Goal: Task Accomplishment & Management: Complete application form

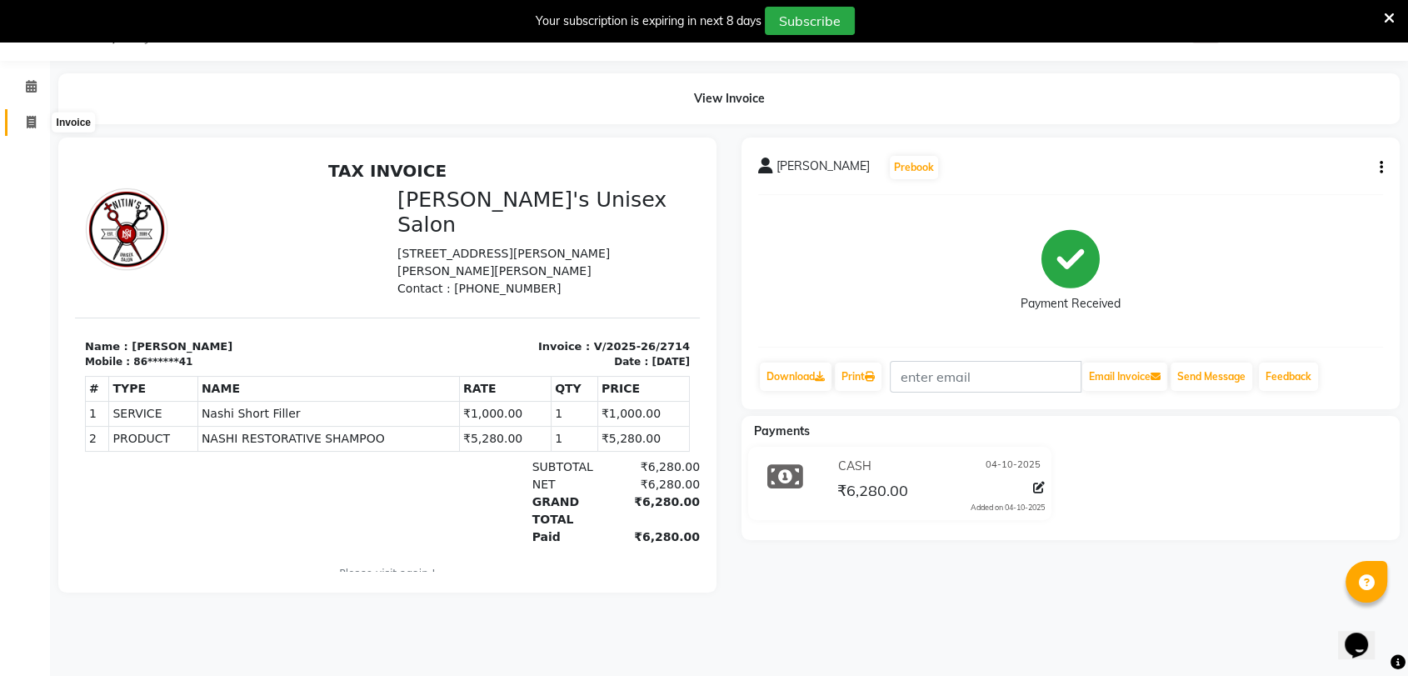
click at [19, 116] on span at bounding box center [31, 122] width 29 height 19
select select "62"
select select "service"
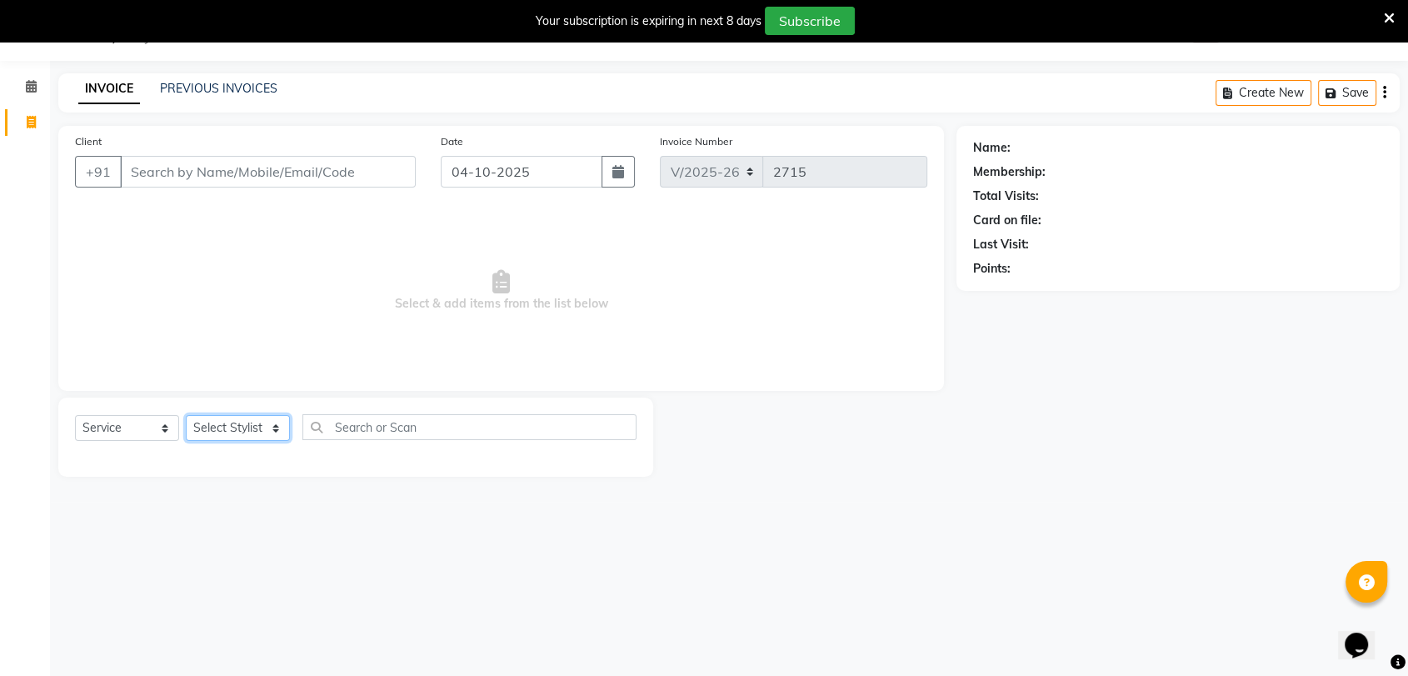
click at [222, 422] on select "Select Stylist [PERSON_NAME] DEEPA [PERSON_NAME] NEHA Nitin [PERSON_NAME] Recep…" at bounding box center [238, 428] width 104 height 26
select select "2429"
click at [186, 415] on select "Select Stylist [PERSON_NAME] DEEPA [PERSON_NAME] NEHA Nitin [PERSON_NAME] Recep…" at bounding box center [238, 428] width 104 height 26
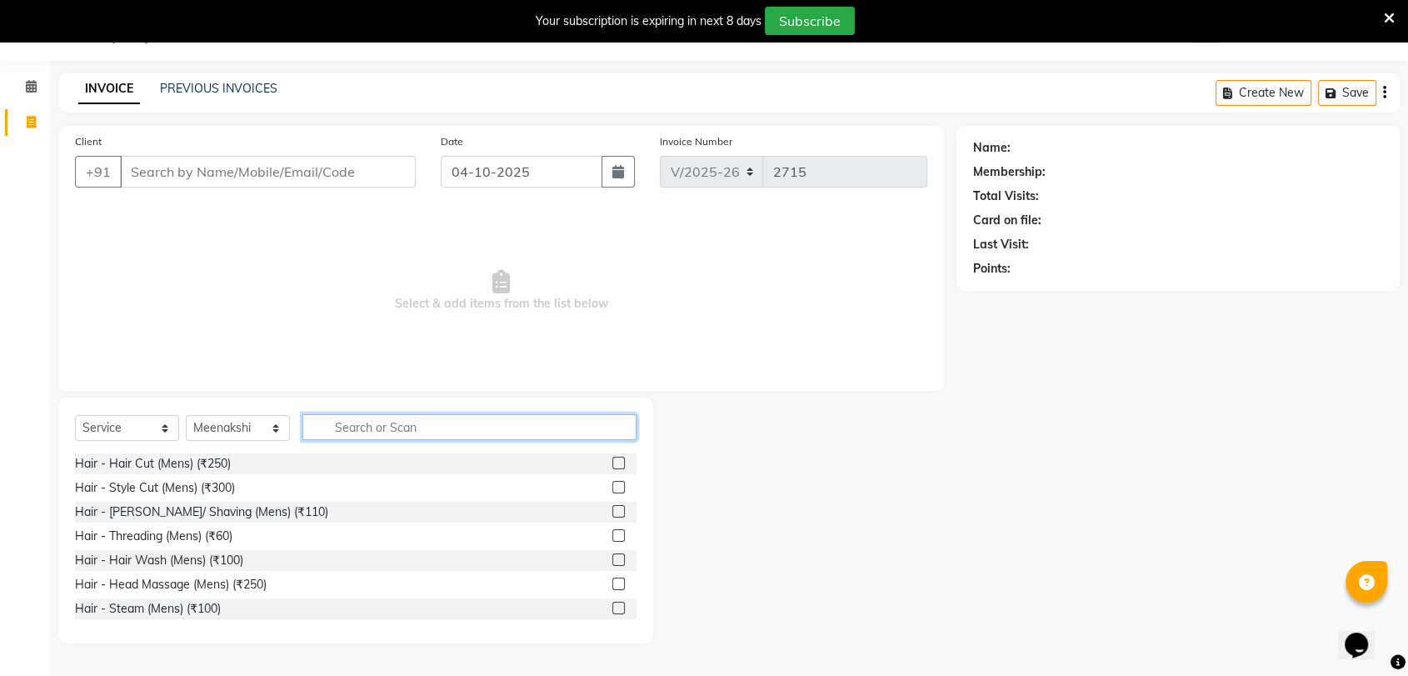
click at [387, 422] on input "text" at bounding box center [469, 427] width 334 height 26
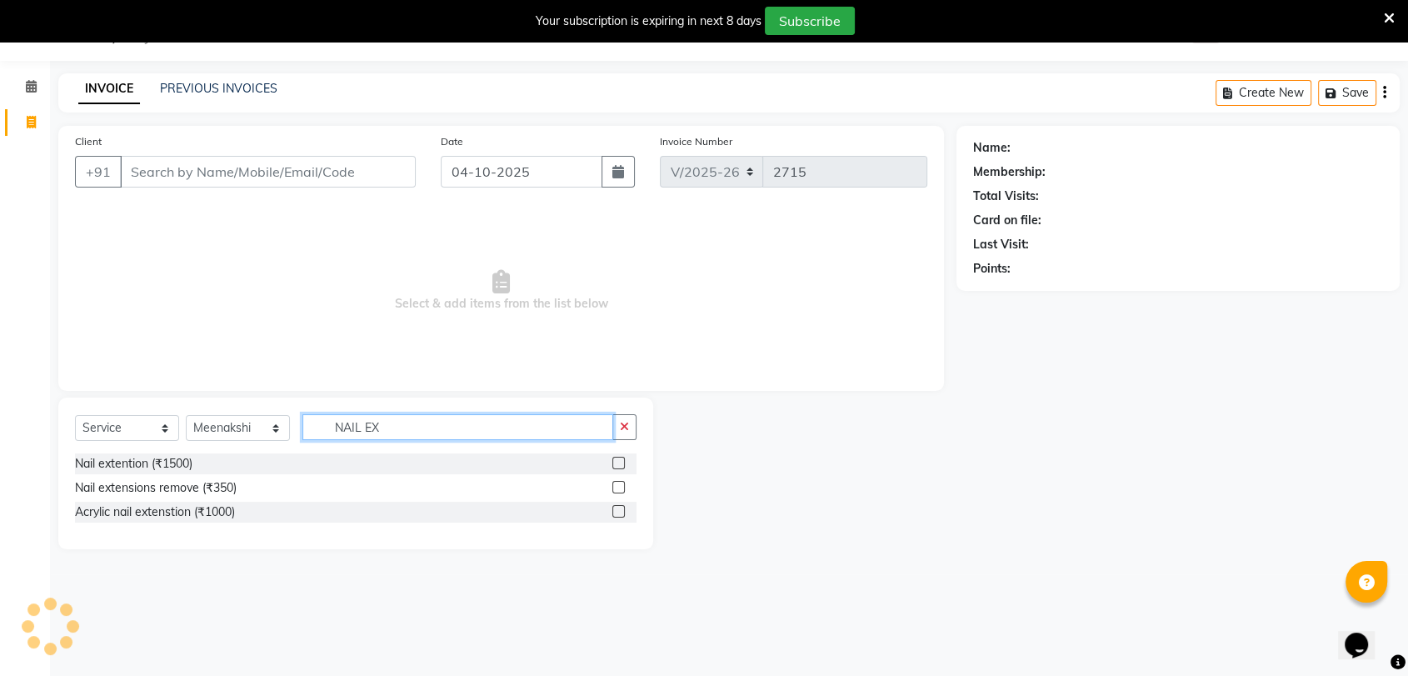
type input "NAIL EX"
click at [617, 462] on label at bounding box center [618, 463] width 12 height 12
click at [617, 462] on input "checkbox" at bounding box center [617, 463] width 11 height 11
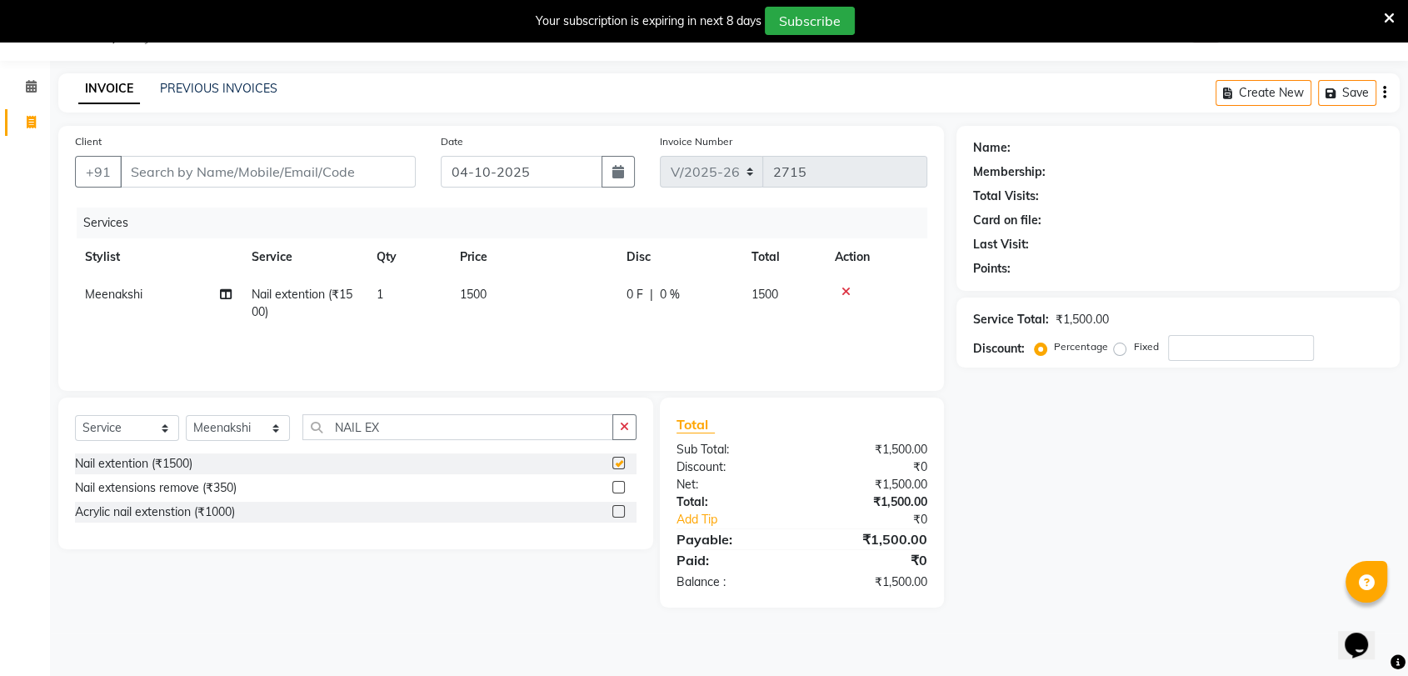
checkbox input "false"
click at [494, 427] on input "NAIL EX" at bounding box center [457, 427] width 311 height 26
type input "N"
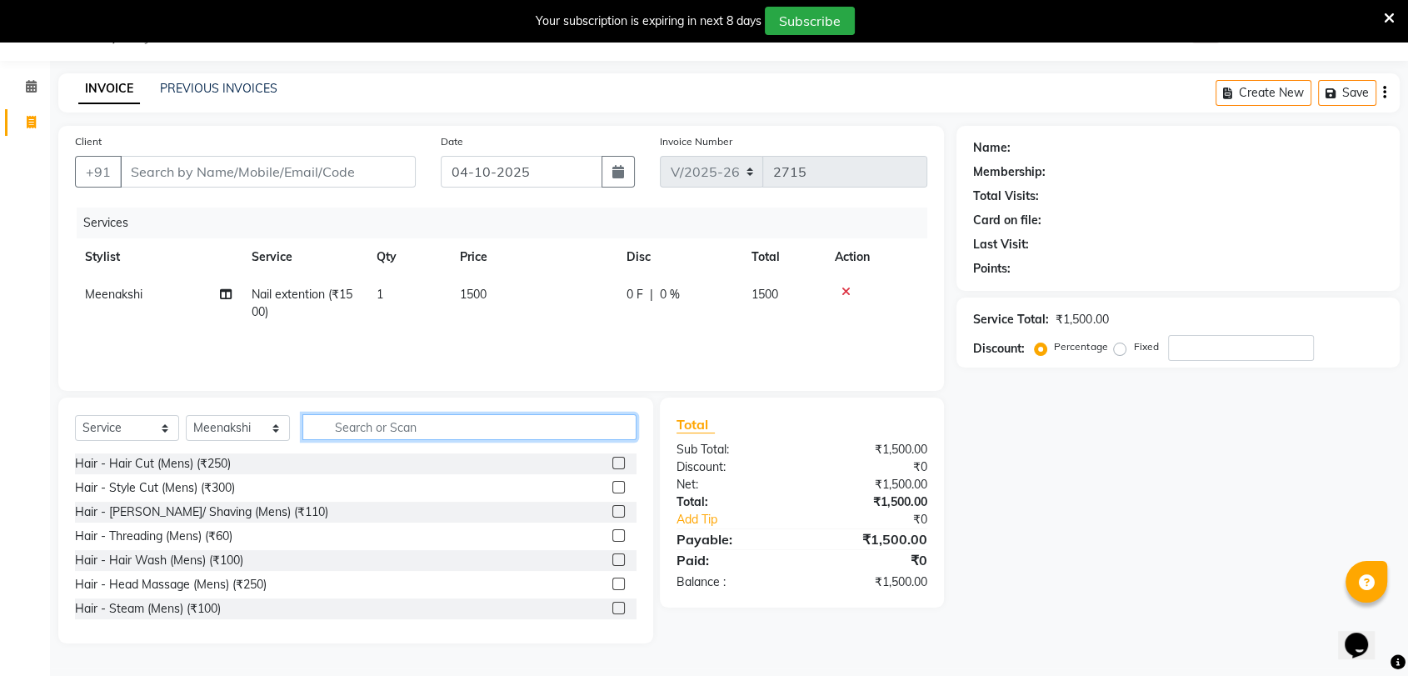
click at [357, 430] on input "text" at bounding box center [469, 427] width 334 height 26
click at [378, 426] on input "text" at bounding box center [469, 427] width 334 height 26
click at [380, 423] on input "text" at bounding box center [469, 427] width 334 height 26
click at [348, 427] on input "text" at bounding box center [469, 427] width 334 height 26
click at [339, 428] on input "text" at bounding box center [469, 427] width 334 height 26
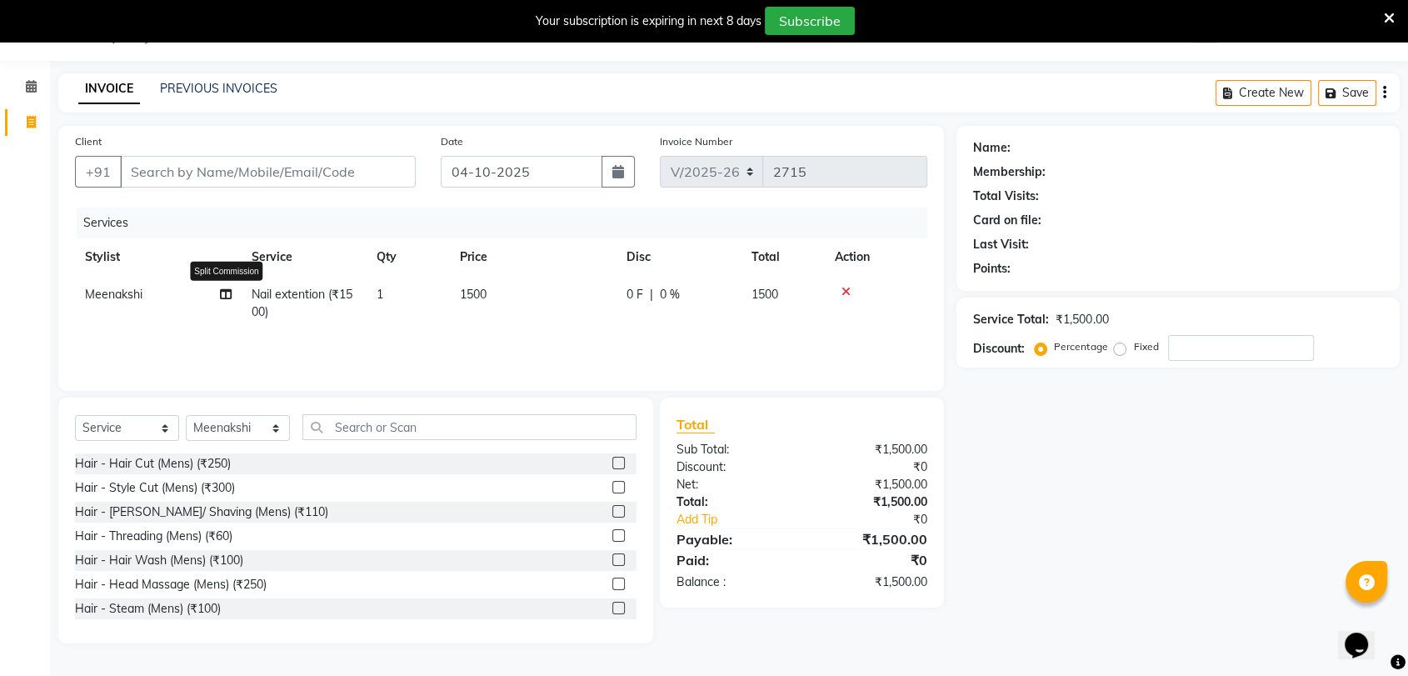
click at [226, 297] on icon at bounding box center [226, 294] width 12 height 12
select select "2429"
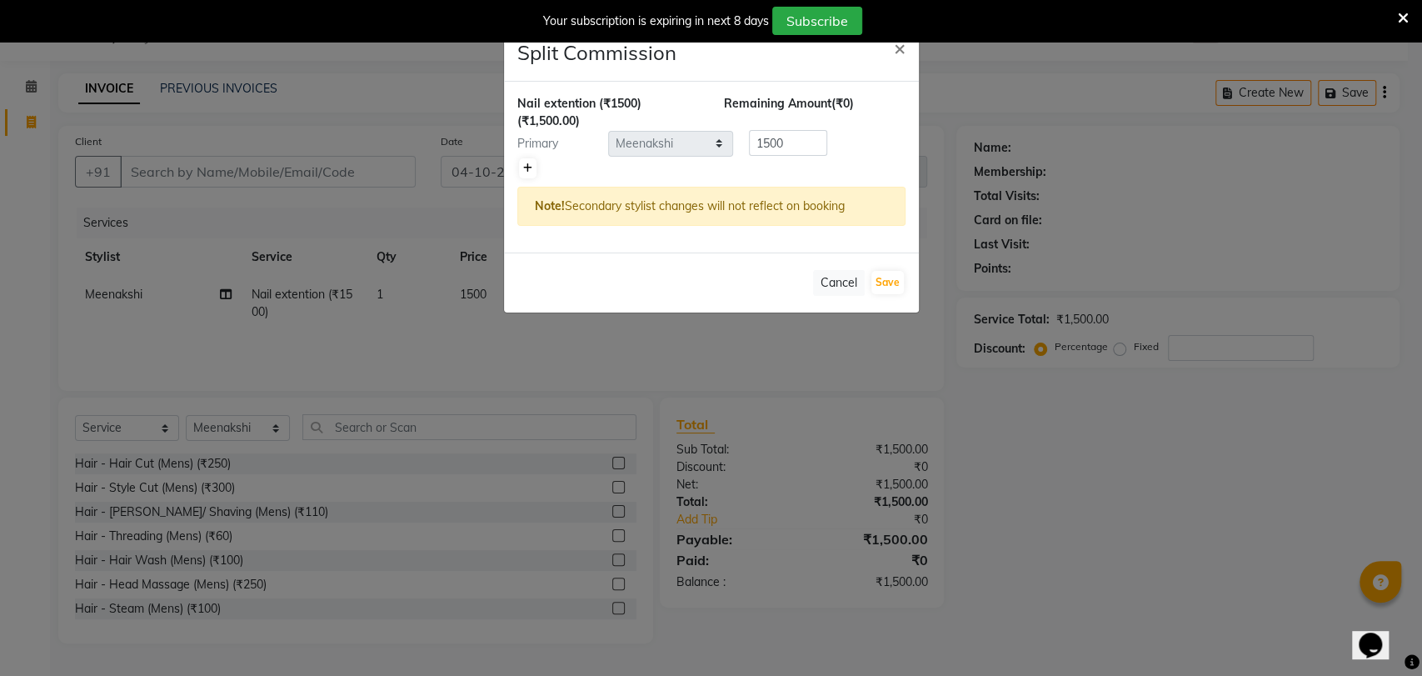
click at [523, 166] on icon at bounding box center [527, 168] width 9 height 10
type input "750"
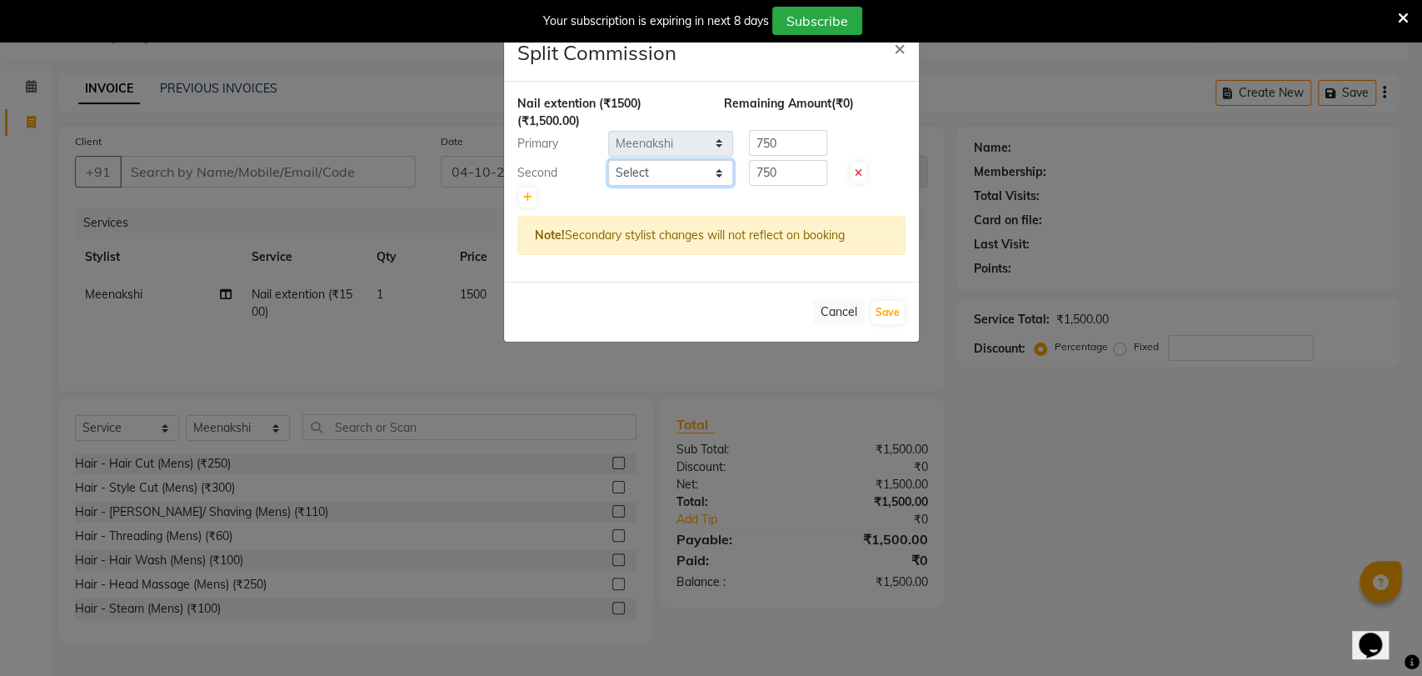
click at [679, 177] on select "Select [PERSON_NAME] DEEPA [PERSON_NAME] NEHA Nitin [PERSON_NAME] Reception 1 R…" at bounding box center [670, 173] width 125 height 26
select select "2430"
click at [608, 160] on select "Select [PERSON_NAME] DEEPA [PERSON_NAME] NEHA Nitin [PERSON_NAME] Reception 1 R…" at bounding box center [670, 173] width 125 height 26
click at [884, 313] on button "Save" at bounding box center [887, 312] width 32 height 23
select select "Select"
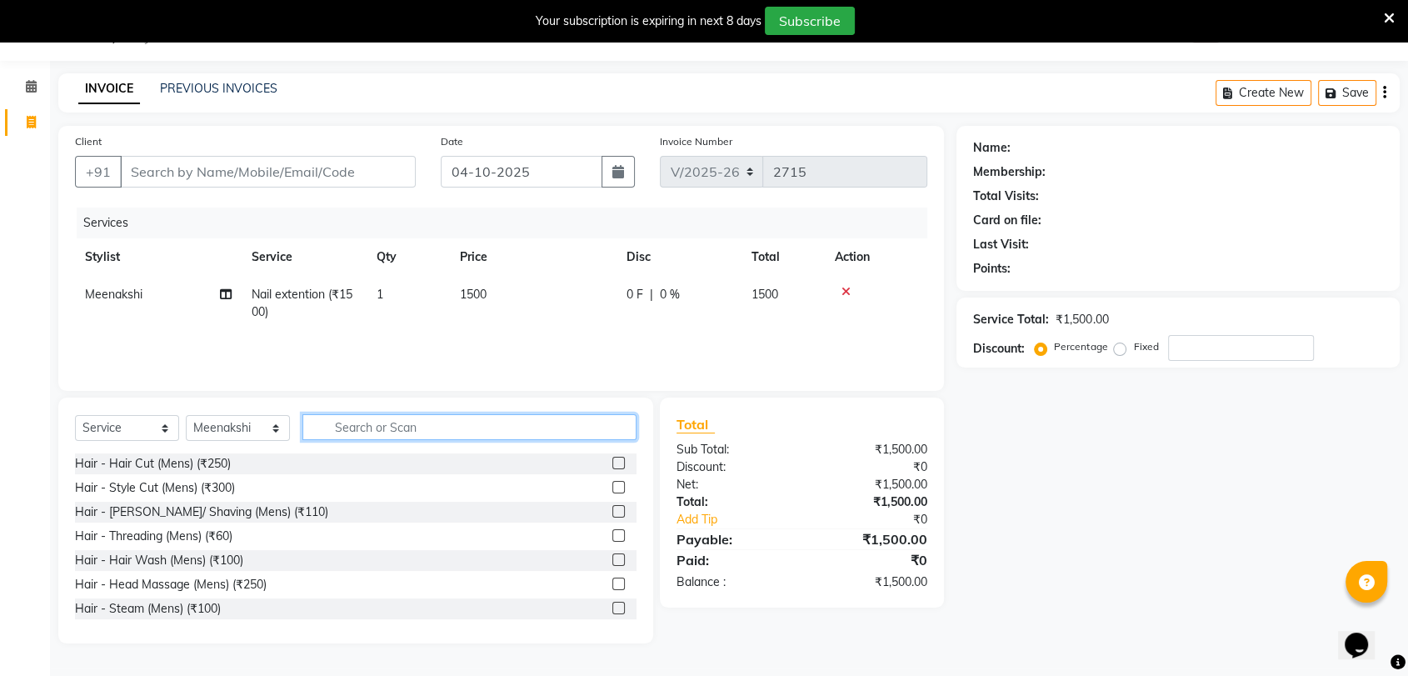
click at [379, 437] on input "text" at bounding box center [469, 427] width 334 height 26
click at [257, 432] on select "Select Stylist [PERSON_NAME] DEEPA [PERSON_NAME] NEHA Nitin [PERSON_NAME] Recep…" at bounding box center [238, 428] width 104 height 26
click at [470, 427] on input "text" at bounding box center [469, 427] width 334 height 26
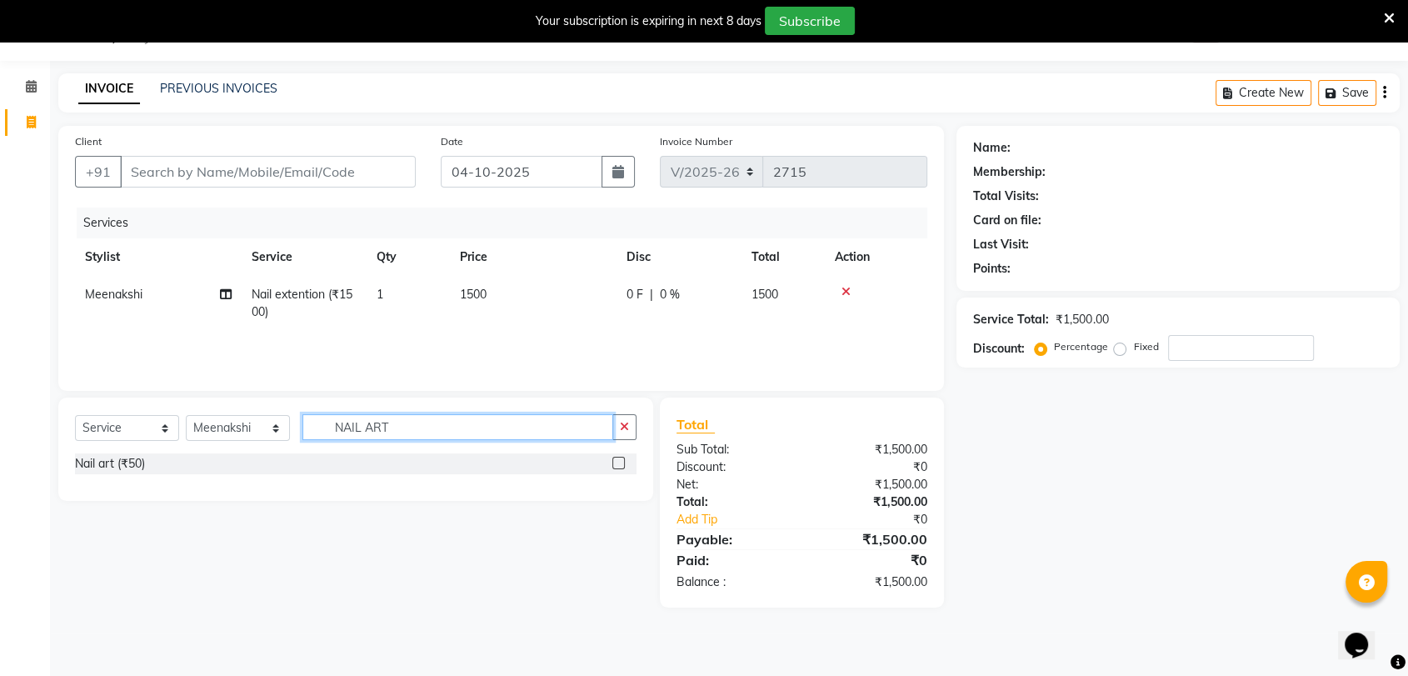
type input "NAIL ART"
click at [619, 457] on label at bounding box center [618, 463] width 12 height 12
click at [619, 458] on input "checkbox" at bounding box center [617, 463] width 11 height 11
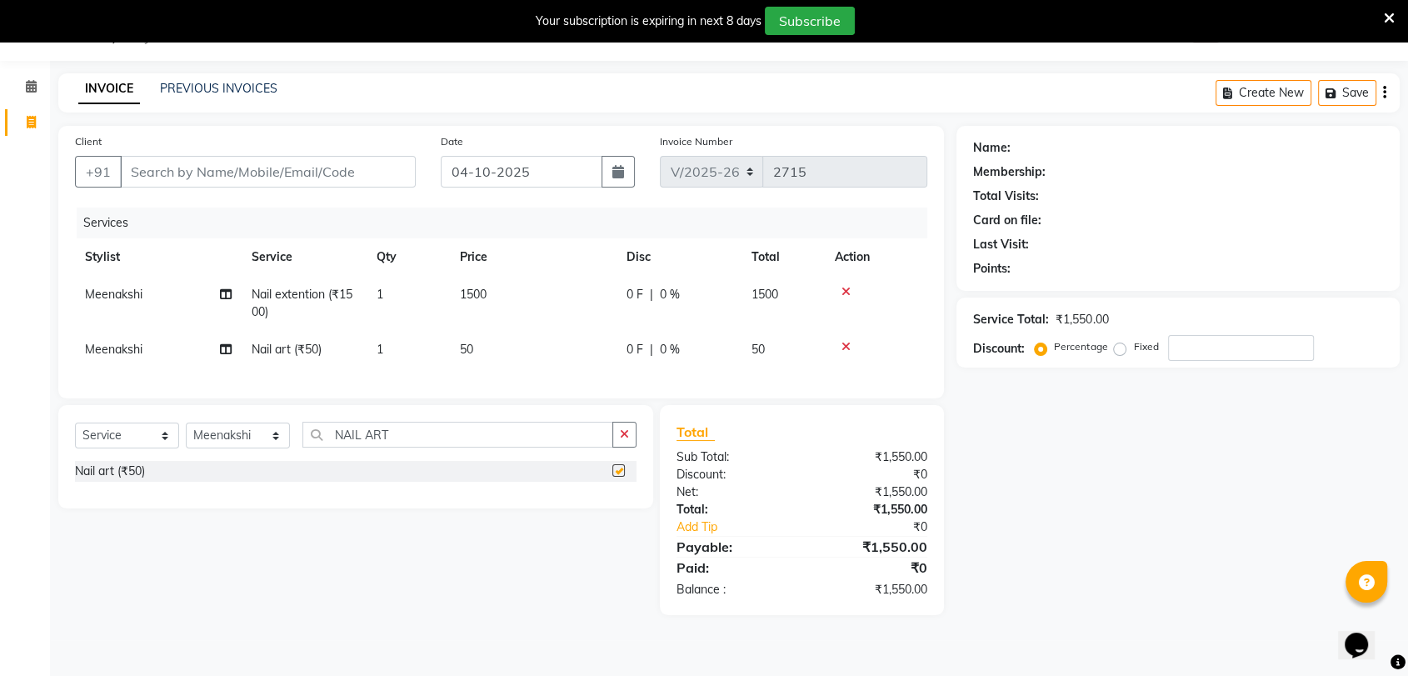
checkbox input "false"
click at [493, 344] on td "50" at bounding box center [533, 349] width 167 height 37
select select "2429"
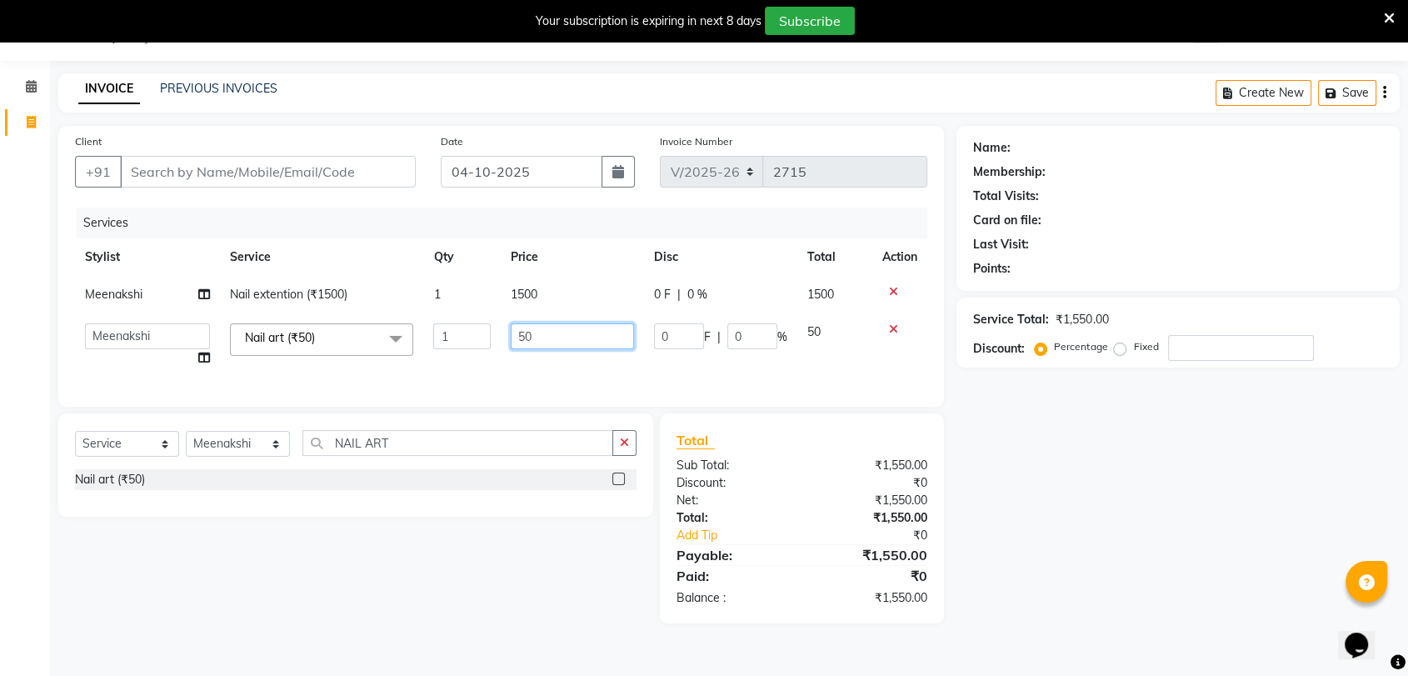
click at [551, 342] on input "50" at bounding box center [572, 336] width 123 height 26
type input "5"
type input "200"
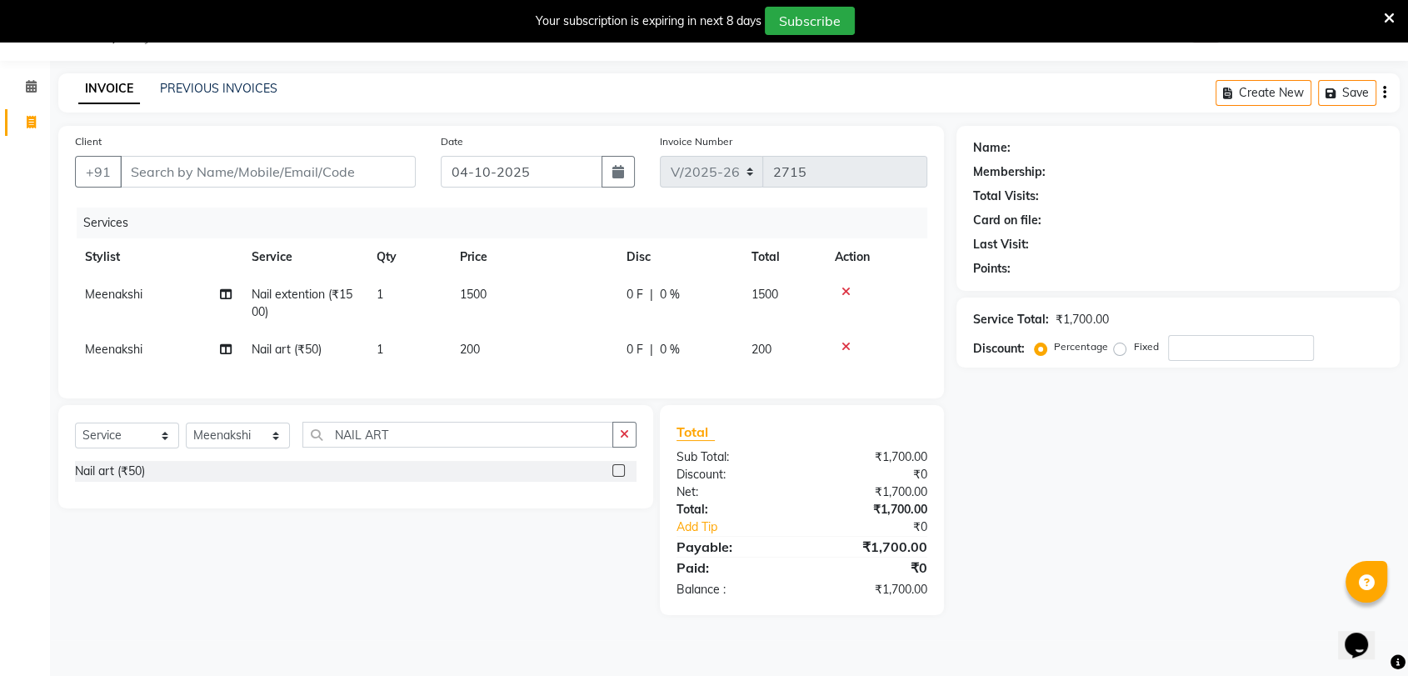
click at [200, 354] on td "Meenakshi Split Commission" at bounding box center [158, 349] width 167 height 37
select select "2429"
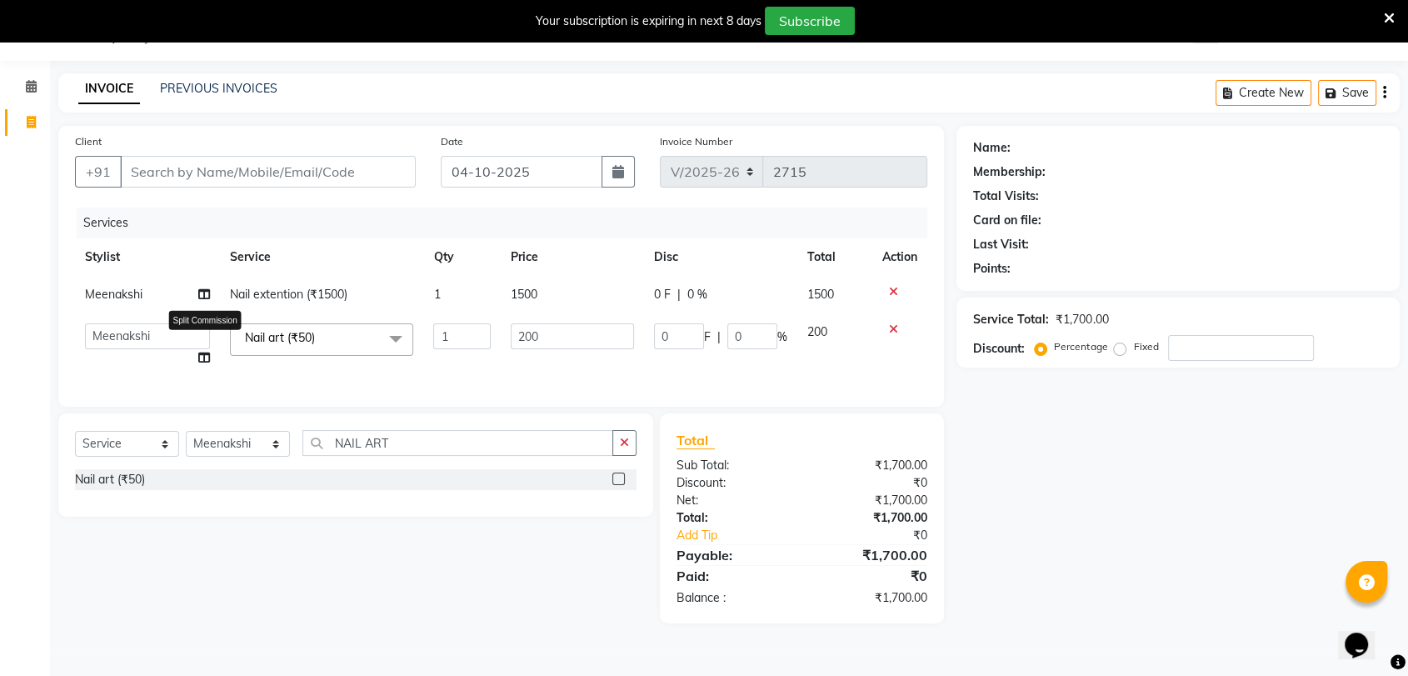
click at [202, 353] on icon at bounding box center [204, 358] width 12 height 12
select select "2429"
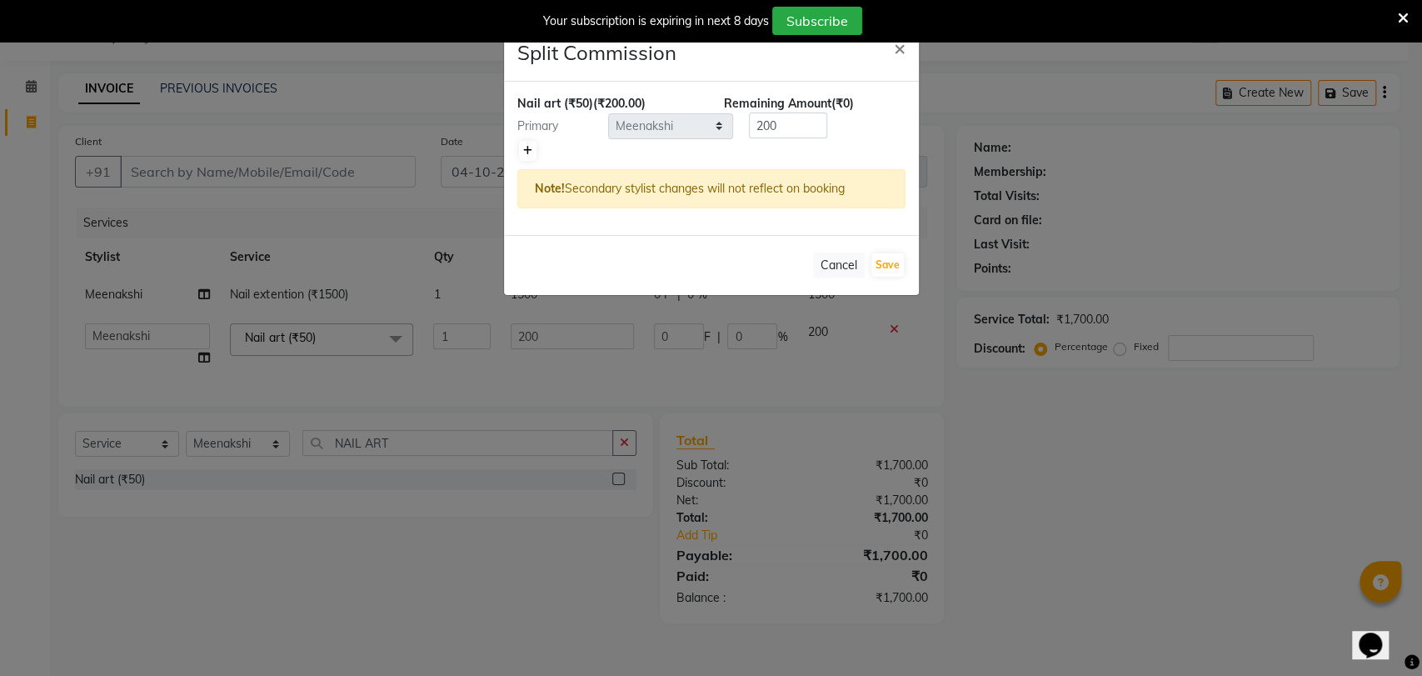
click at [524, 147] on icon at bounding box center [527, 151] width 9 height 10
type input "100"
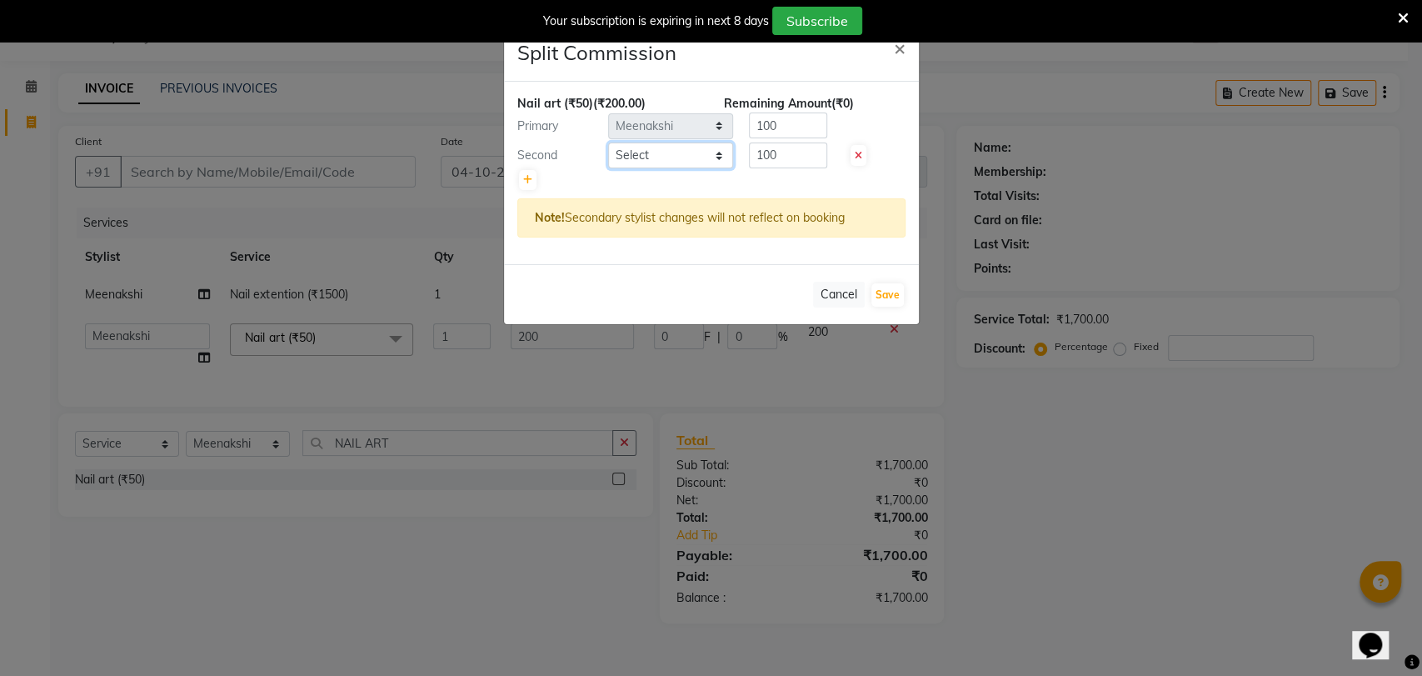
click at [646, 162] on select "Select [PERSON_NAME] DEEPA [PERSON_NAME] NEHA Nitin [PERSON_NAME] Reception 1 R…" at bounding box center [670, 155] width 125 height 26
select select "2430"
click at [608, 142] on select "Select [PERSON_NAME] DEEPA [PERSON_NAME] NEHA Nitin [PERSON_NAME] Reception 1 R…" at bounding box center [670, 155] width 125 height 26
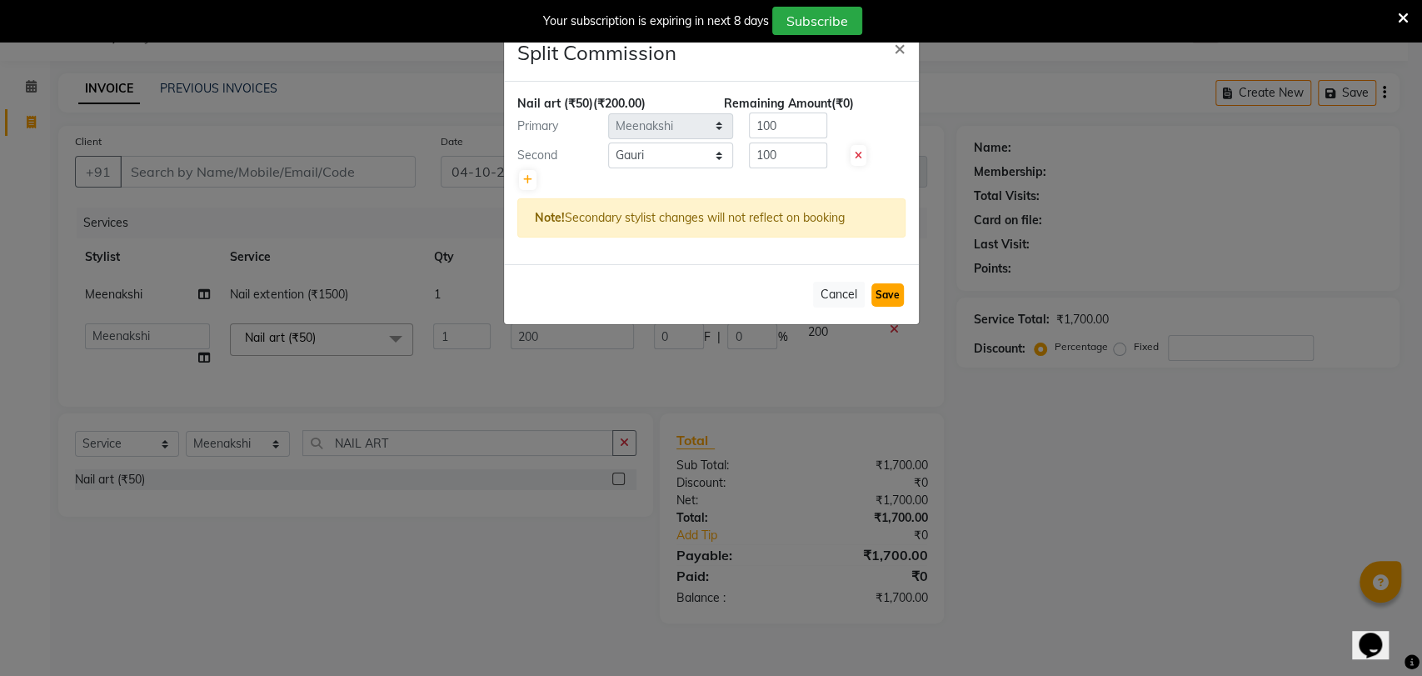
click at [891, 295] on button "Save" at bounding box center [887, 294] width 32 height 23
select select "Select"
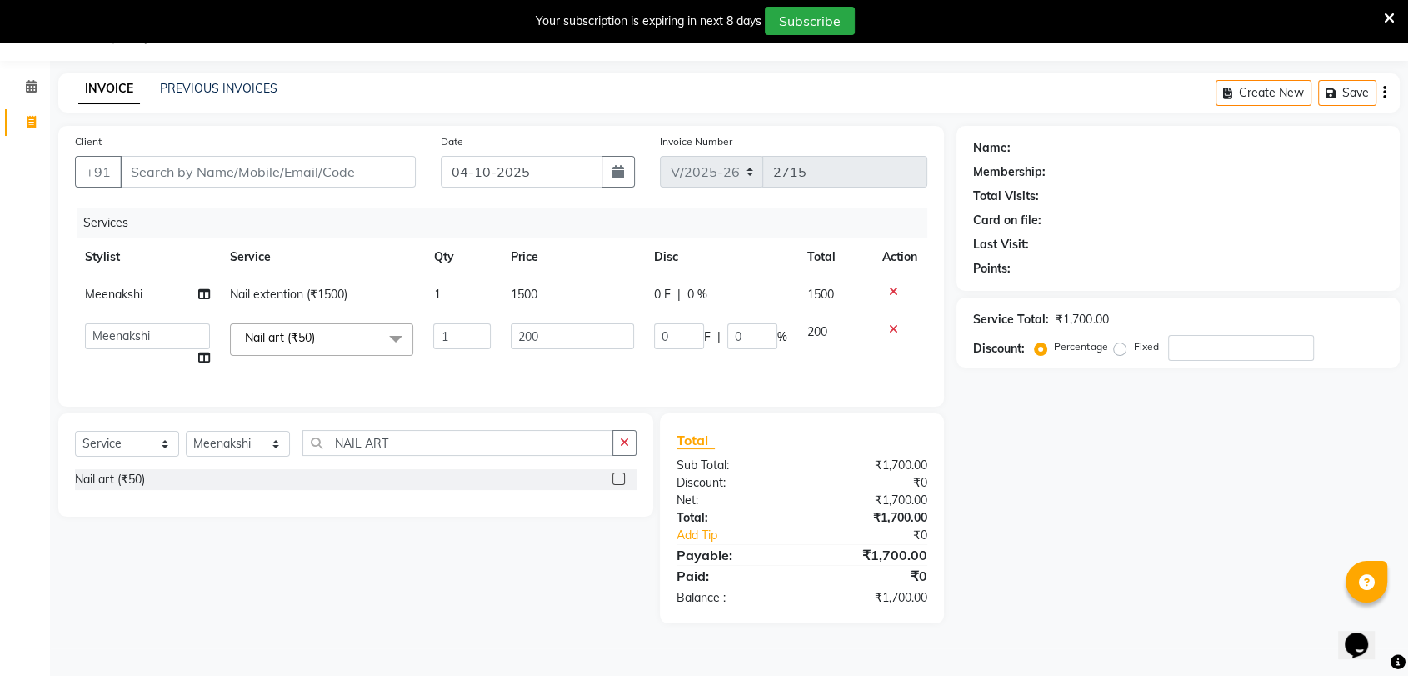
click at [1080, 543] on div "Name: Membership: Total Visits: Card on file: Last Visit: Points: Service Total…" at bounding box center [1184, 374] width 456 height 497
click at [267, 449] on select "Select Stylist [PERSON_NAME] DEEPA [PERSON_NAME] NEHA Nitin [PERSON_NAME] Recep…" at bounding box center [238, 444] width 104 height 26
select select "10151"
click at [186, 444] on select "Select Stylist [PERSON_NAME] DEEPA [PERSON_NAME] NEHA Nitin [PERSON_NAME] Recep…" at bounding box center [238, 444] width 104 height 26
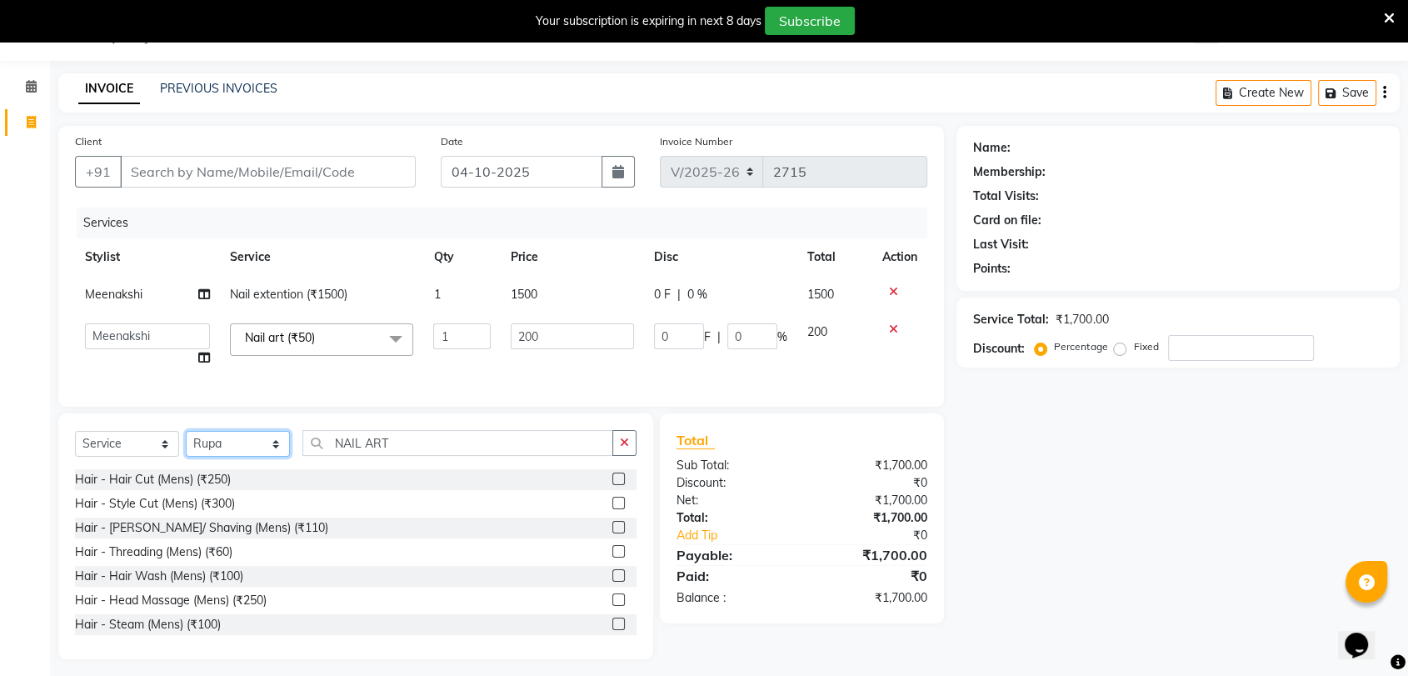
click at [227, 457] on select "Select Stylist [PERSON_NAME] DEEPA [PERSON_NAME] NEHA Nitin [PERSON_NAME] Recep…" at bounding box center [238, 444] width 104 height 26
click at [475, 442] on div "Select Service Product Membership Package Voucher Prepaid Gift Card Select Styl…" at bounding box center [355, 536] width 595 height 246
click at [481, 446] on input "NAIL ART" at bounding box center [457, 443] width 311 height 26
type input "N"
click at [237, 454] on select "Select Stylist [PERSON_NAME] DEEPA [PERSON_NAME] NEHA Nitin [PERSON_NAME] Recep…" at bounding box center [238, 444] width 104 height 26
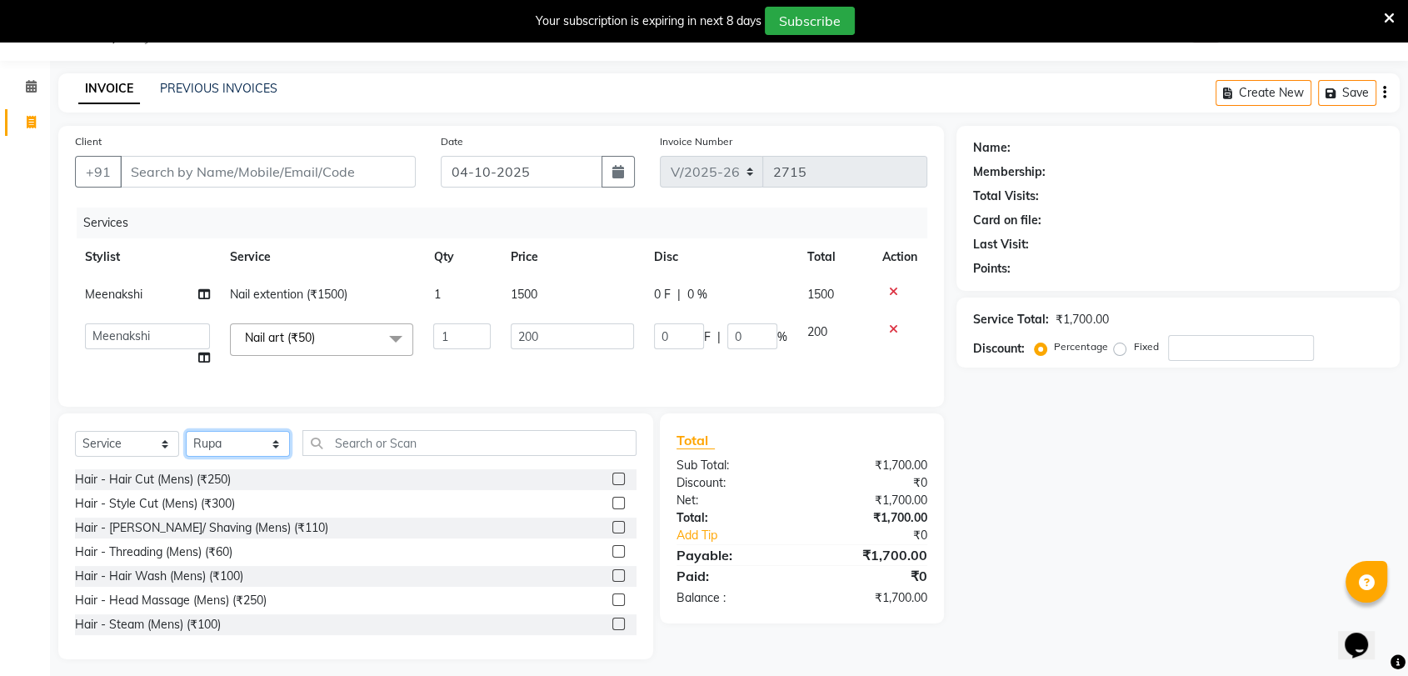
select select "2429"
click at [186, 444] on select "Select Stylist [PERSON_NAME] DEEPA [PERSON_NAME] NEHA Nitin [PERSON_NAME] Recep…" at bounding box center [238, 444] width 104 height 26
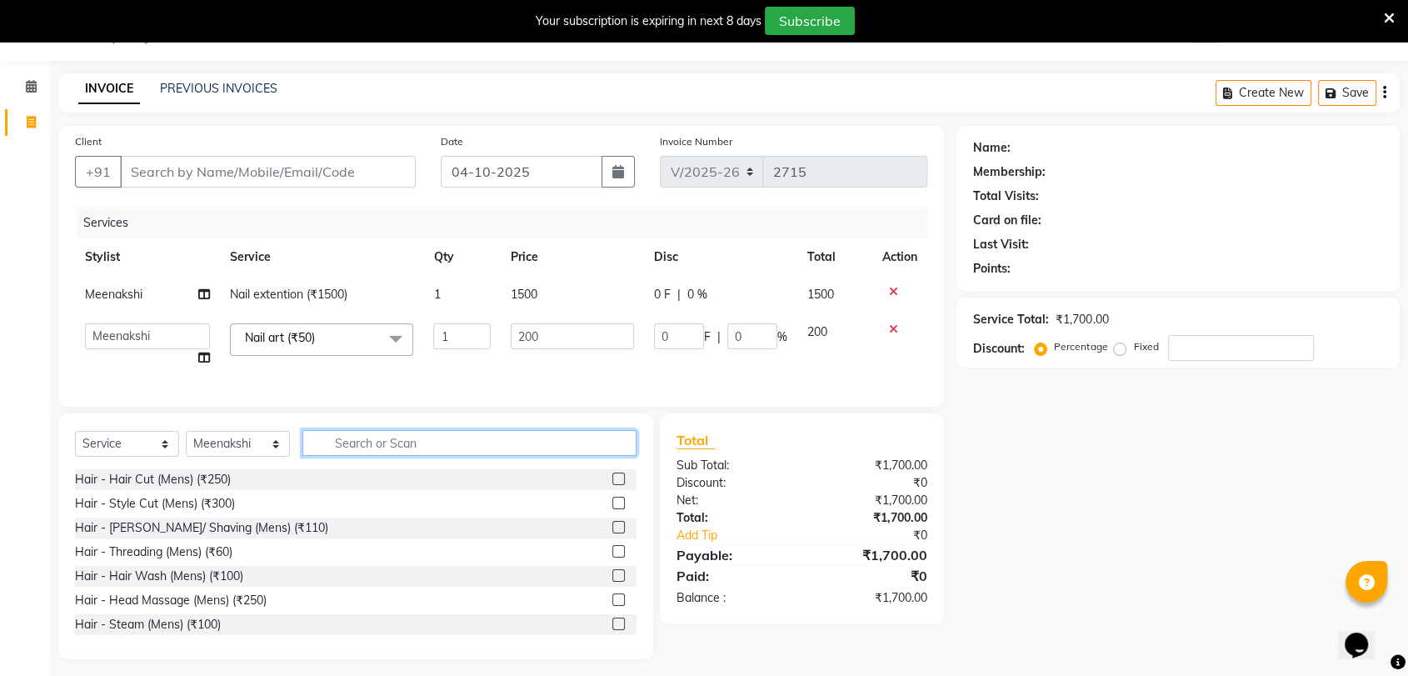
click at [372, 455] on input "text" at bounding box center [469, 443] width 334 height 26
type input "N"
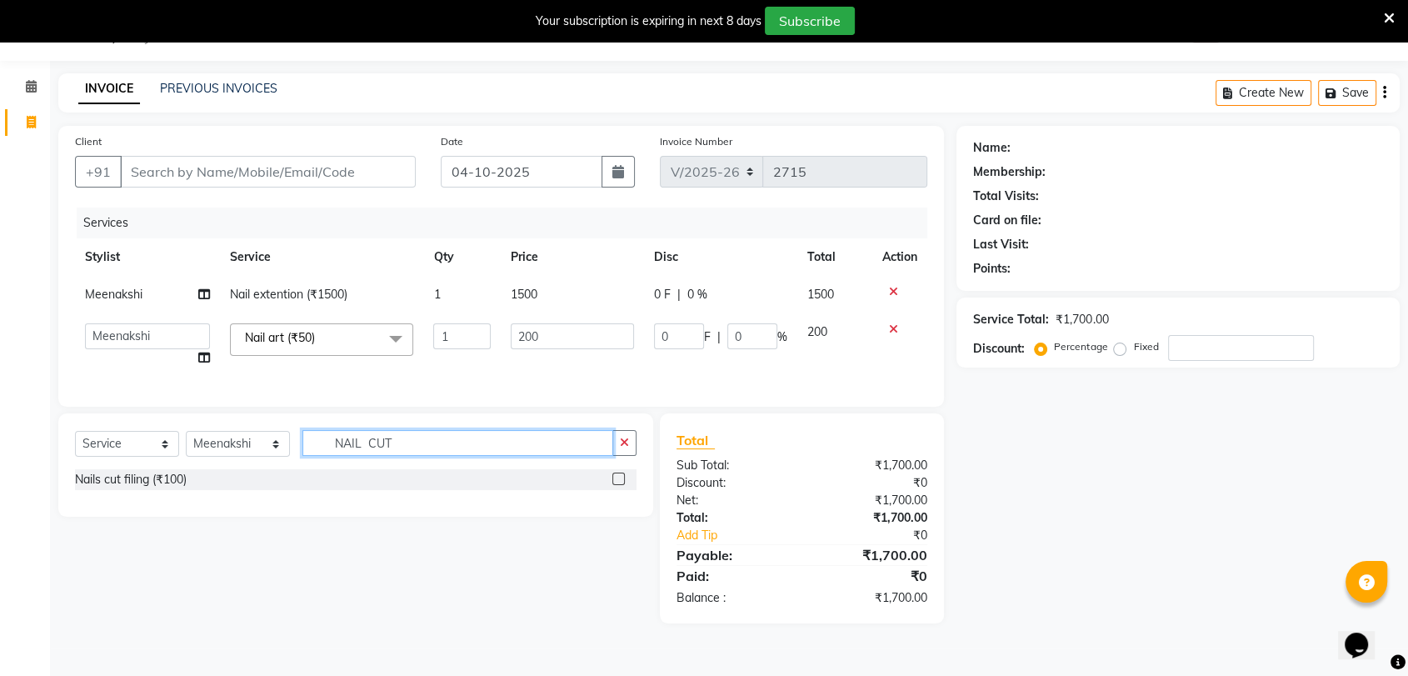
type input "NAIL CUT"
click at [621, 485] on label at bounding box center [618, 478] width 12 height 12
click at [621, 485] on input "checkbox" at bounding box center [617, 479] width 11 height 11
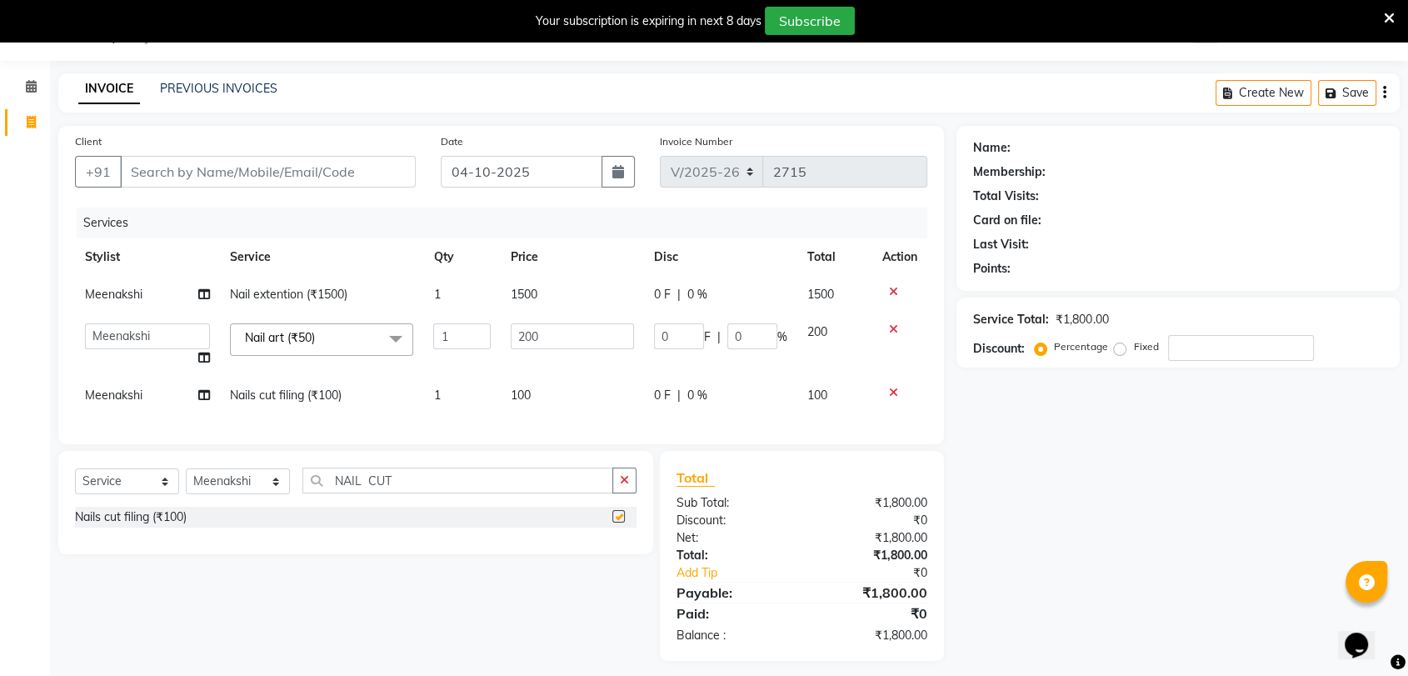
checkbox input "false"
click at [1195, 563] on div "Name: Membership: Total Visits: Card on file: Last Visit: Points: Service Total…" at bounding box center [1184, 393] width 456 height 535
click at [255, 487] on select "Select Stylist [PERSON_NAME] DEEPA [PERSON_NAME] NEHA Nitin [PERSON_NAME] Recep…" at bounding box center [238, 481] width 104 height 26
select select "2430"
click at [186, 482] on select "Select Stylist [PERSON_NAME] DEEPA [PERSON_NAME] NEHA Nitin [PERSON_NAME] Recep…" at bounding box center [238, 481] width 104 height 26
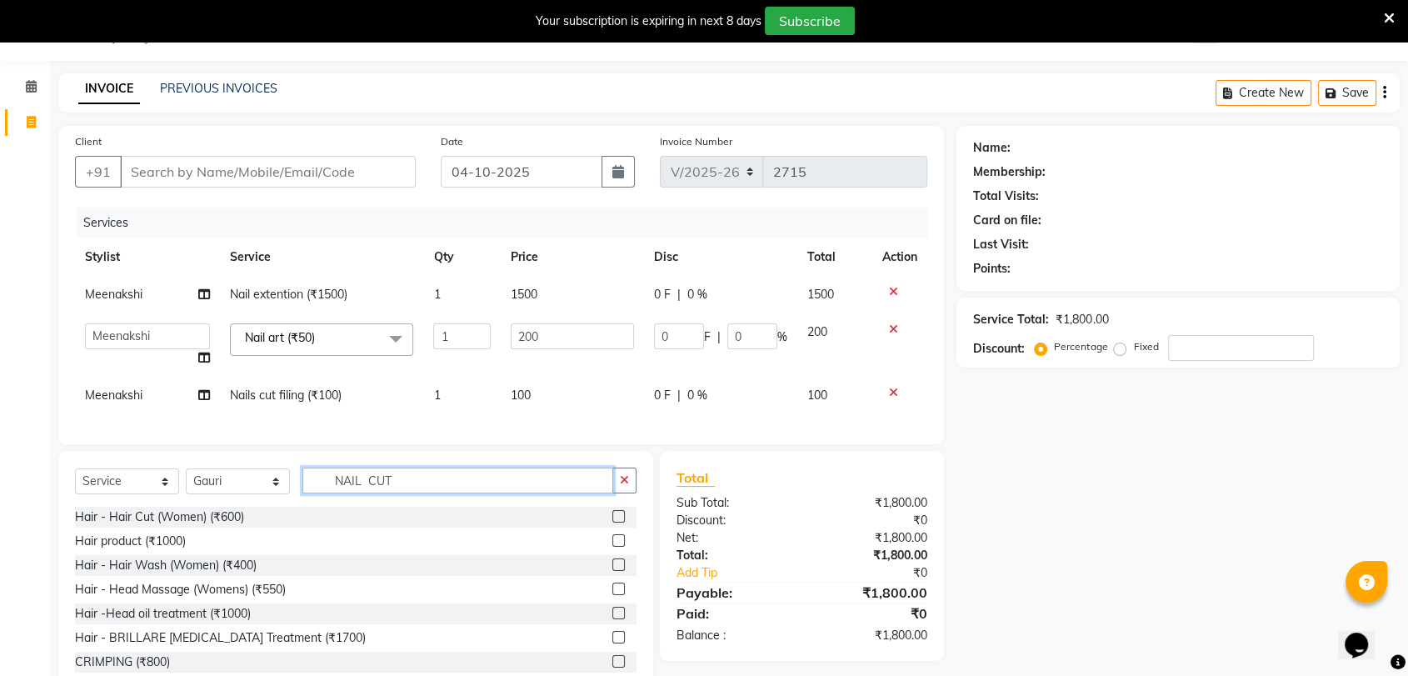
click at [484, 482] on input "NAIL CUT" at bounding box center [457, 480] width 311 height 26
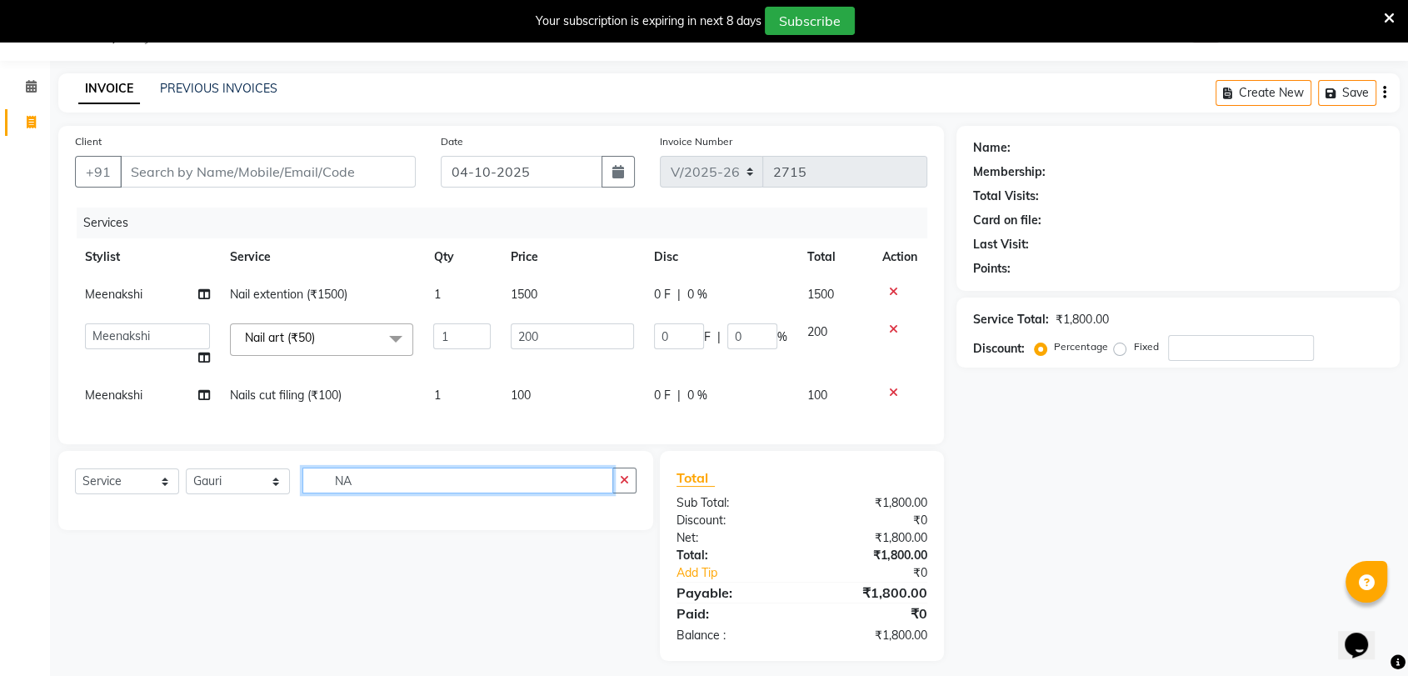
type input "N"
type input "HAIR WASH"
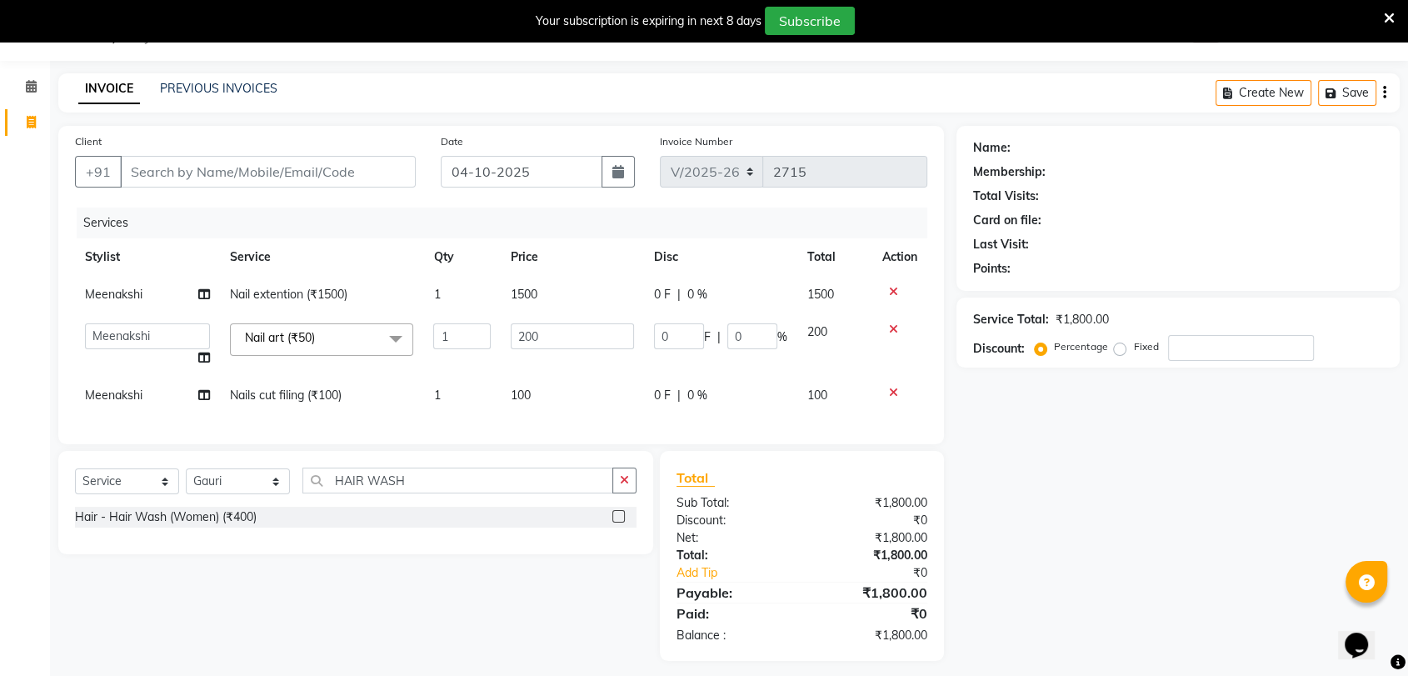
click at [620, 522] on label at bounding box center [618, 516] width 12 height 12
click at [620, 522] on input "checkbox" at bounding box center [617, 517] width 11 height 11
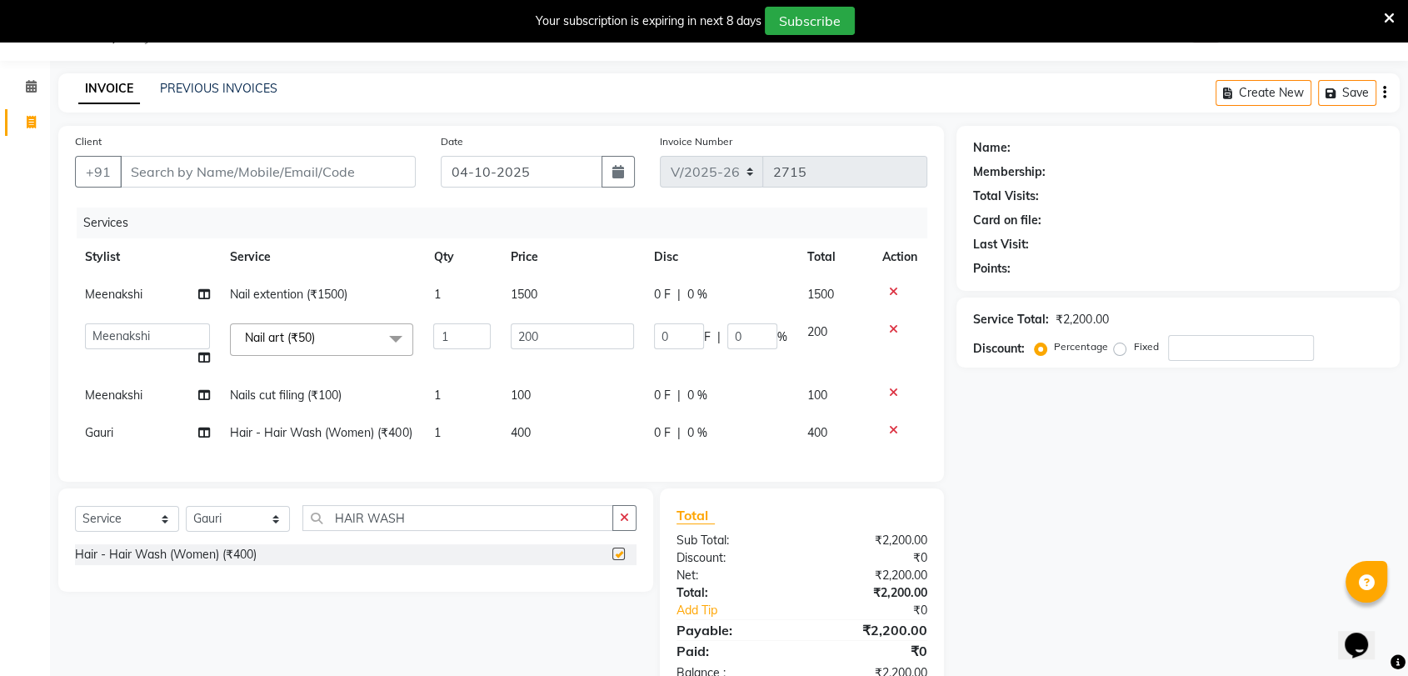
checkbox input "false"
click at [1222, 508] on div "Name: Membership: Total Visits: Card on file: Last Visit: Points: Service Total…" at bounding box center [1184, 412] width 456 height 572
click at [285, 176] on input "Client" at bounding box center [268, 172] width 296 height 32
type input "7"
type input "0"
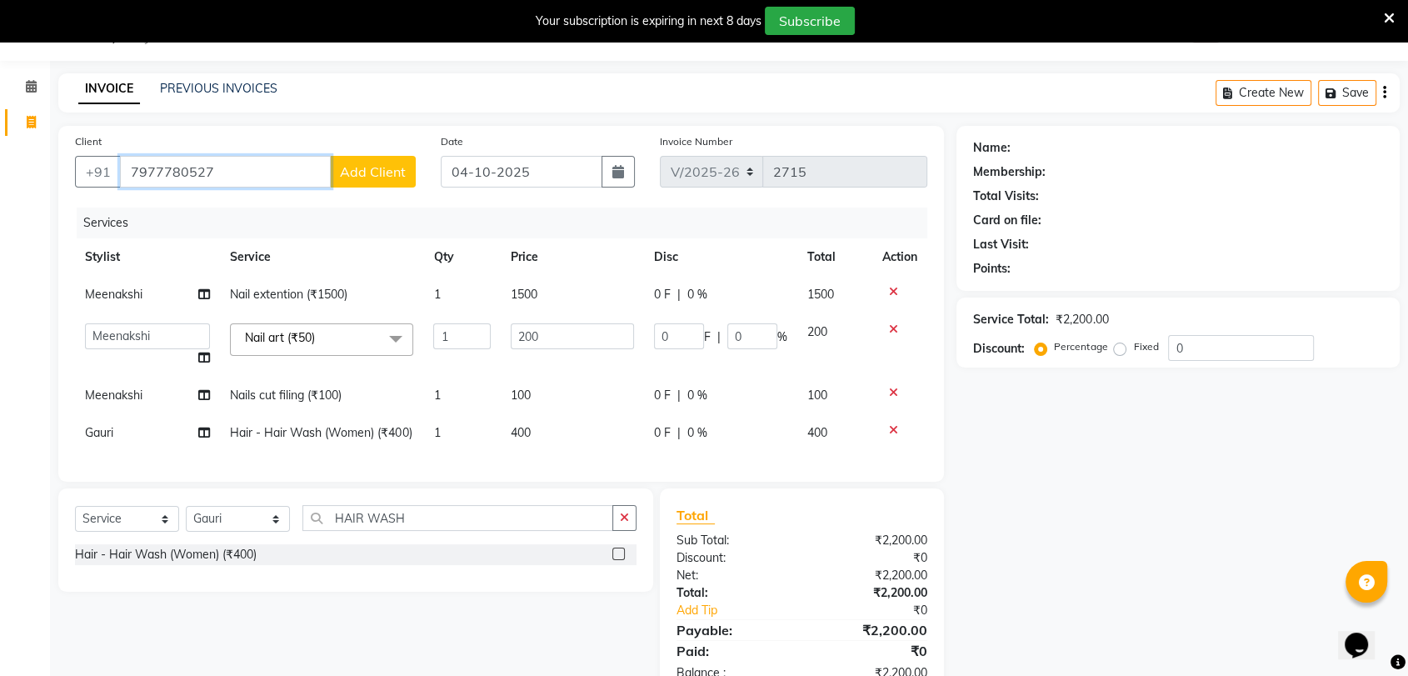
type input "7977780527"
click at [365, 173] on span "Add Client" at bounding box center [373, 171] width 66 height 17
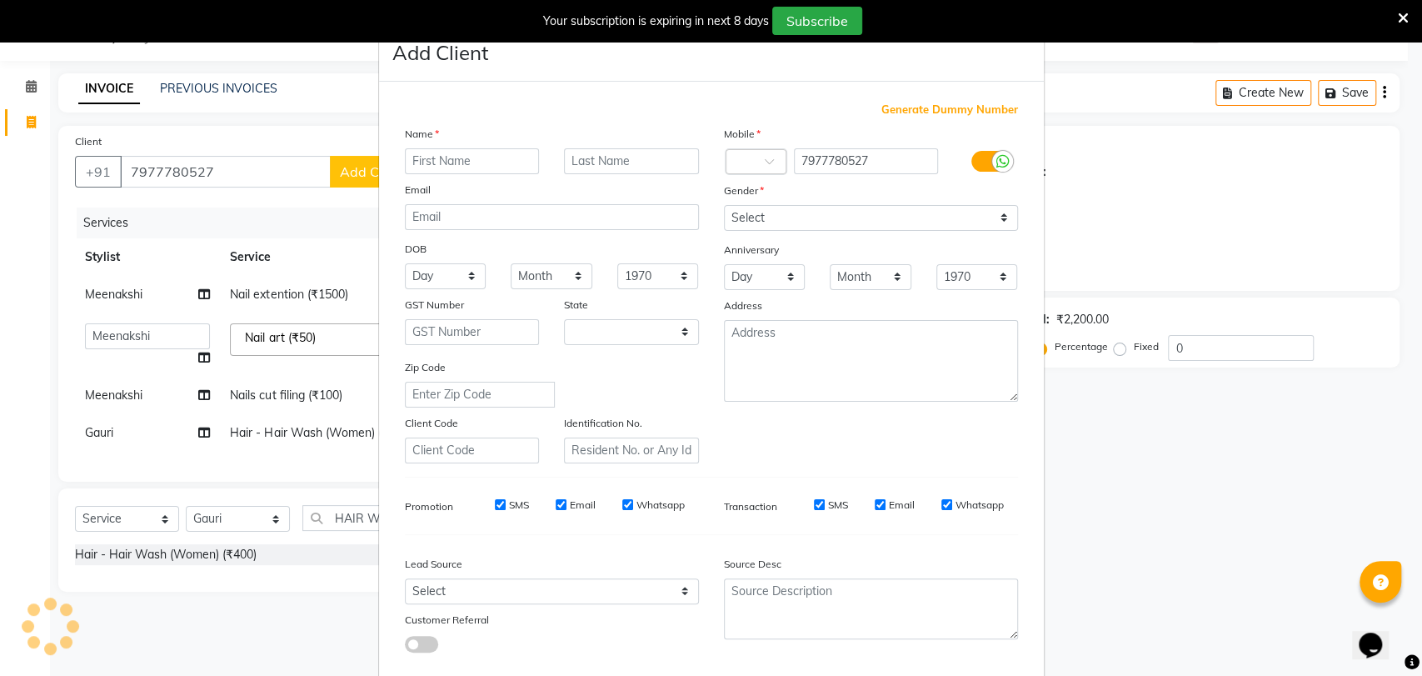
select select "22"
click at [482, 159] on input "text" at bounding box center [472, 161] width 135 height 26
type input "NITAL"
click at [676, 154] on input "text" at bounding box center [631, 161] width 135 height 26
type input "PURADAKAR"
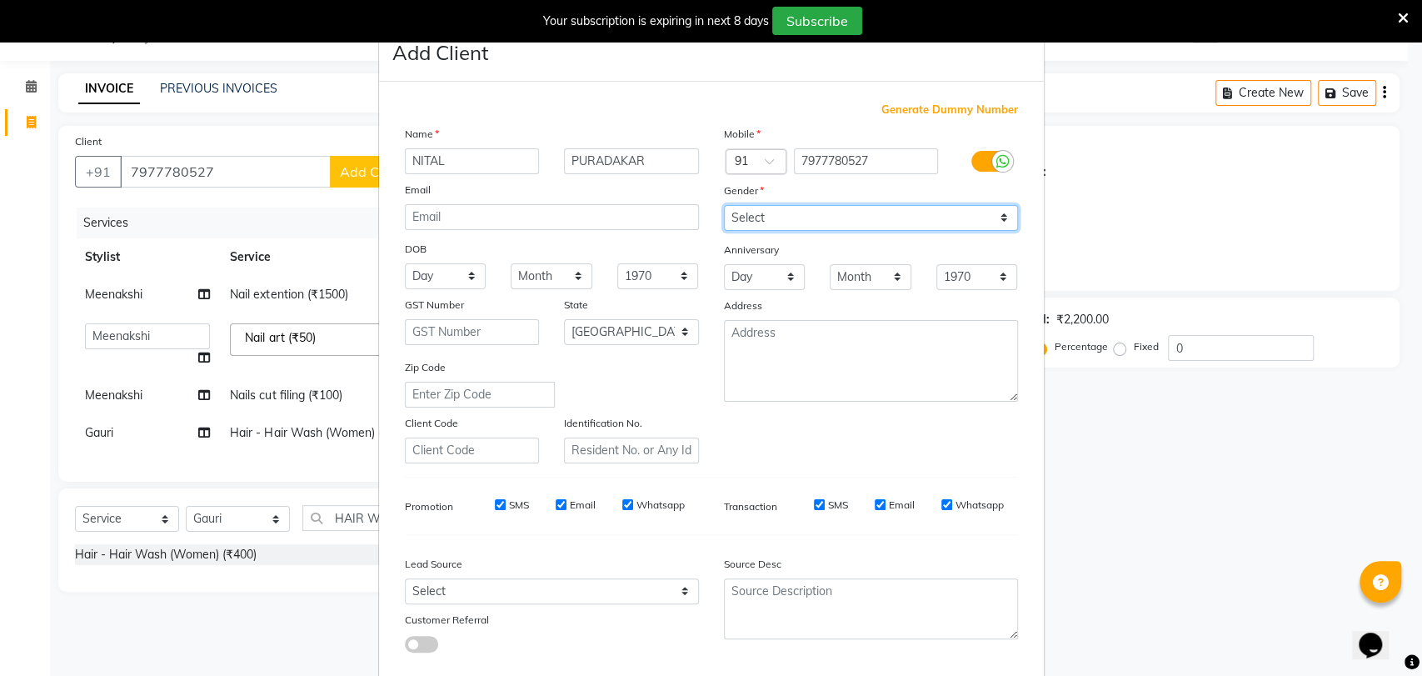
click at [873, 212] on select "Select [DEMOGRAPHIC_DATA] [DEMOGRAPHIC_DATA] Other Prefer Not To Say" at bounding box center [871, 218] width 294 height 26
select select "[DEMOGRAPHIC_DATA]"
click at [724, 205] on select "Select [DEMOGRAPHIC_DATA] [DEMOGRAPHIC_DATA] Other Prefer Not To Say" at bounding box center [871, 218] width 294 height 26
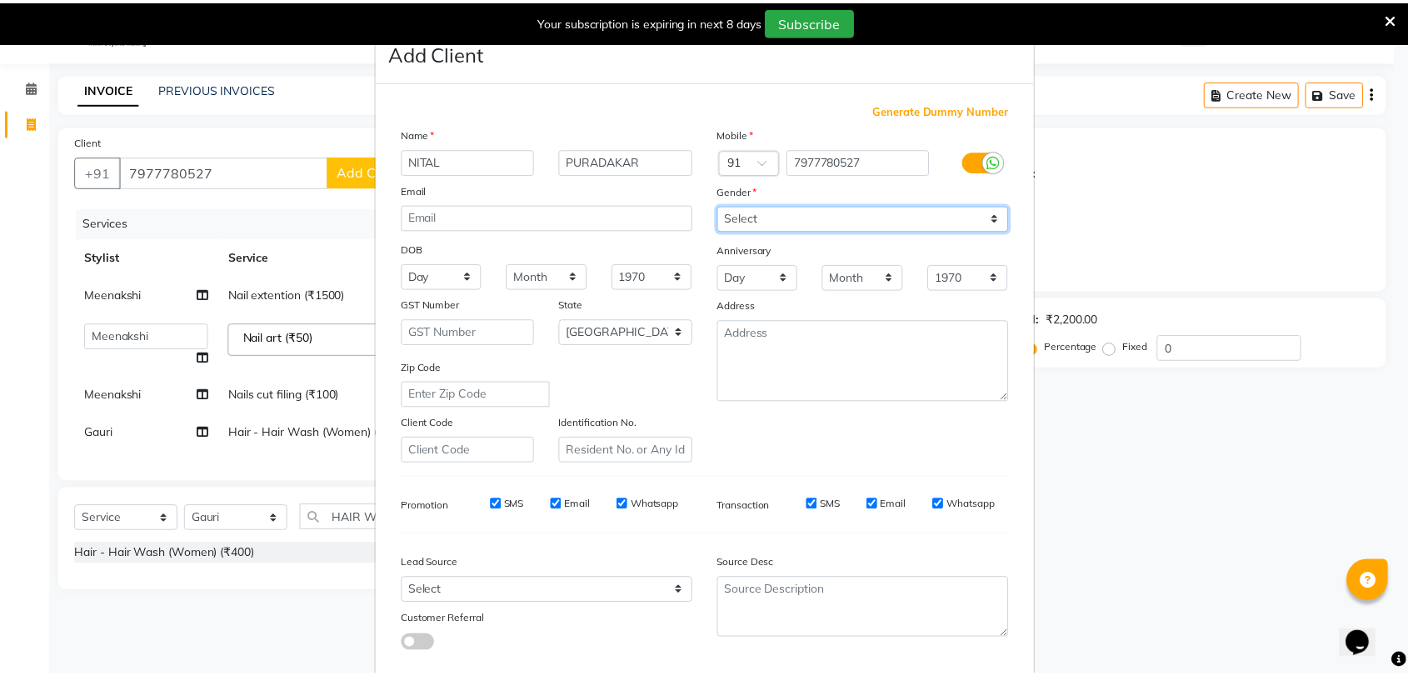
scroll to position [90, 0]
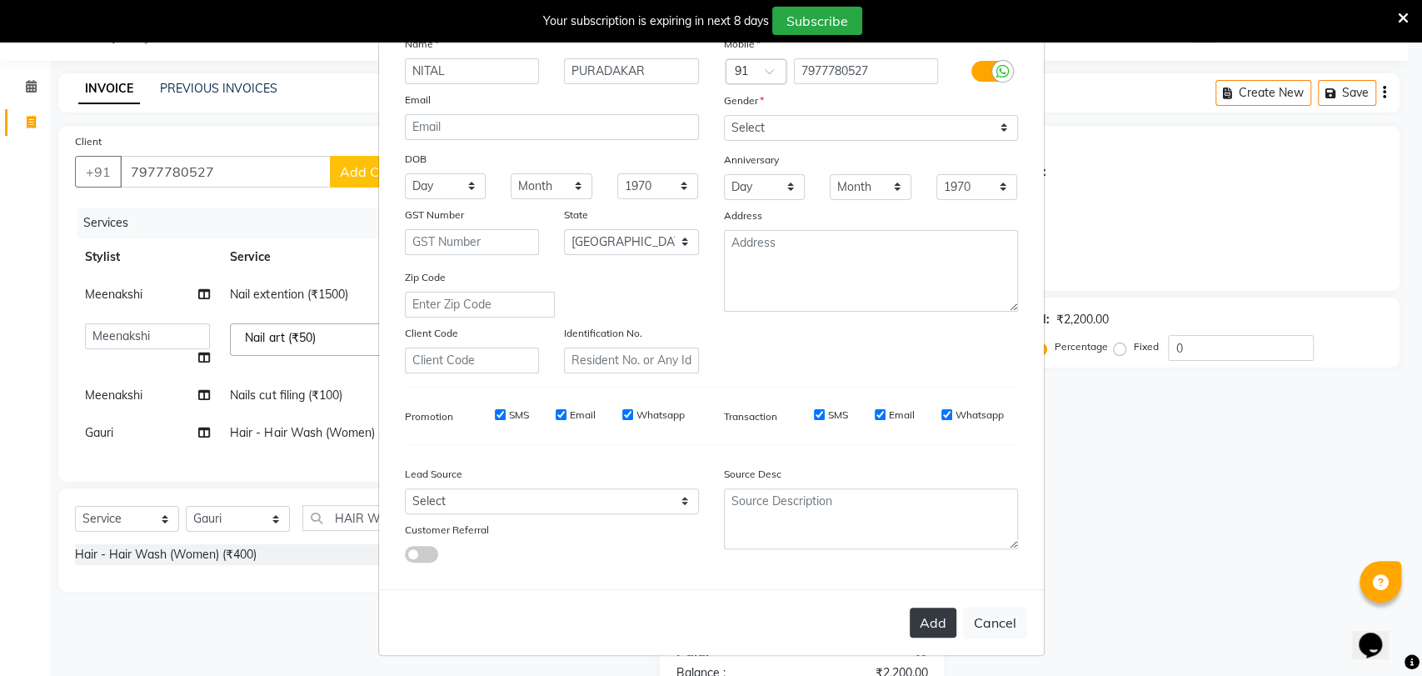
click at [926, 623] on button "Add" at bounding box center [933, 622] width 47 height 30
type input "79******27"
select select
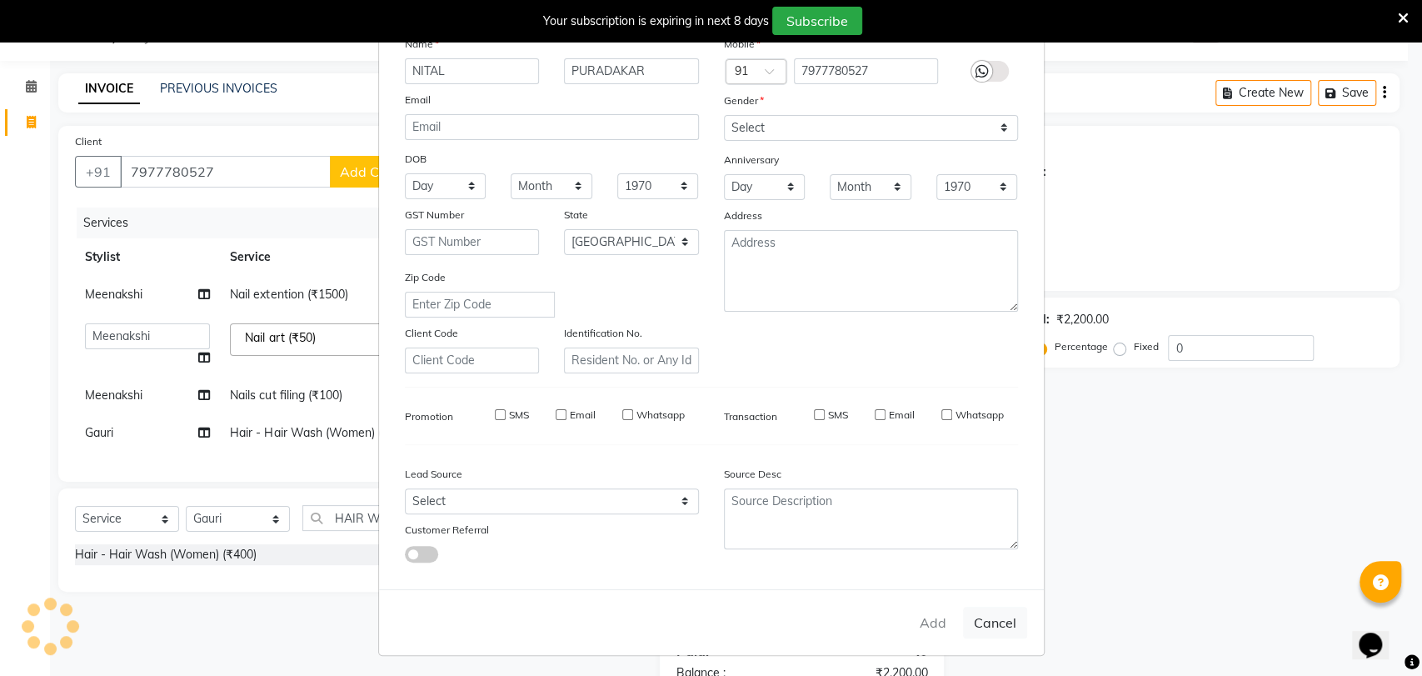
select select "null"
select select
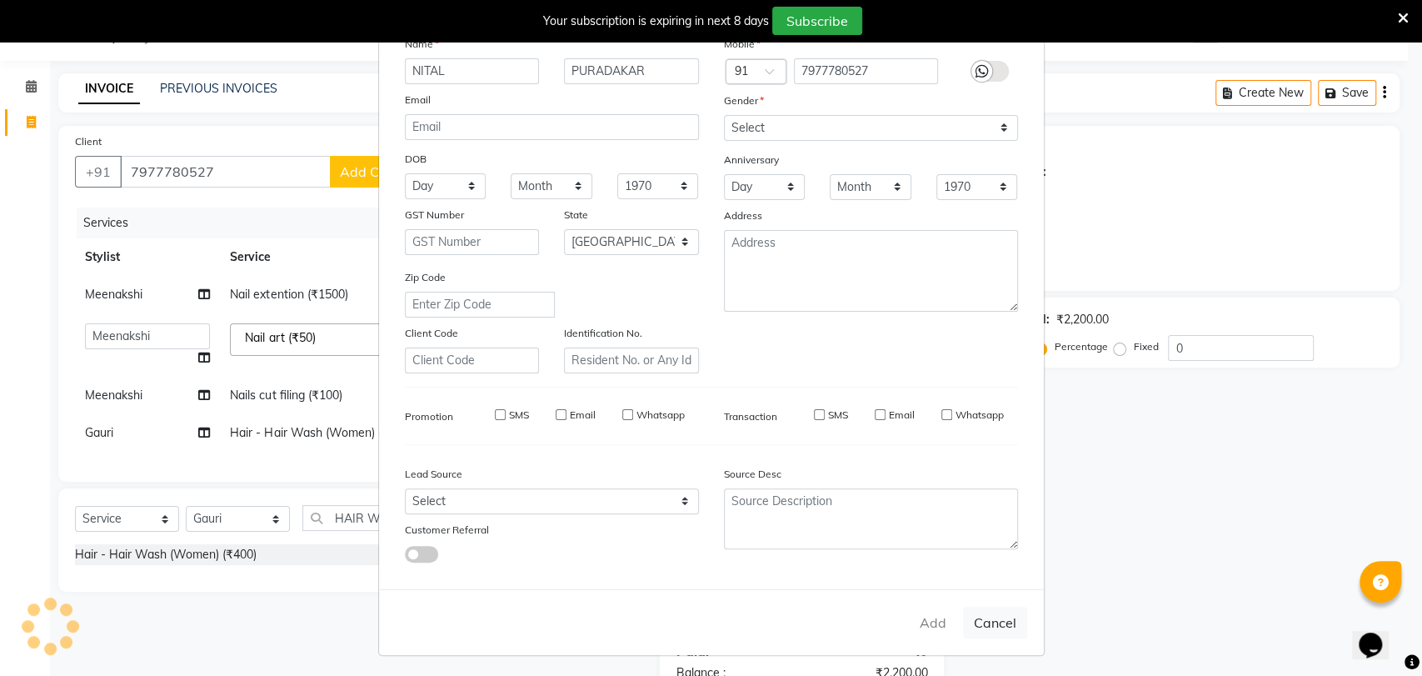
checkbox input "false"
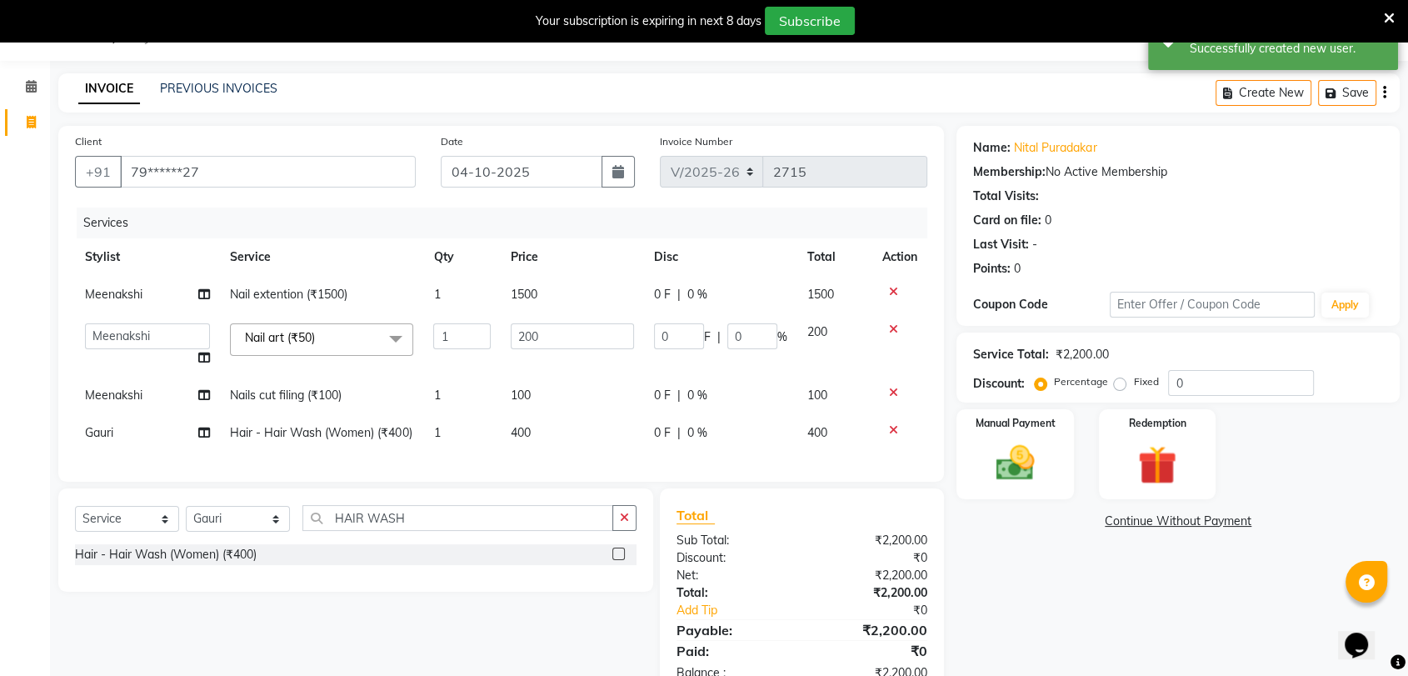
click at [1064, 595] on div "Name: Nital Puradakar Membership: No Active Membership Total Visits: Card on fi…" at bounding box center [1184, 412] width 456 height 572
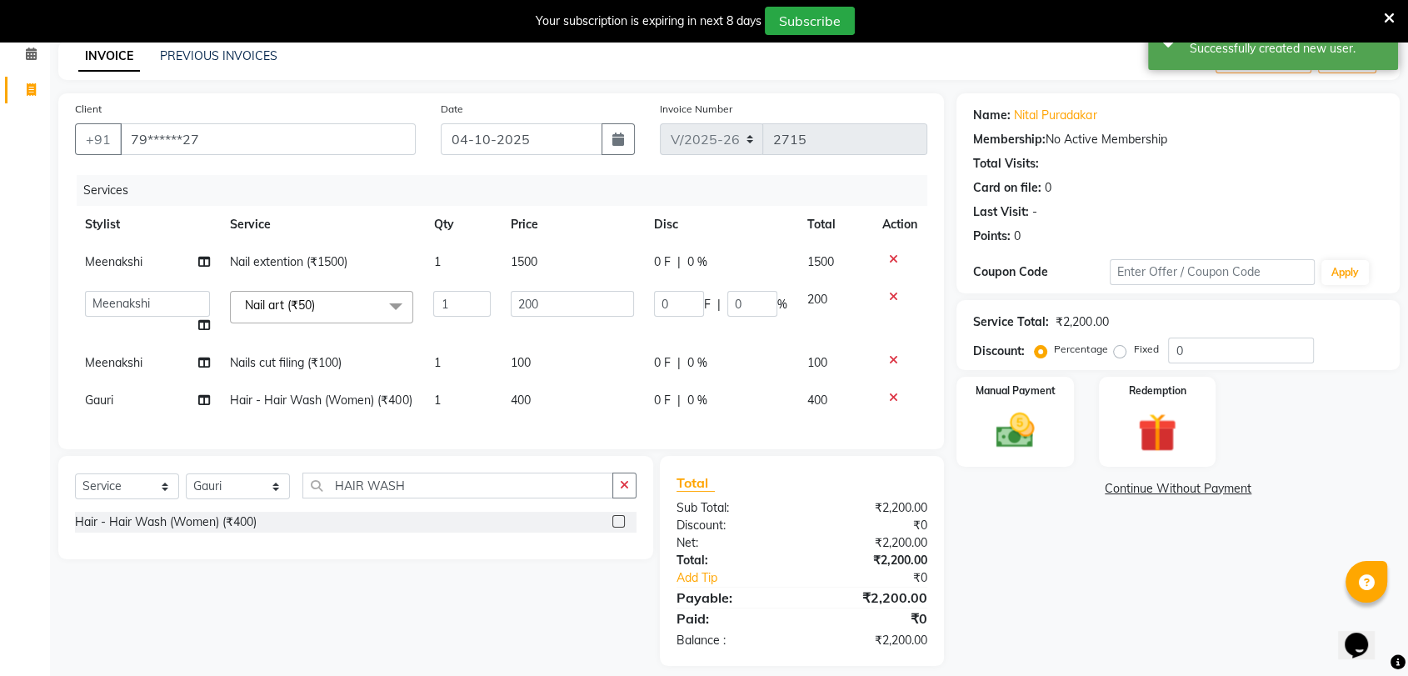
scroll to position [73, 0]
click at [1046, 578] on div "Name: Nital Puradakar Membership: No Active Membership Total Visits: Card on fi…" at bounding box center [1184, 379] width 456 height 572
click at [1049, 561] on div "Name: Nital Puradakar Membership: No Active Membership Total Visits: Card on fi…" at bounding box center [1184, 379] width 456 height 572
click at [1069, 583] on div "Name: Nital Puradakar Membership: No Active Membership Total Visits: Card on fi…" at bounding box center [1184, 379] width 456 height 572
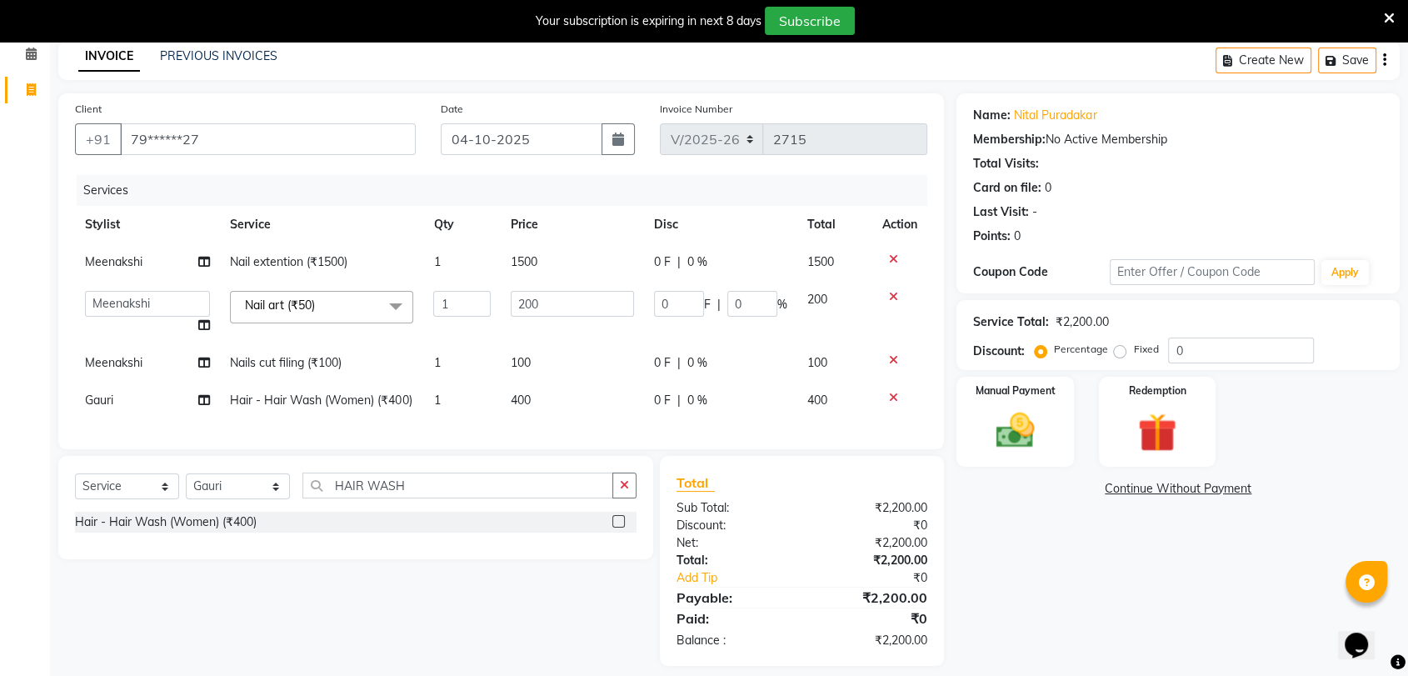
click at [200, 253] on span at bounding box center [204, 261] width 12 height 17
select select "2429"
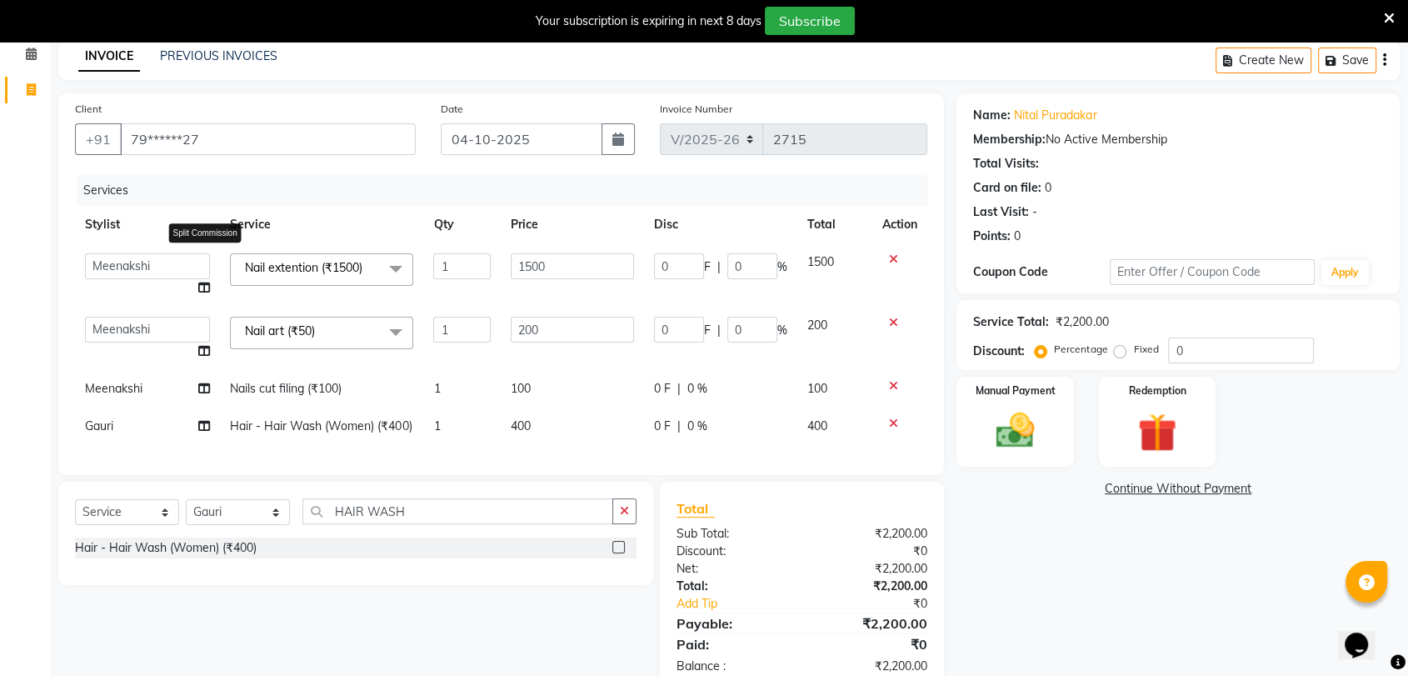
click at [202, 283] on icon at bounding box center [204, 288] width 12 height 12
select select "2429"
select select "2430"
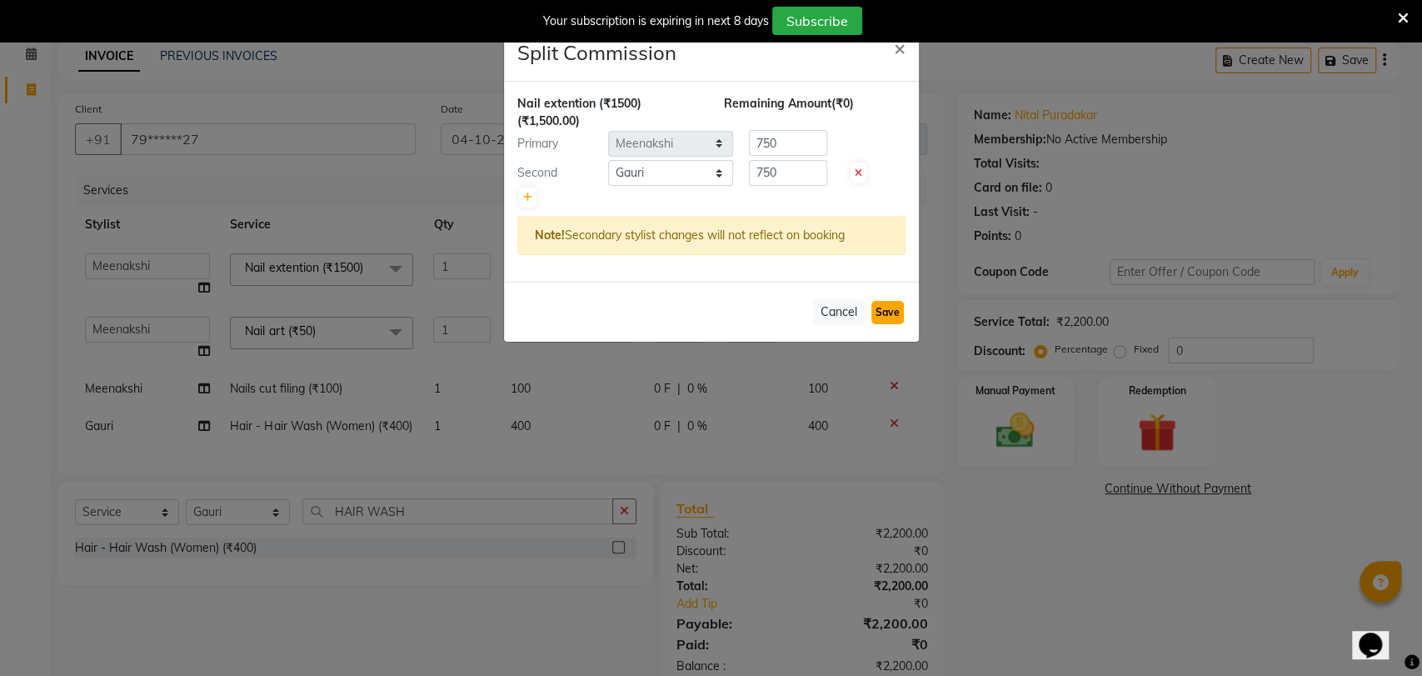
click at [889, 312] on button "Save" at bounding box center [887, 312] width 32 height 23
select select "Select"
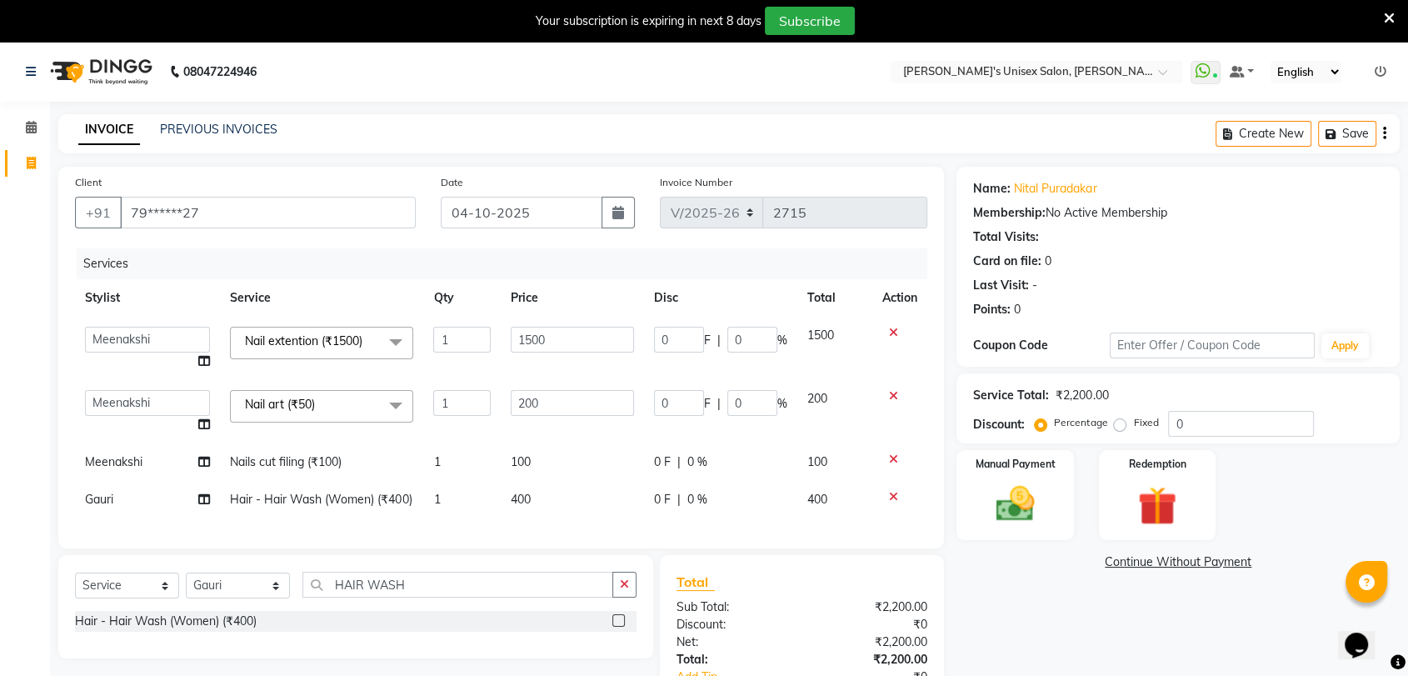
scroll to position [145, 0]
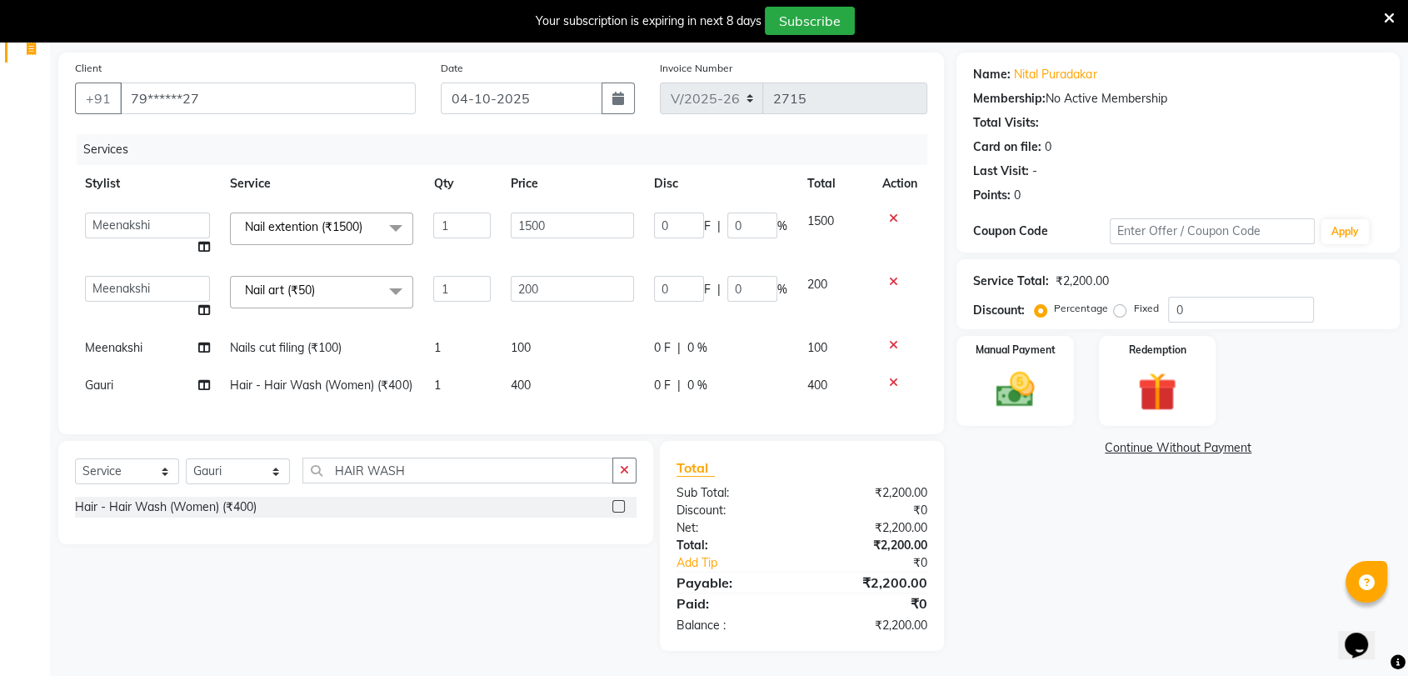
click at [1390, 15] on icon at bounding box center [1389, 18] width 11 height 15
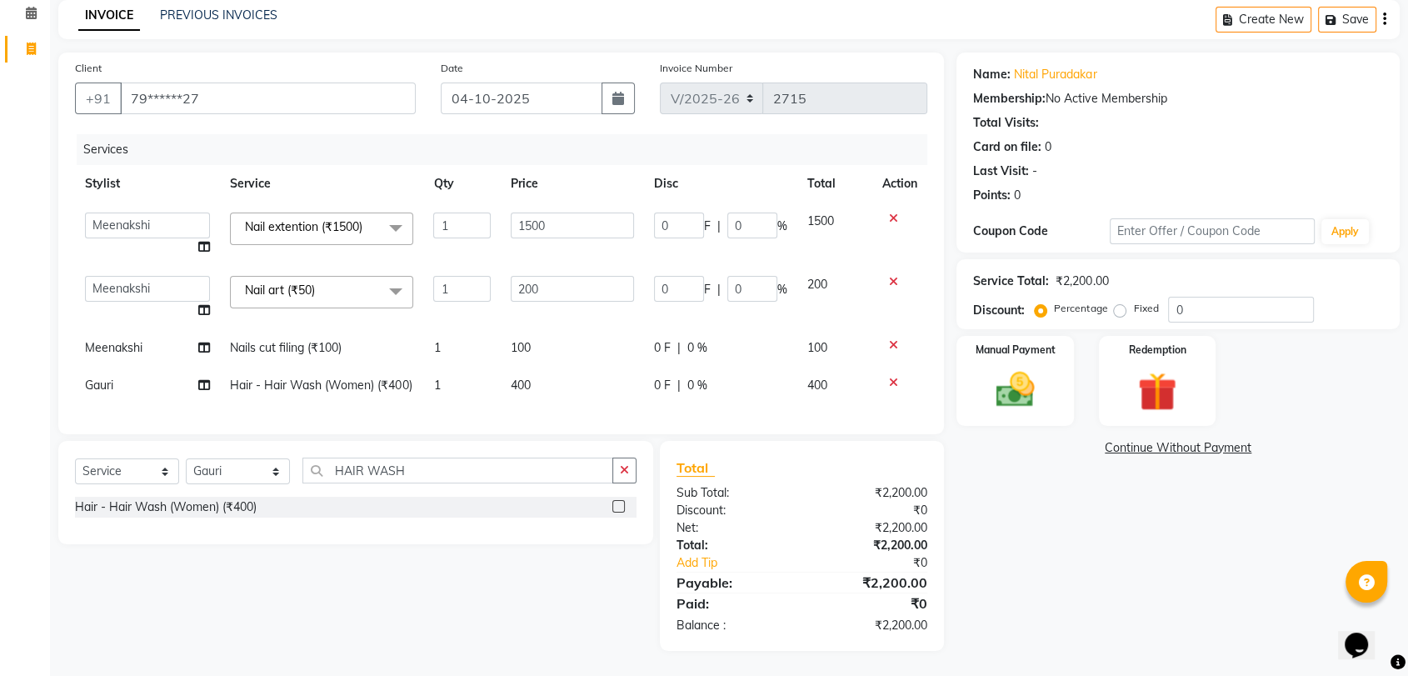
scroll to position [103, 0]
click at [1230, 523] on div "Name: Nital Puradakar Membership: No Active Membership Total Visits: Card on fi…" at bounding box center [1184, 351] width 456 height 598
click at [549, 367] on td "400" at bounding box center [572, 385] width 143 height 37
select select "2430"
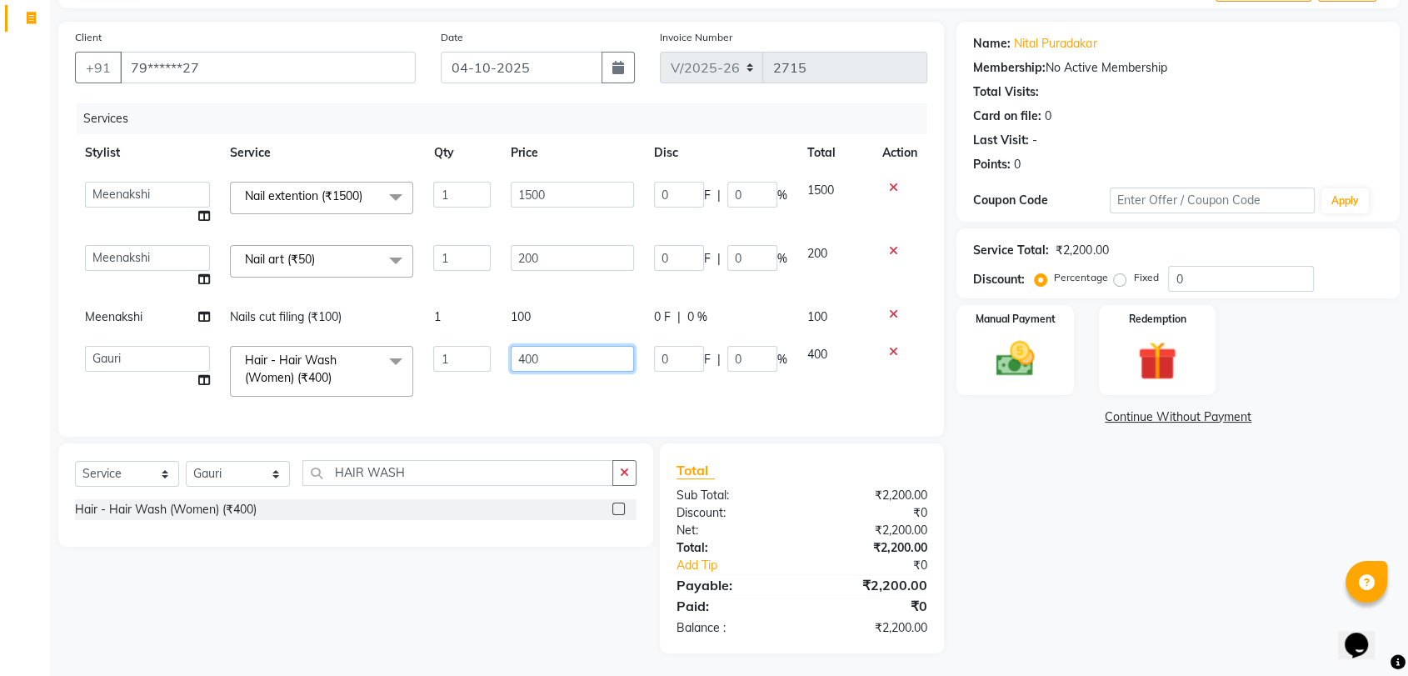
click at [575, 353] on input "400" at bounding box center [572, 359] width 123 height 26
type input "4"
type input "350"
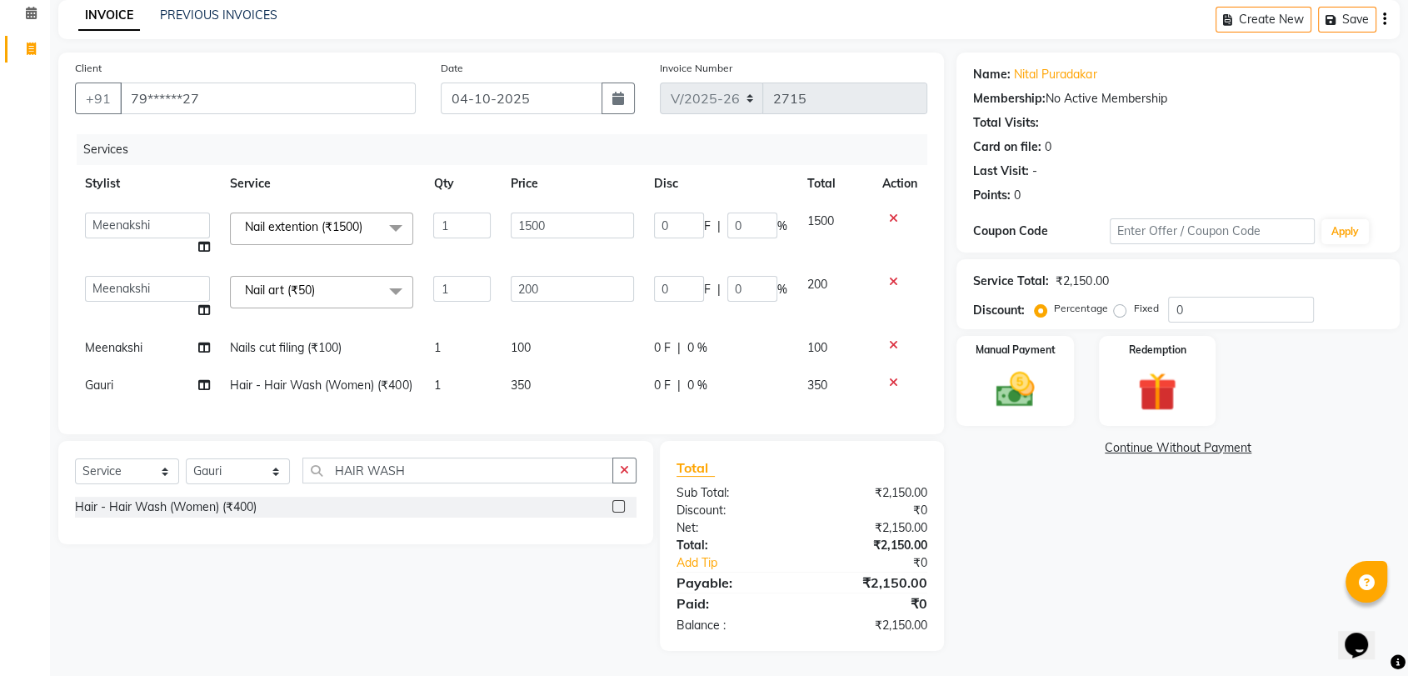
click at [1031, 495] on div "Name: Nital Puradakar Membership: No Active Membership Total Visits: Card on fi…" at bounding box center [1184, 351] width 456 height 598
click at [1024, 367] on img at bounding box center [1014, 390] width 65 height 47
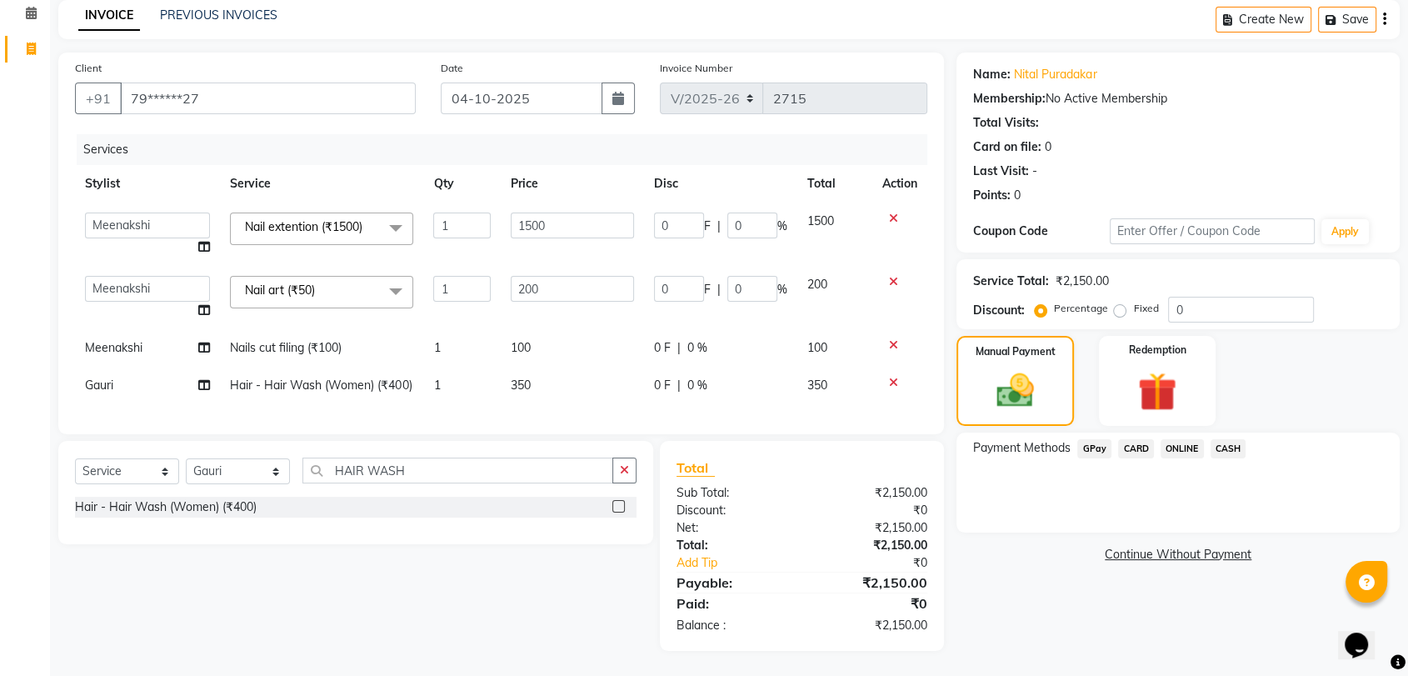
click at [1094, 439] on span "GPay" at bounding box center [1094, 448] width 34 height 19
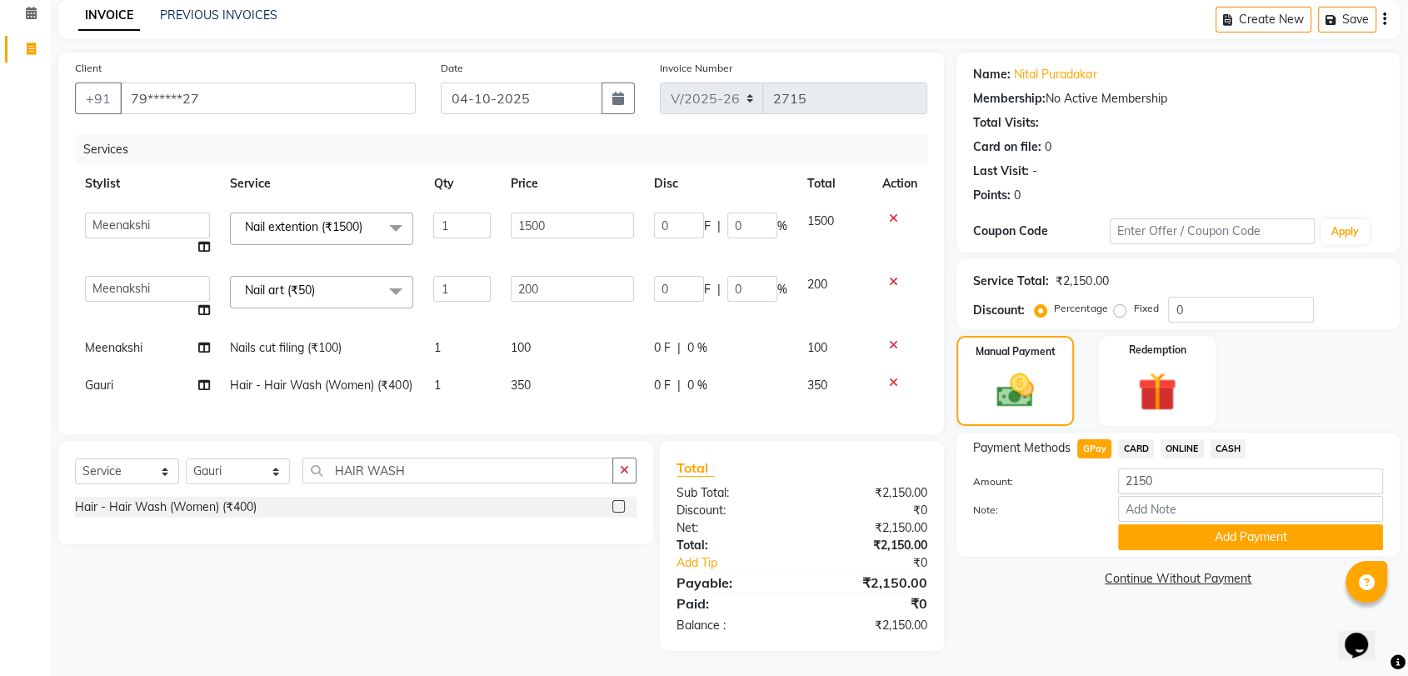
click at [211, 278] on td "[PERSON_NAME] DEEPA [PERSON_NAME] NEHA Nitin [PERSON_NAME] Reception 1 Receptio…" at bounding box center [147, 297] width 145 height 63
click at [206, 304] on icon at bounding box center [204, 310] width 12 height 12
select select "2429"
select select "2430"
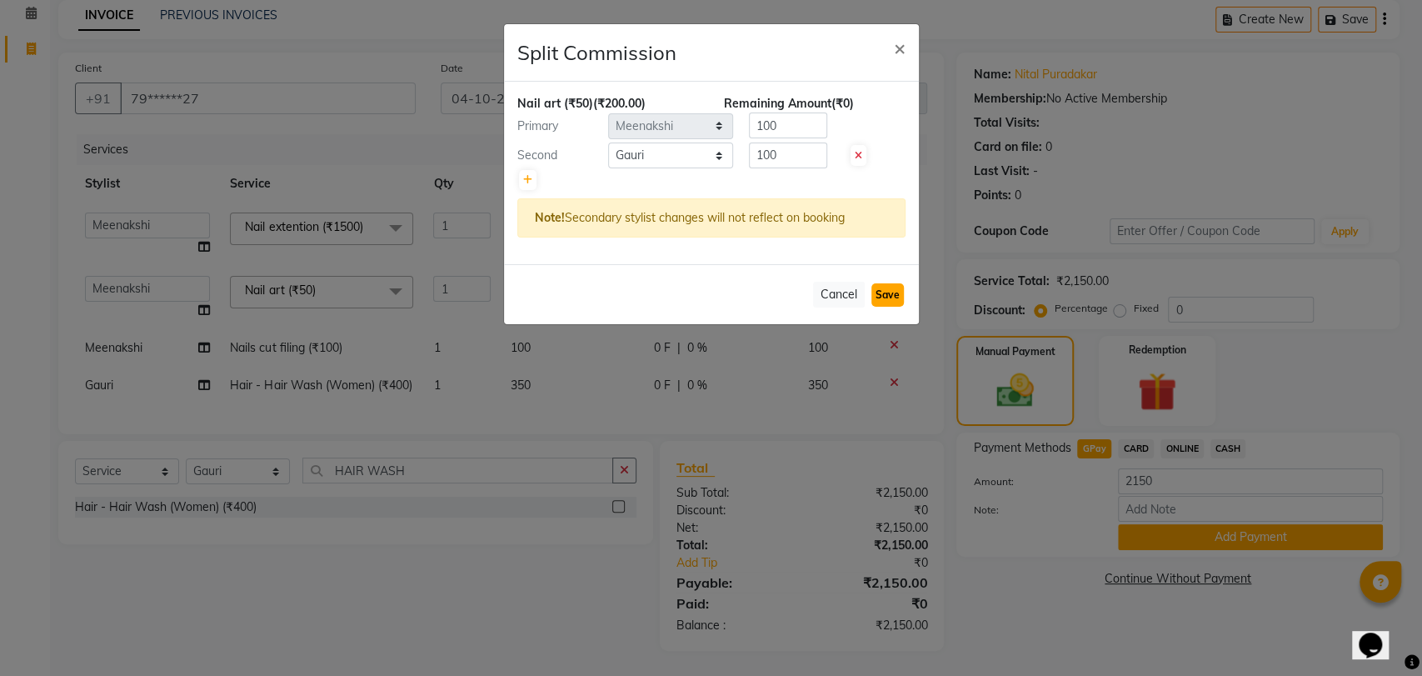
click at [894, 297] on button "Save" at bounding box center [887, 294] width 32 height 23
select select "Select"
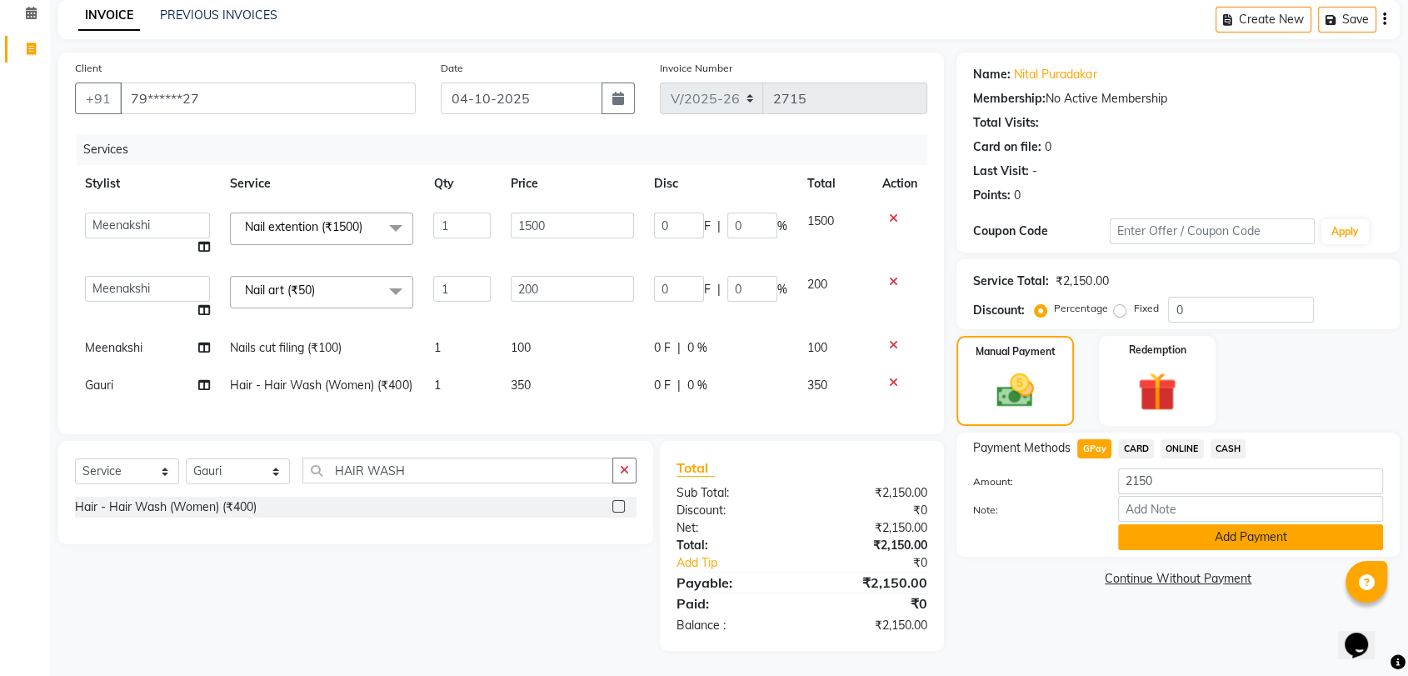
click at [1191, 524] on button "Add Payment" at bounding box center [1250, 537] width 265 height 26
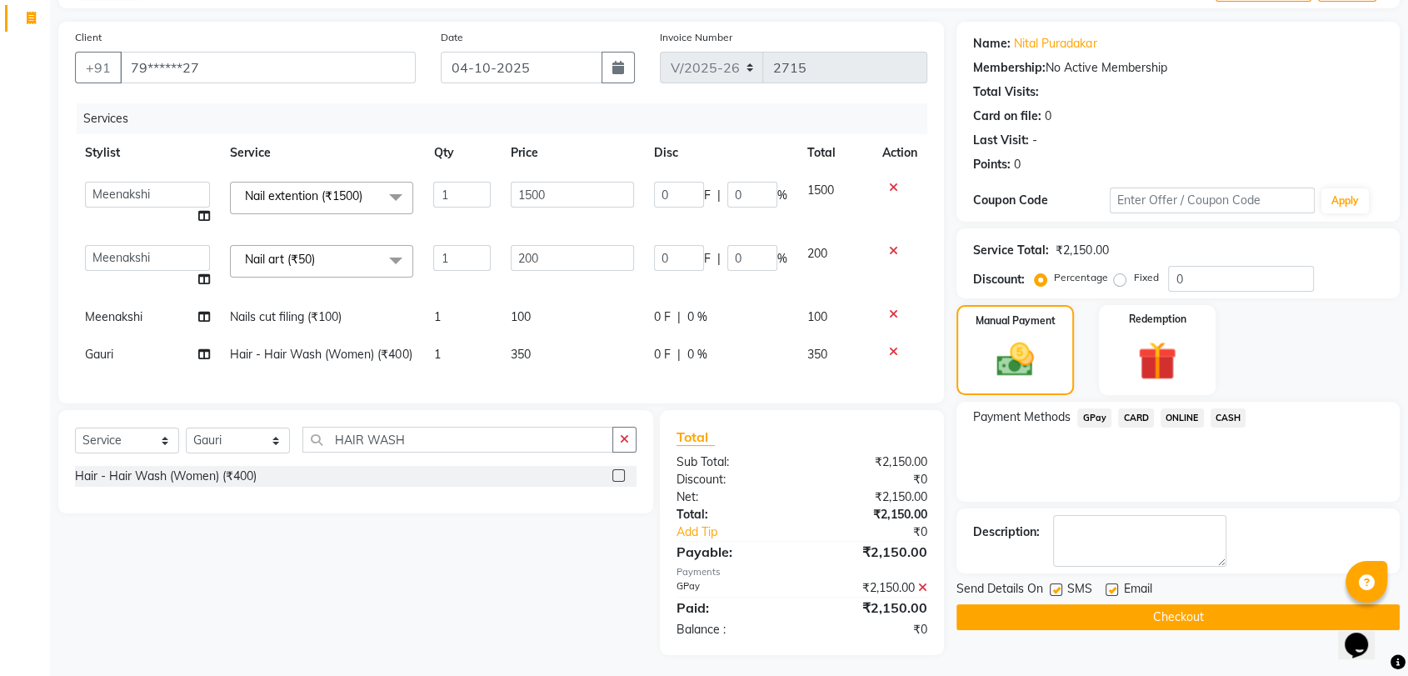
scroll to position [138, 0]
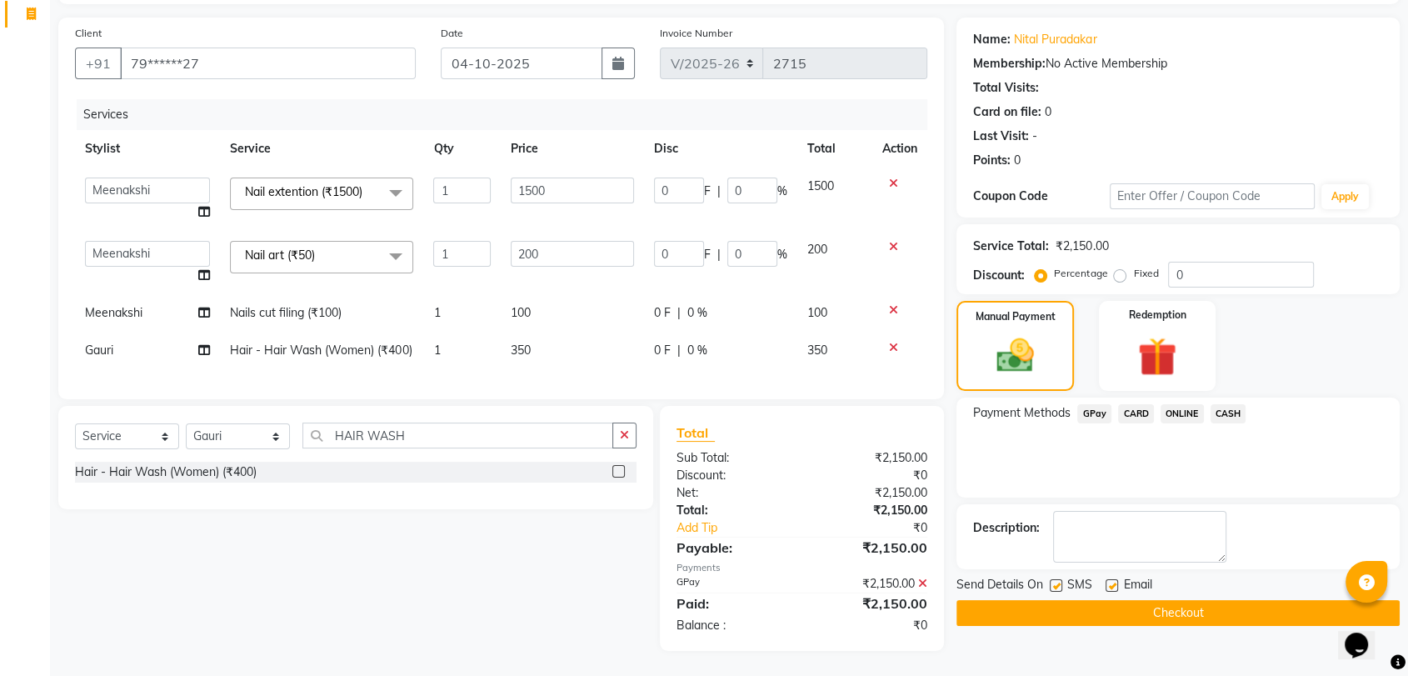
click at [1177, 600] on button "Checkout" at bounding box center [1177, 613] width 443 height 26
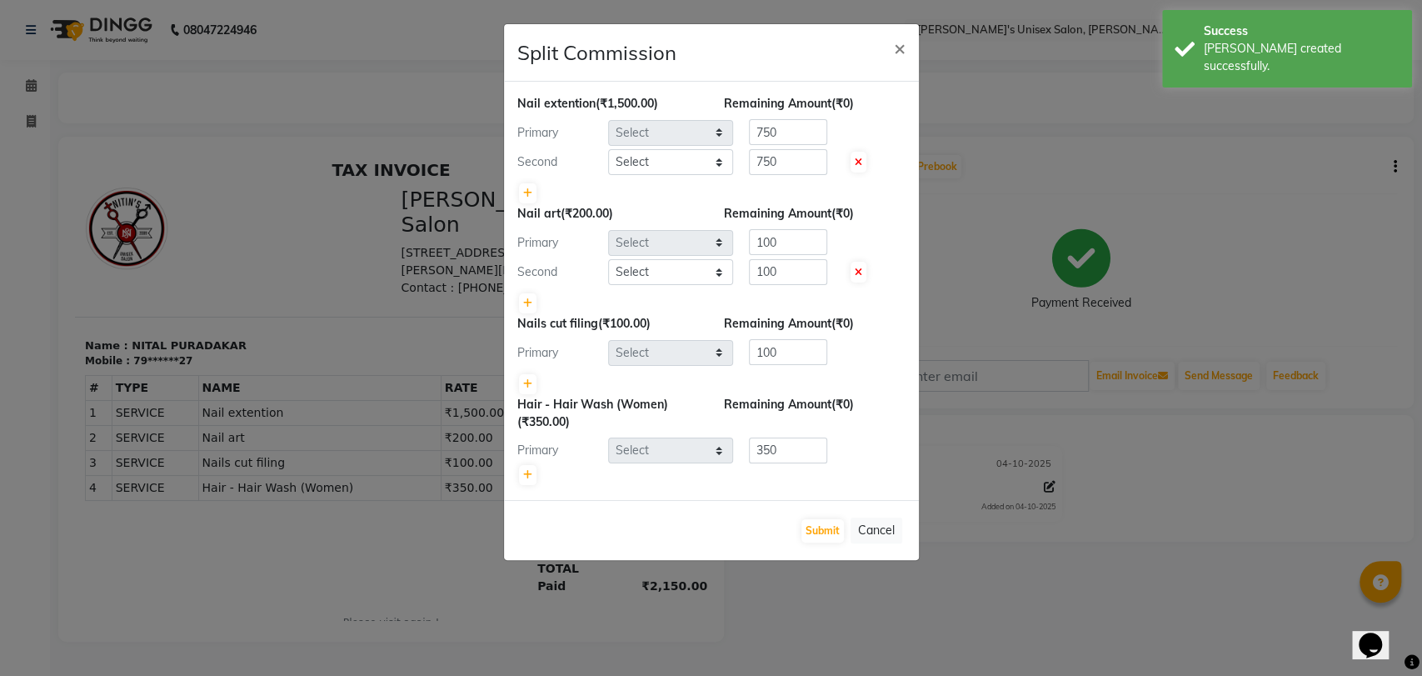
select select "2429"
select select "2430"
select select "2429"
select select "2430"
select select "2429"
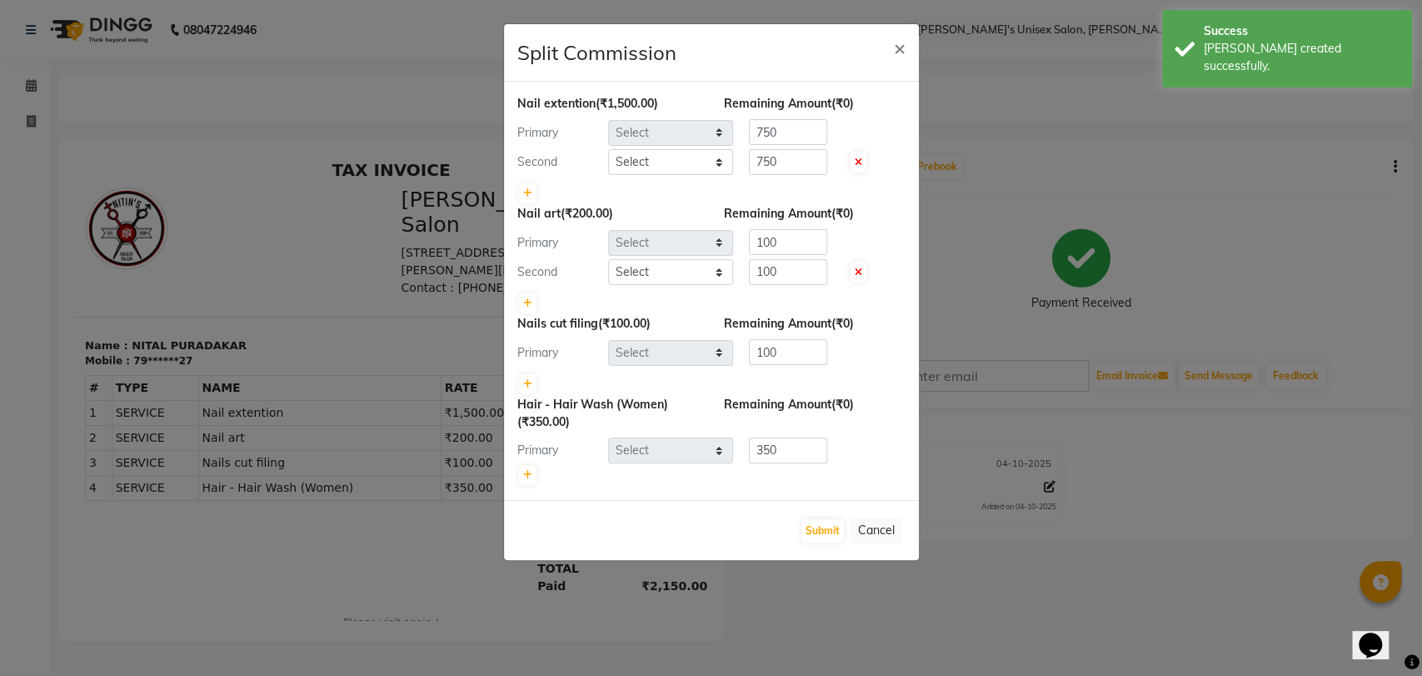
select select "2430"
click at [818, 537] on button "Submit" at bounding box center [822, 530] width 42 height 23
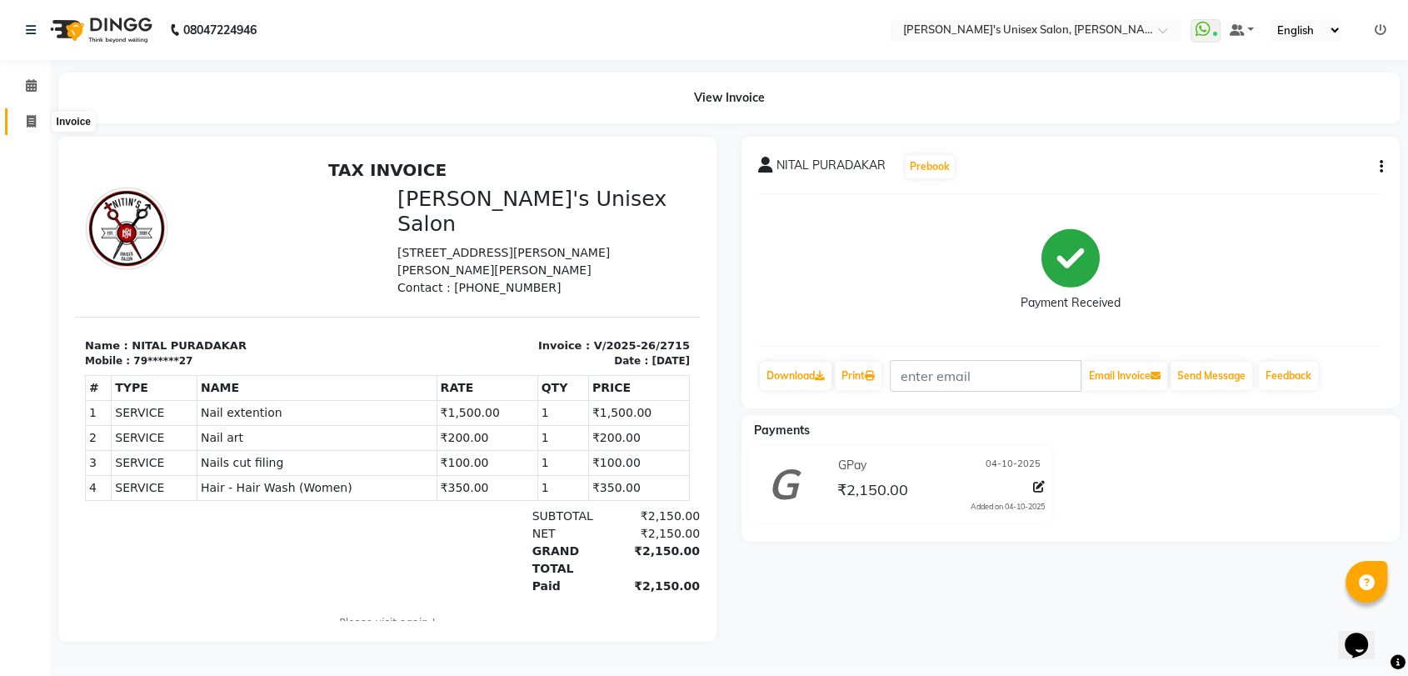
click at [33, 122] on icon at bounding box center [31, 121] width 9 height 12
select select "service"
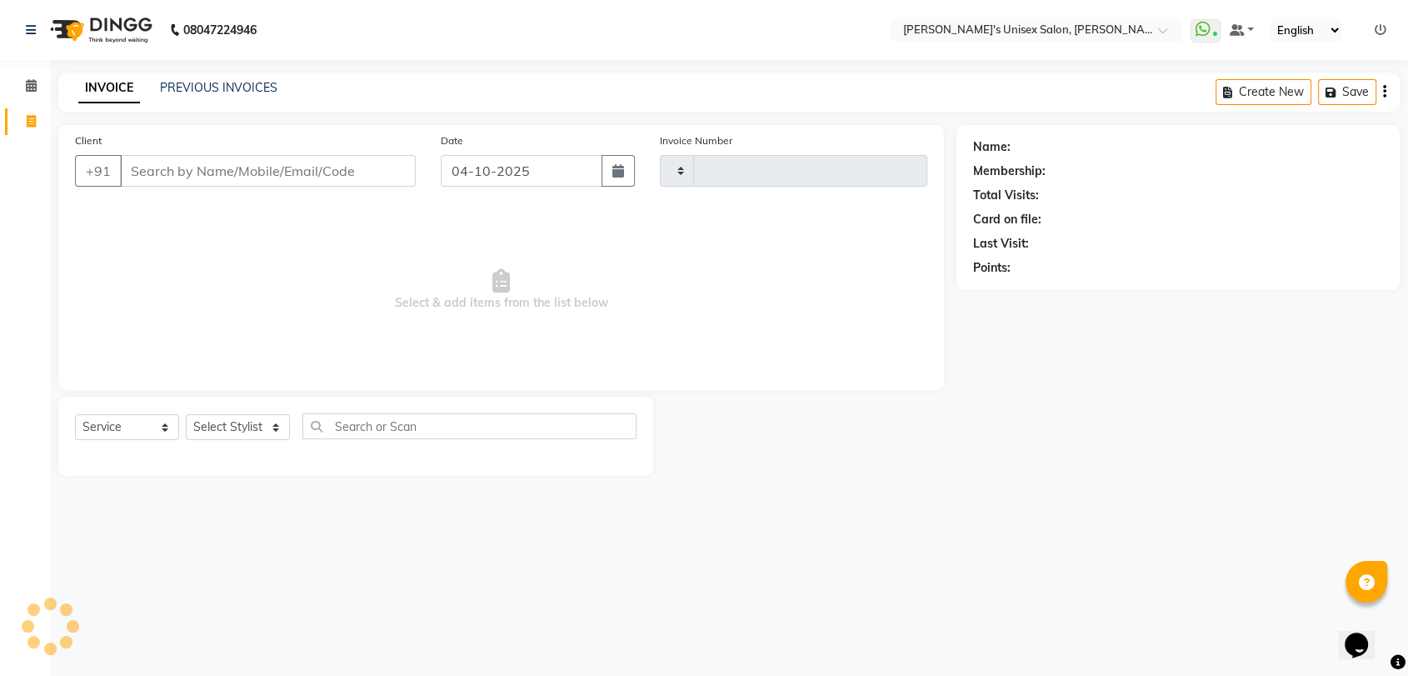
type input "2716"
select select "62"
click at [272, 430] on select "Select Stylist [PERSON_NAME] DEEPA [PERSON_NAME] NEHA Nitin [PERSON_NAME] Recep…" at bounding box center [238, 427] width 104 height 26
select select "47432"
click at [186, 414] on select "Select Stylist [PERSON_NAME] DEEPA [PERSON_NAME] NEHA Nitin [PERSON_NAME] Recep…" at bounding box center [238, 427] width 104 height 26
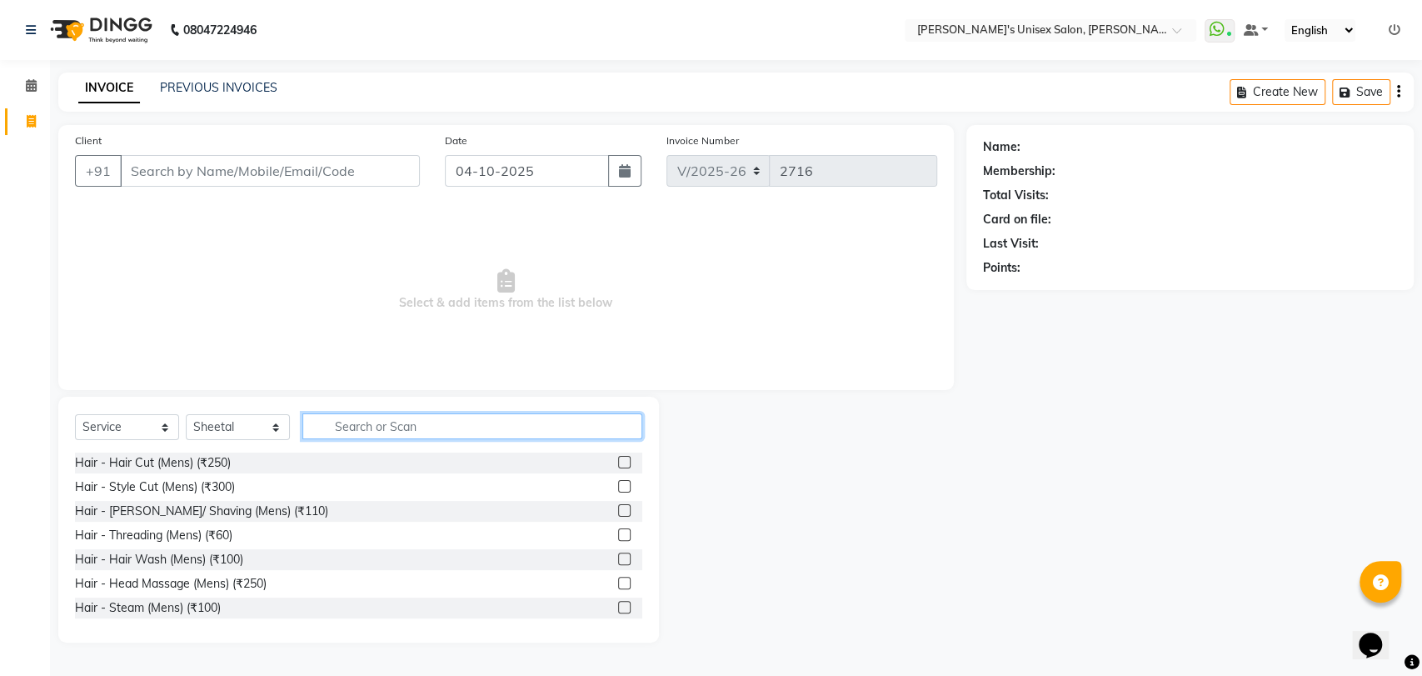
click at [344, 430] on input "text" at bounding box center [472, 426] width 340 height 26
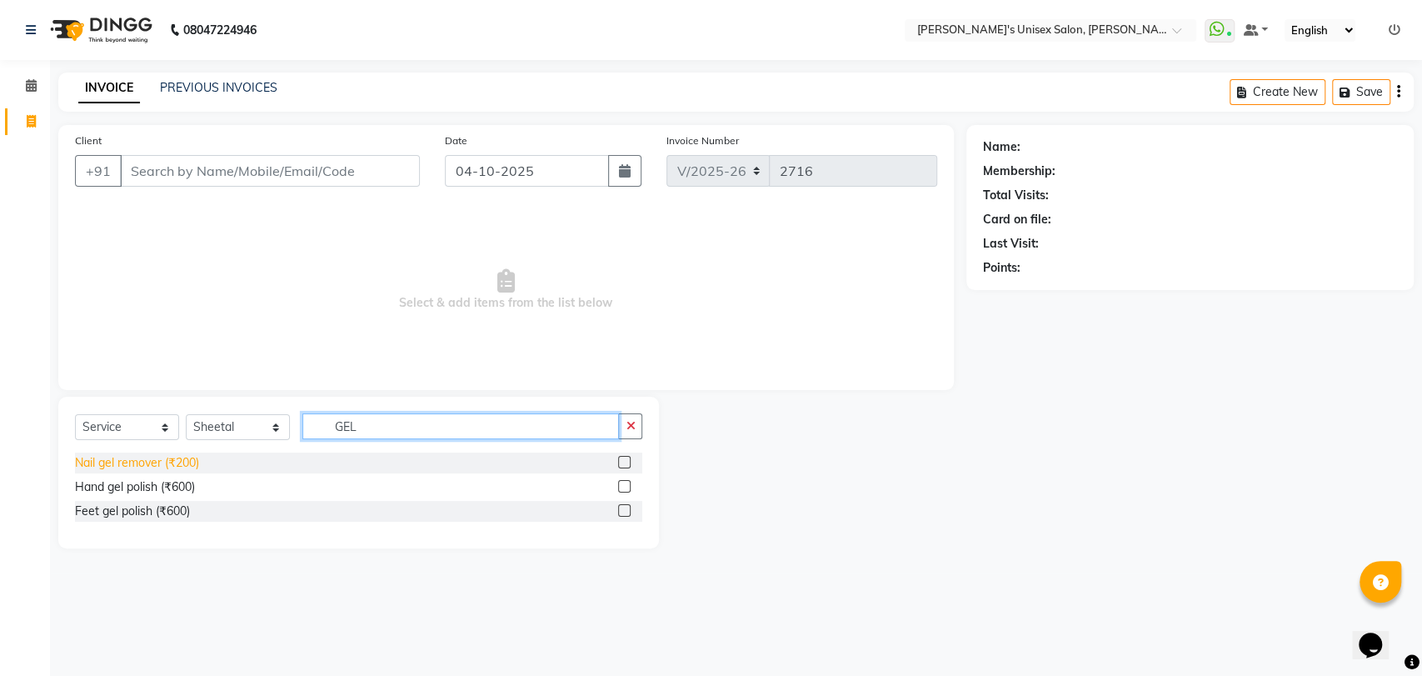
type input "GEL"
click at [173, 462] on div "Nail gel remover (₹200)" at bounding box center [137, 462] width 124 height 17
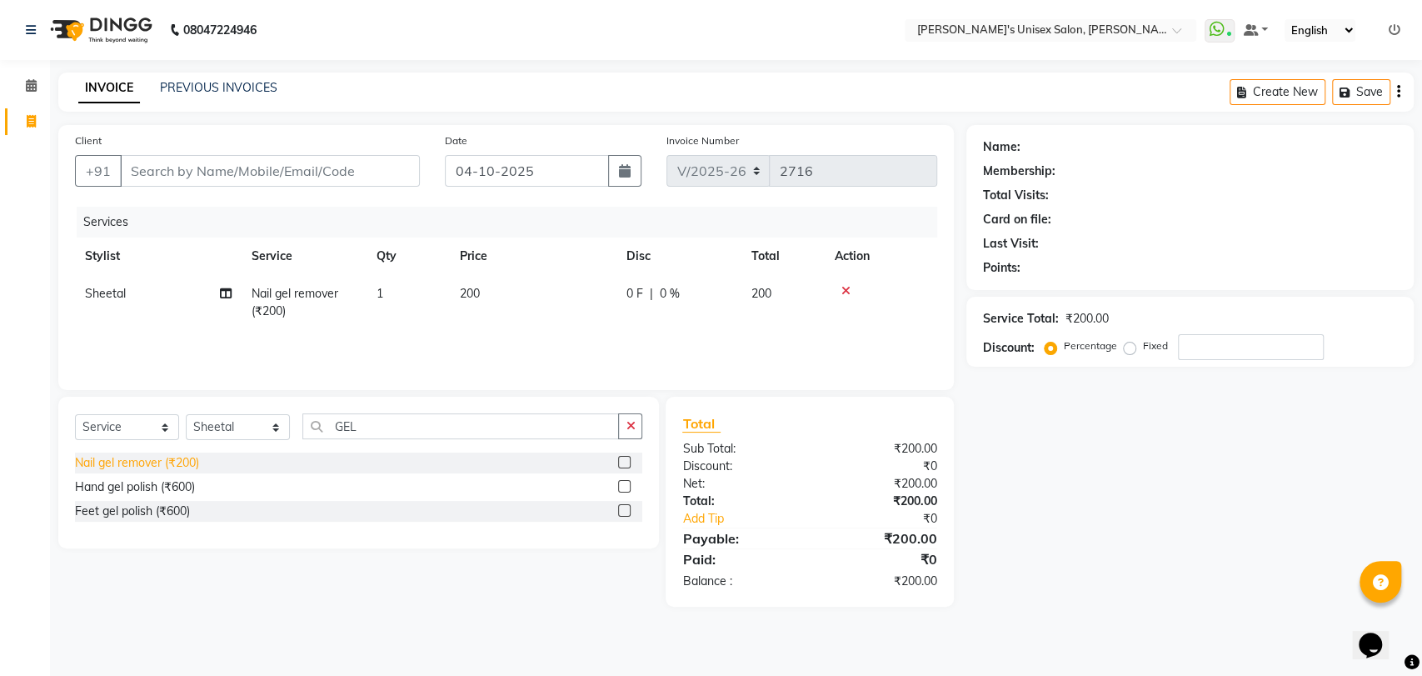
click at [173, 462] on div "Nail gel remover (₹200)" at bounding box center [137, 462] width 124 height 17
checkbox input "false"
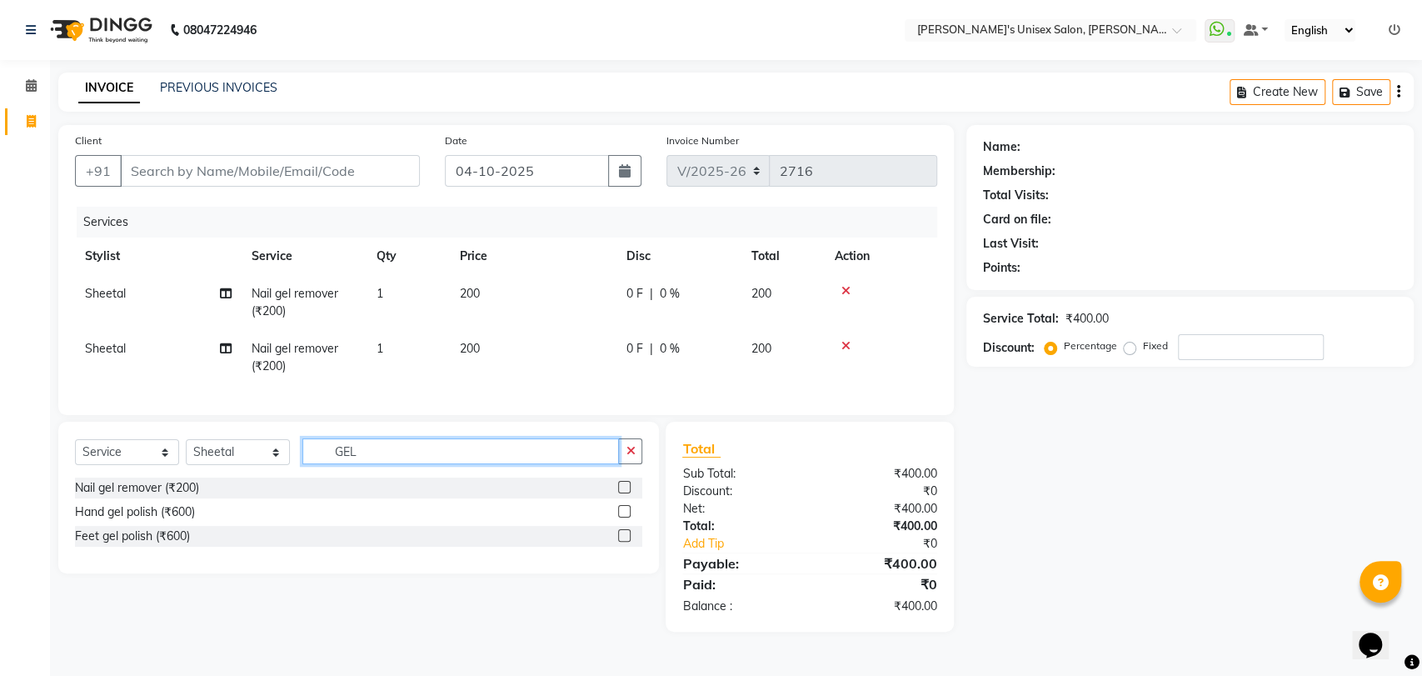
click at [375, 464] on input "GEL" at bounding box center [460, 451] width 317 height 26
type input "G"
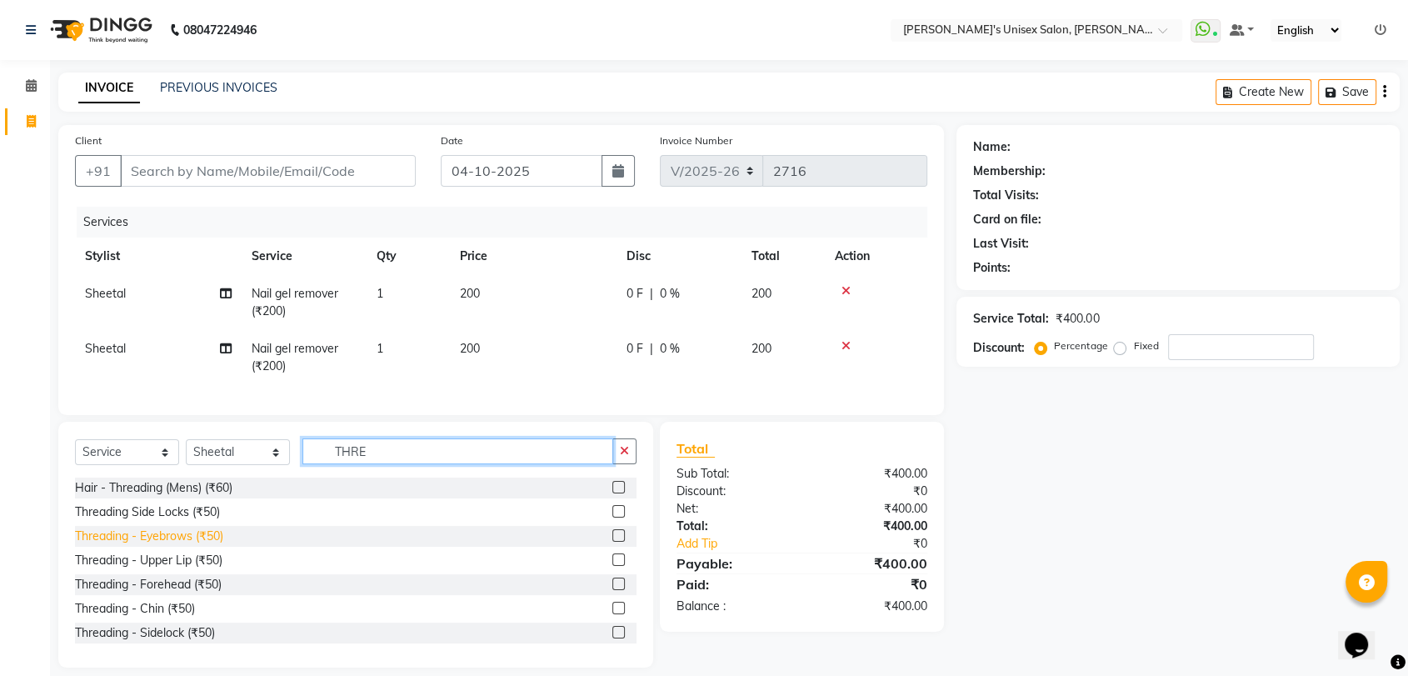
type input "THRE"
click at [182, 545] on div "Threading - Eyebrows (₹50)" at bounding box center [149, 535] width 148 height 17
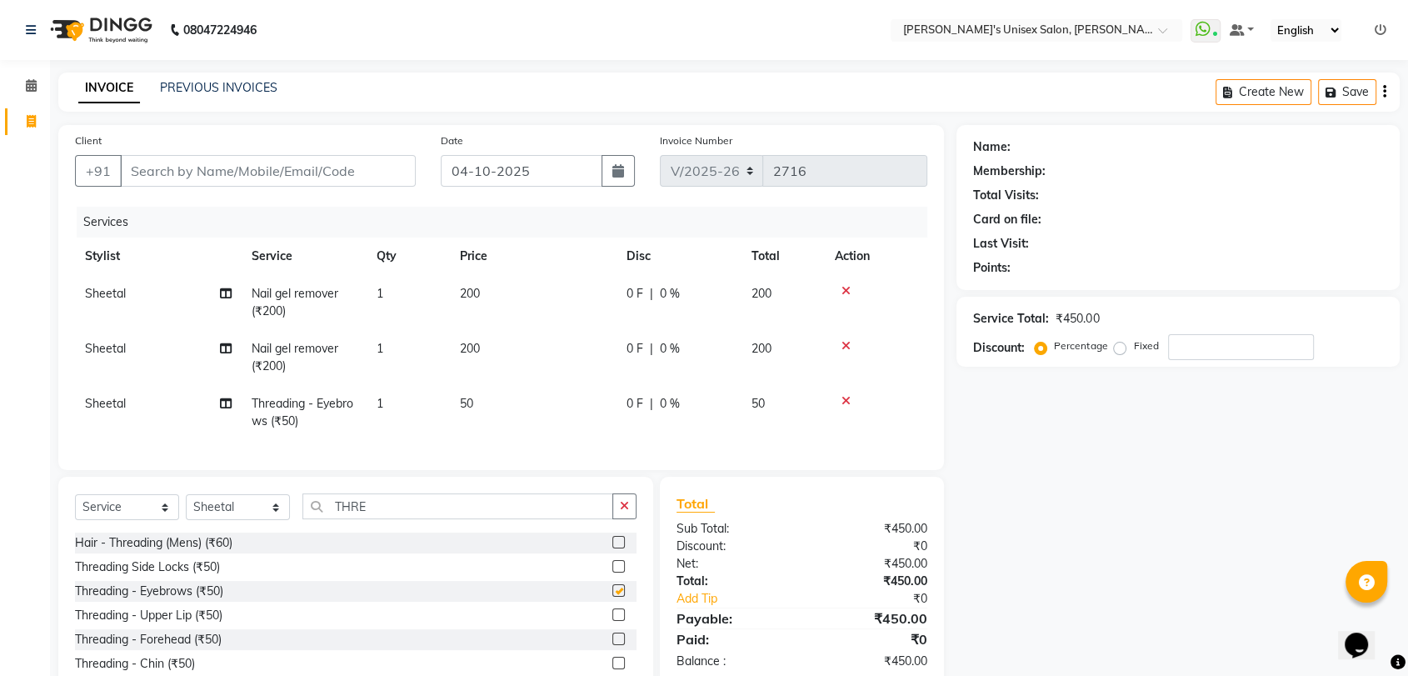
checkbox input "false"
click at [188, 648] on div "Threading - Forehead (₹50)" at bounding box center [148, 639] width 147 height 17
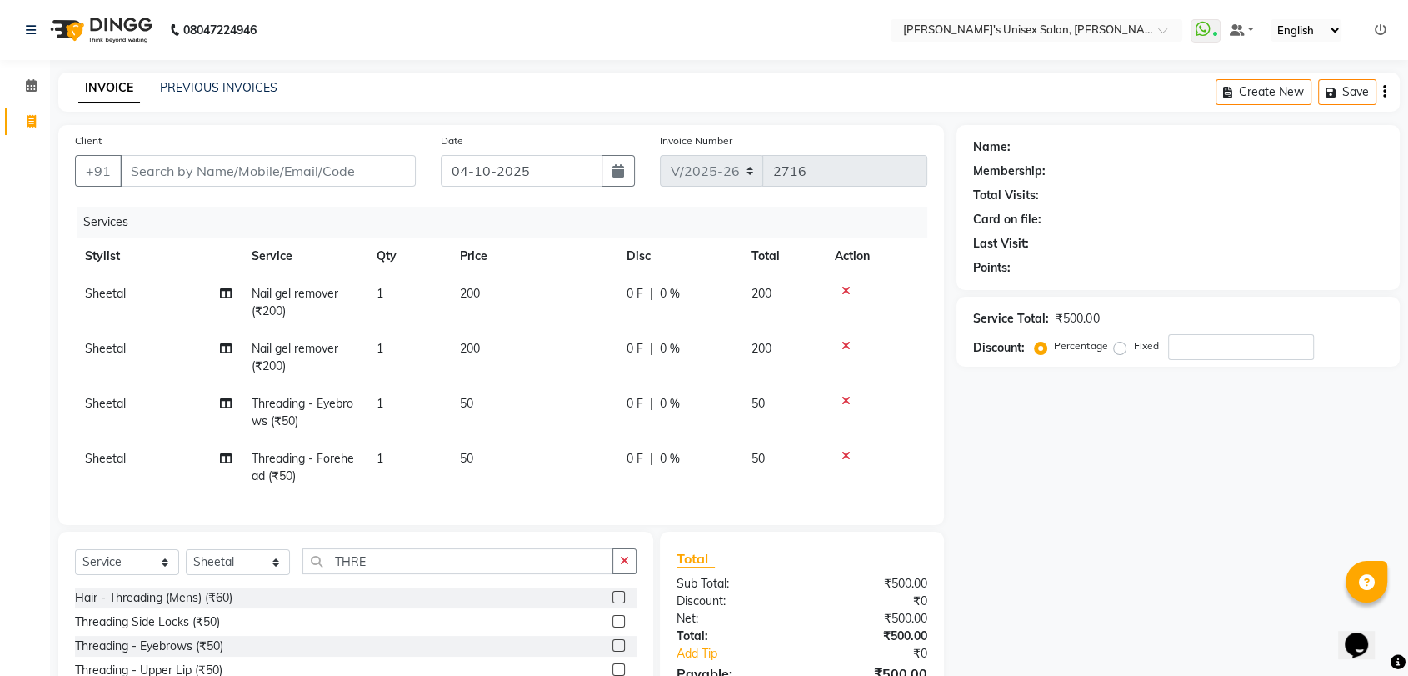
checkbox input "false"
click at [396, 574] on input "THRE" at bounding box center [457, 561] width 311 height 26
type input "T"
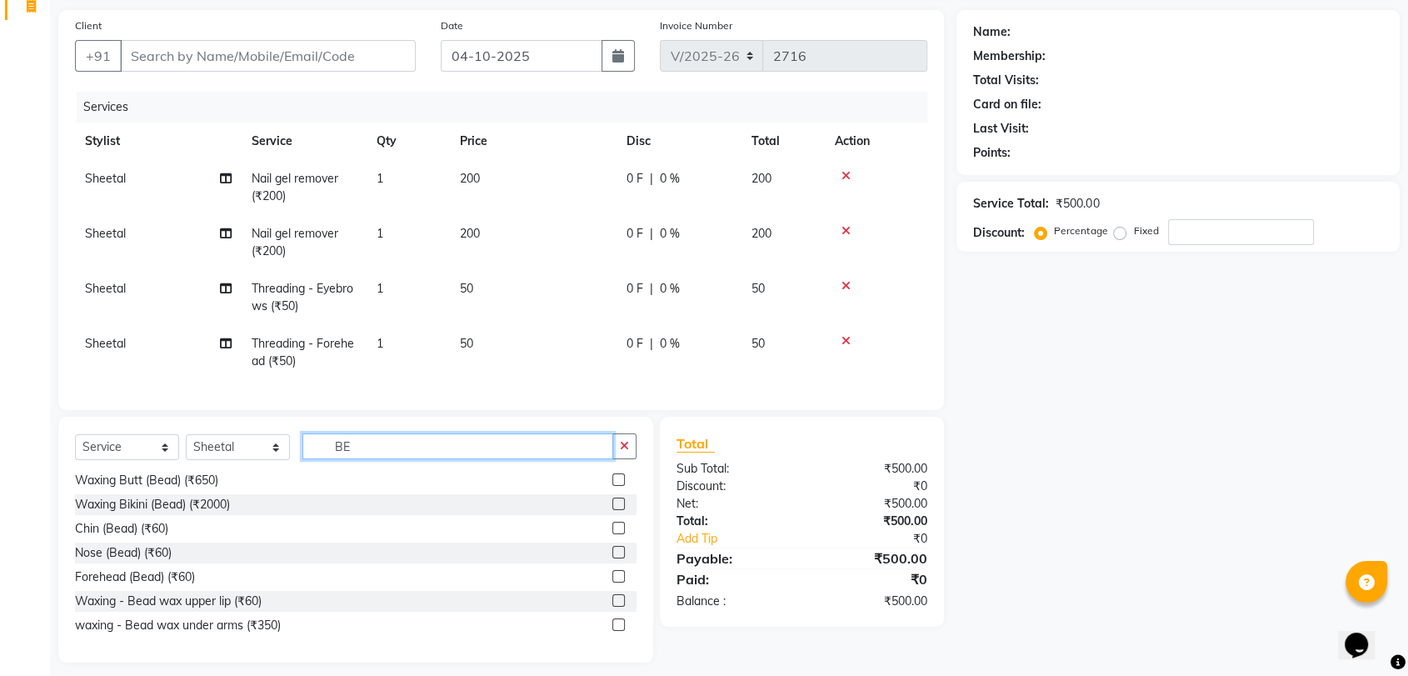
scroll to position [122, 0]
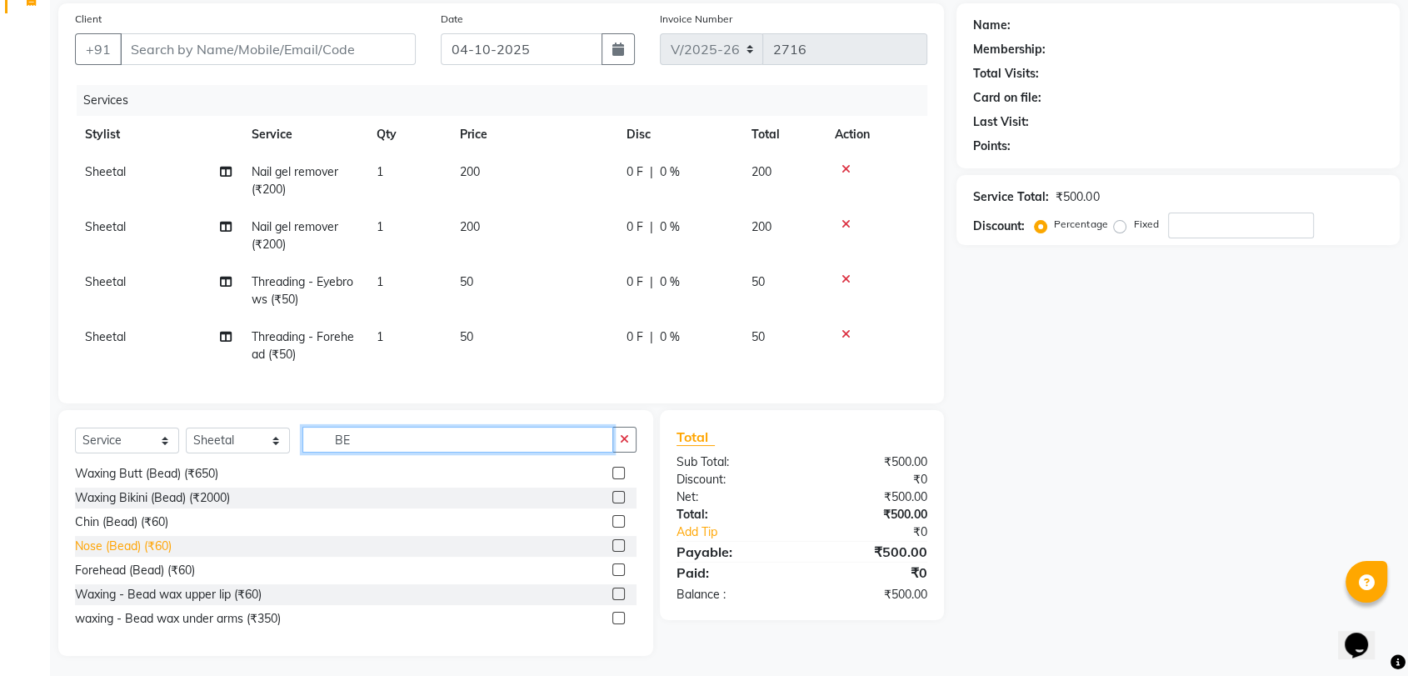
type input "BE"
click at [119, 555] on div "Nose (Bead) (₹60)" at bounding box center [123, 545] width 97 height 17
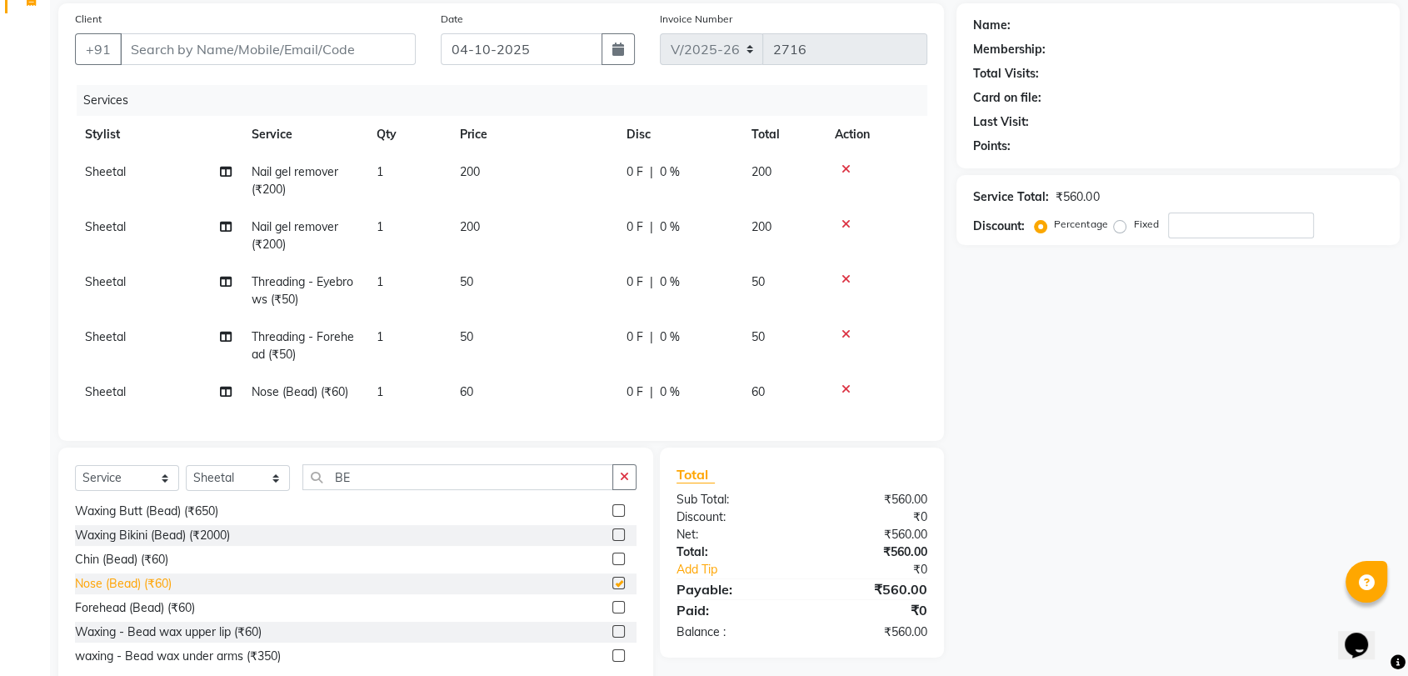
checkbox input "false"
click at [133, 568] on div "Chin (Bead) (₹60)" at bounding box center [121, 559] width 93 height 17
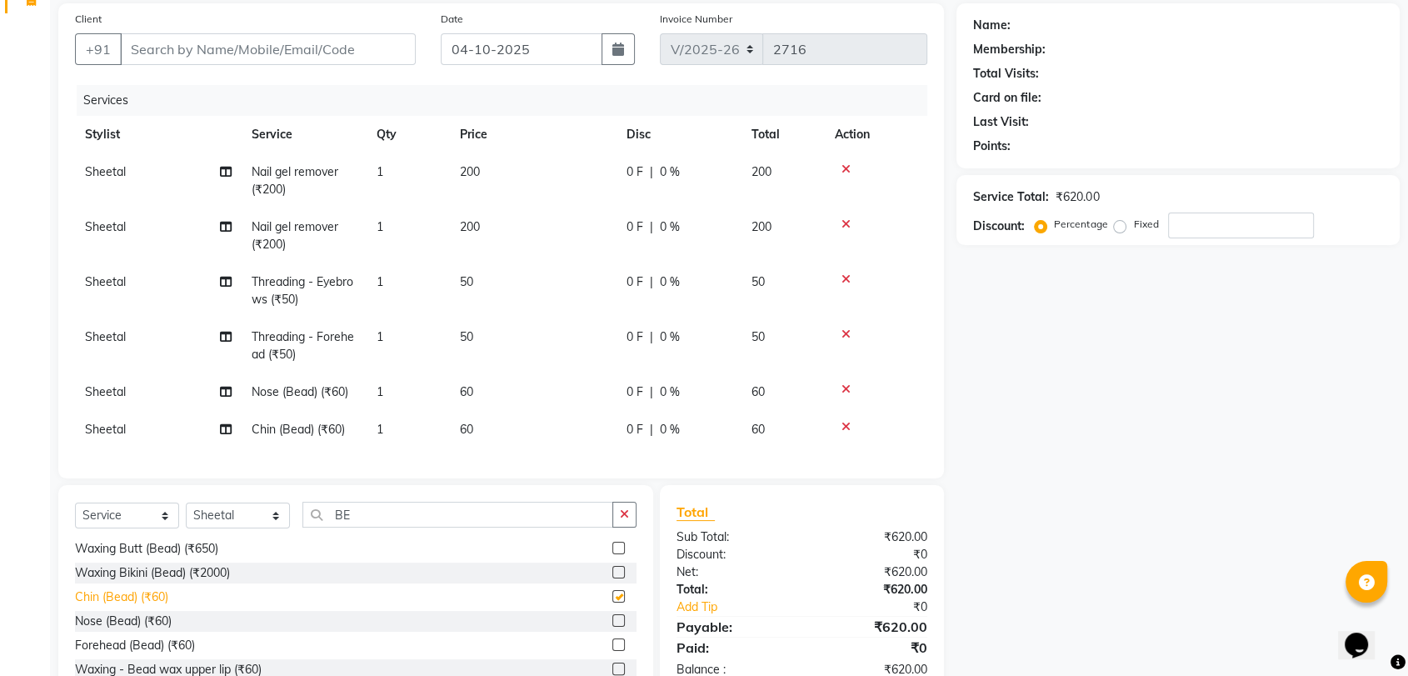
checkbox input "false"
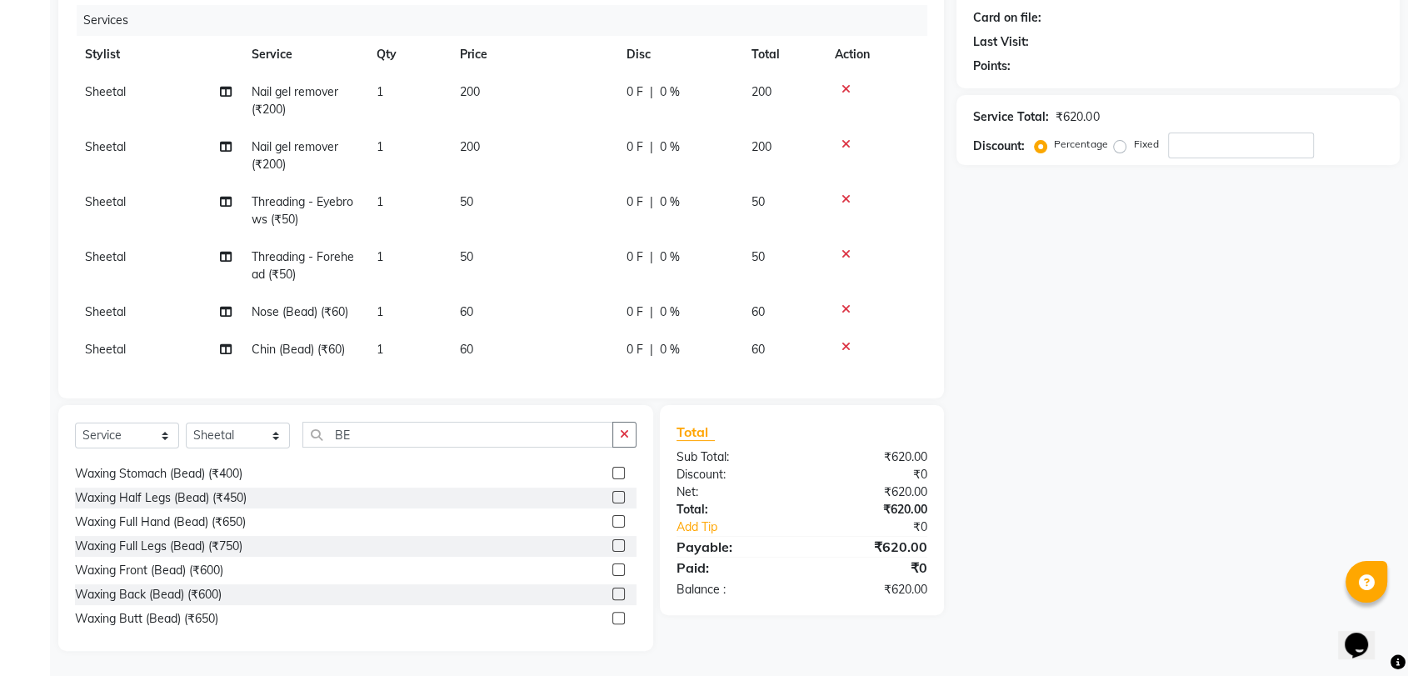
scroll to position [73, 0]
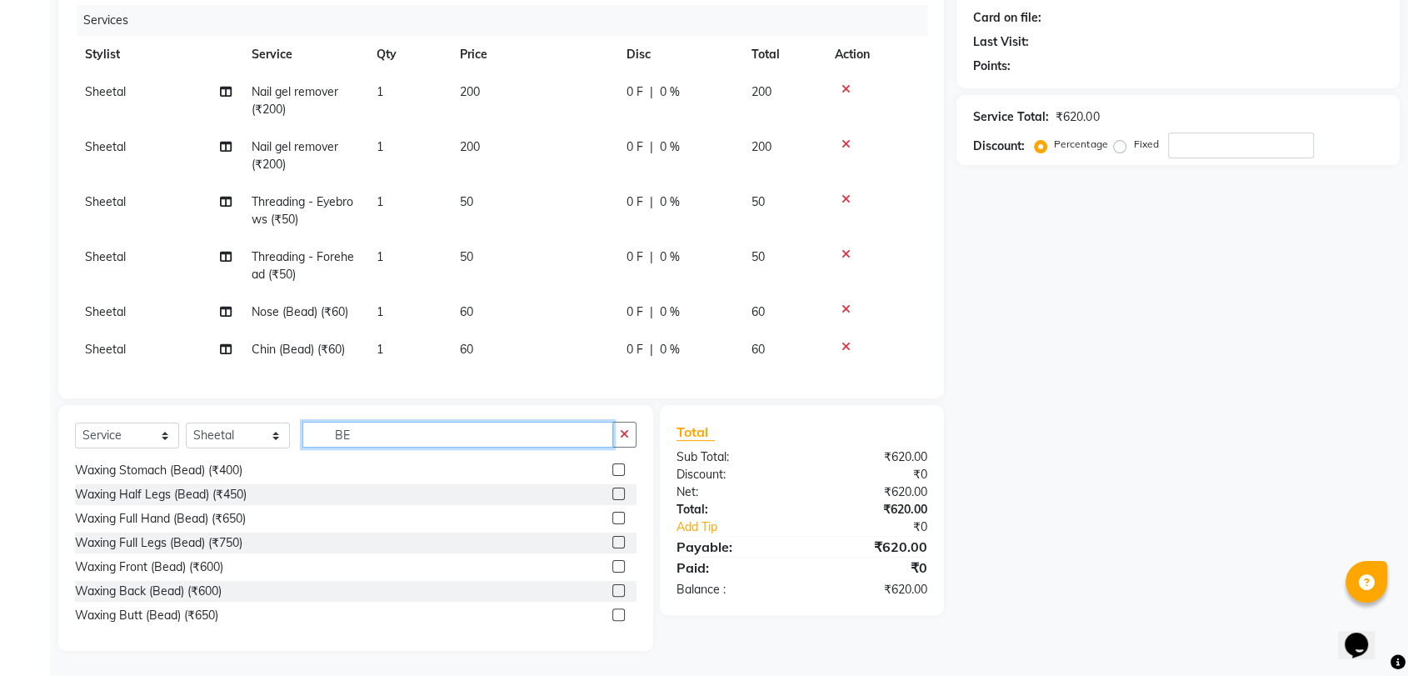
click at [365, 431] on input "BE" at bounding box center [457, 435] width 311 height 26
type input "B"
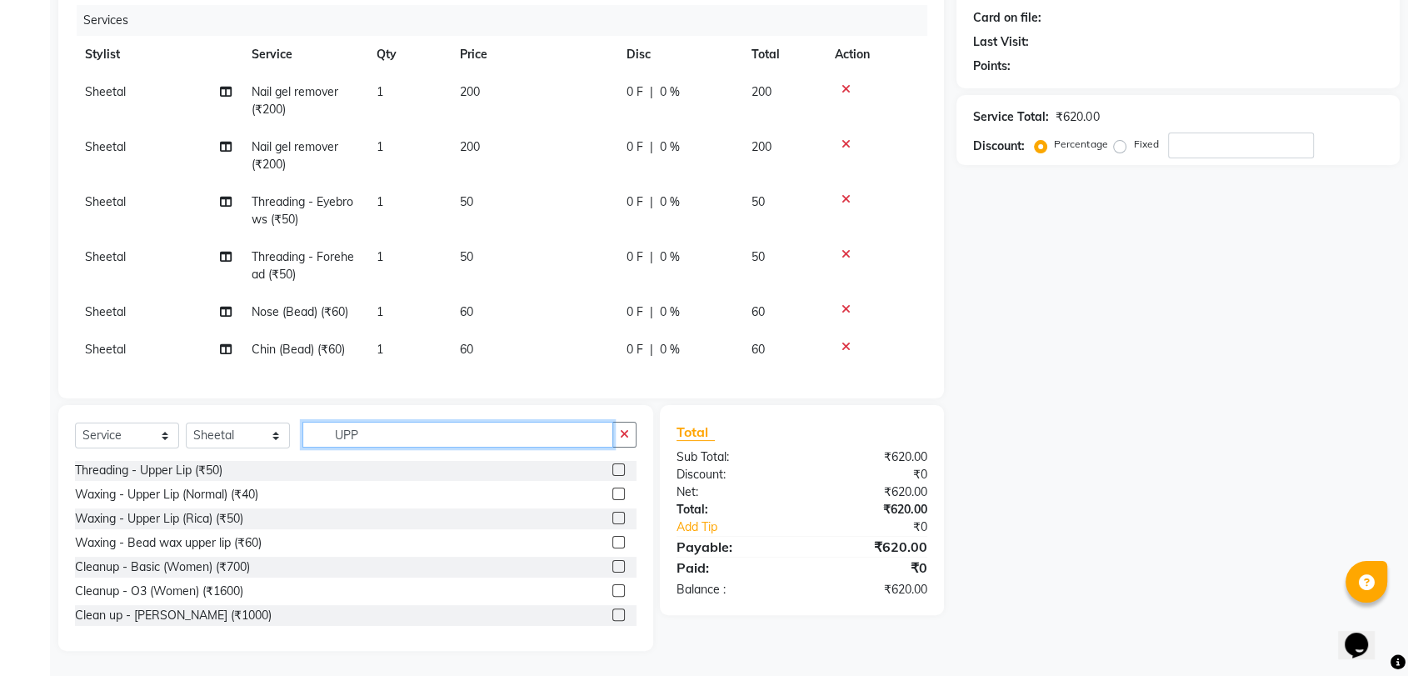
scroll to position [180, 0]
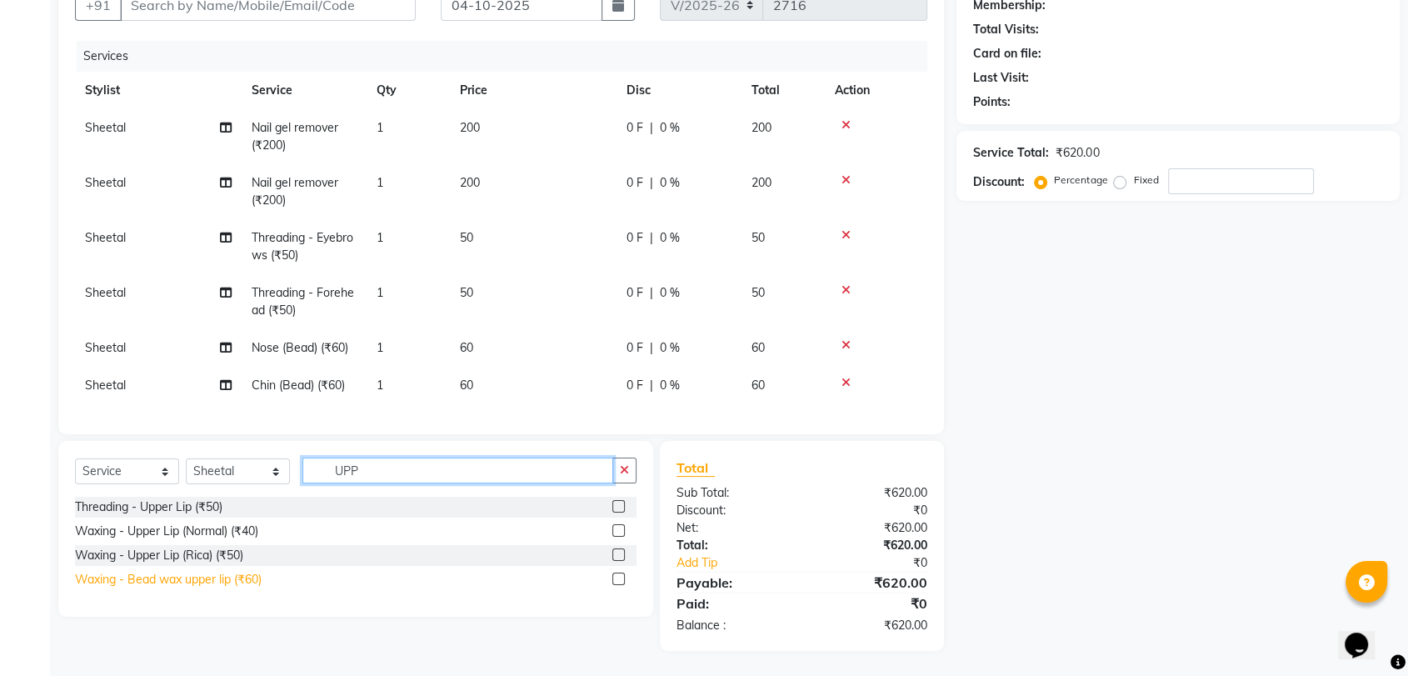
type input "UPP"
click at [256, 578] on div "Waxing - Bead wax upper lip (₹60)" at bounding box center [168, 579] width 187 height 17
checkbox input "false"
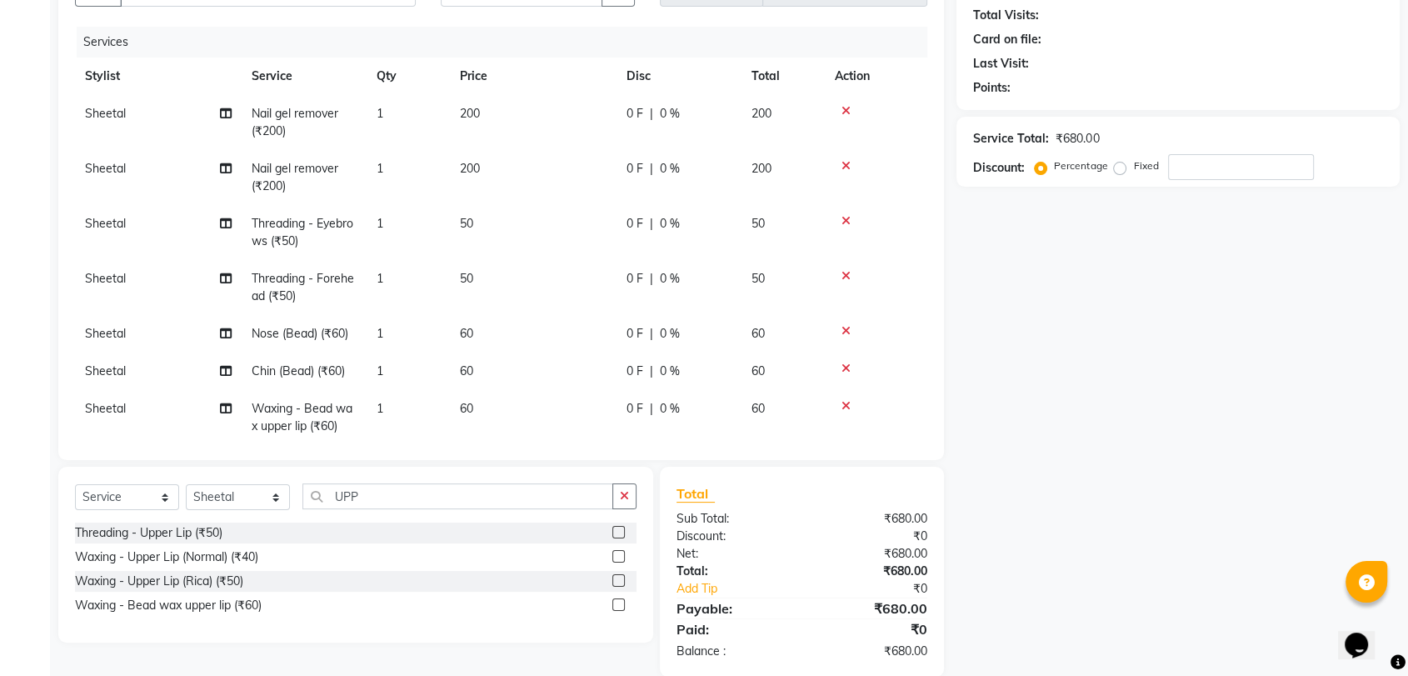
drag, startPoint x: 627, startPoint y: 495, endPoint x: 390, endPoint y: 496, distance: 237.4
click at [390, 496] on div "UPP" at bounding box center [469, 496] width 333 height 26
click at [390, 496] on input "UPP" at bounding box center [457, 496] width 311 height 26
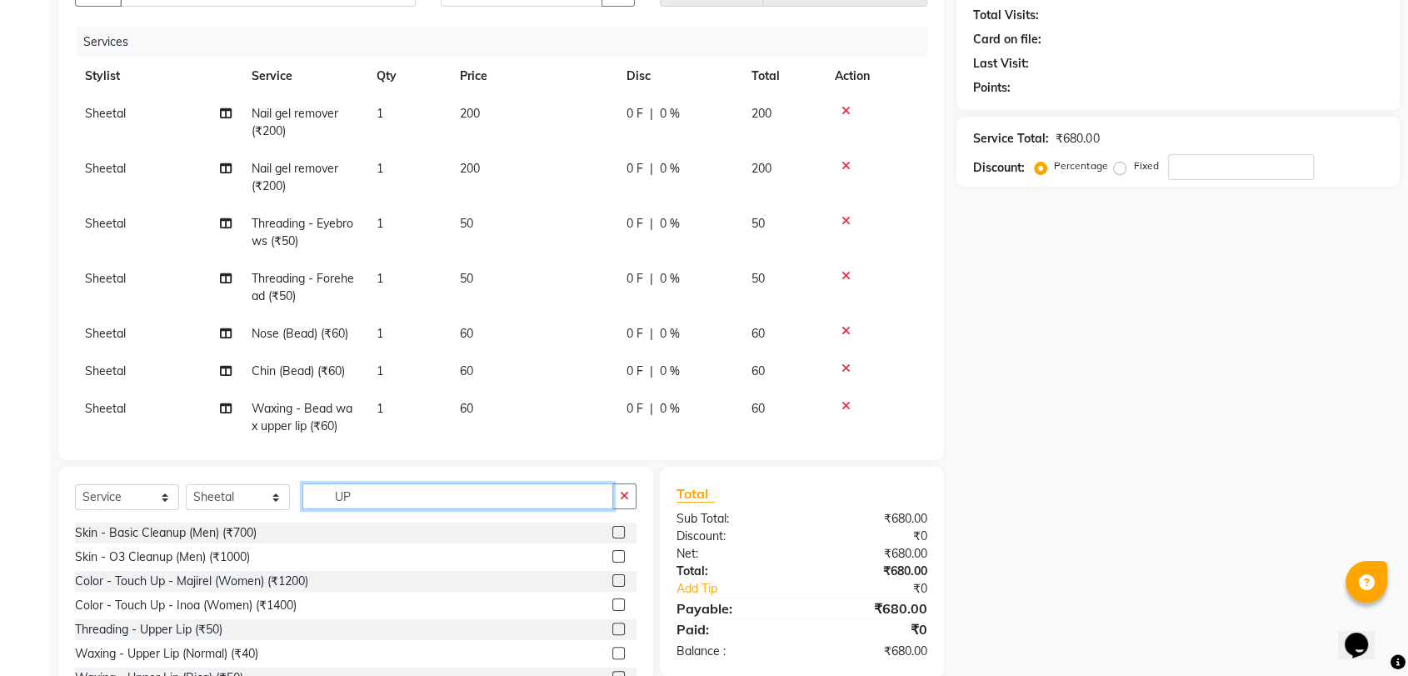
type input "U"
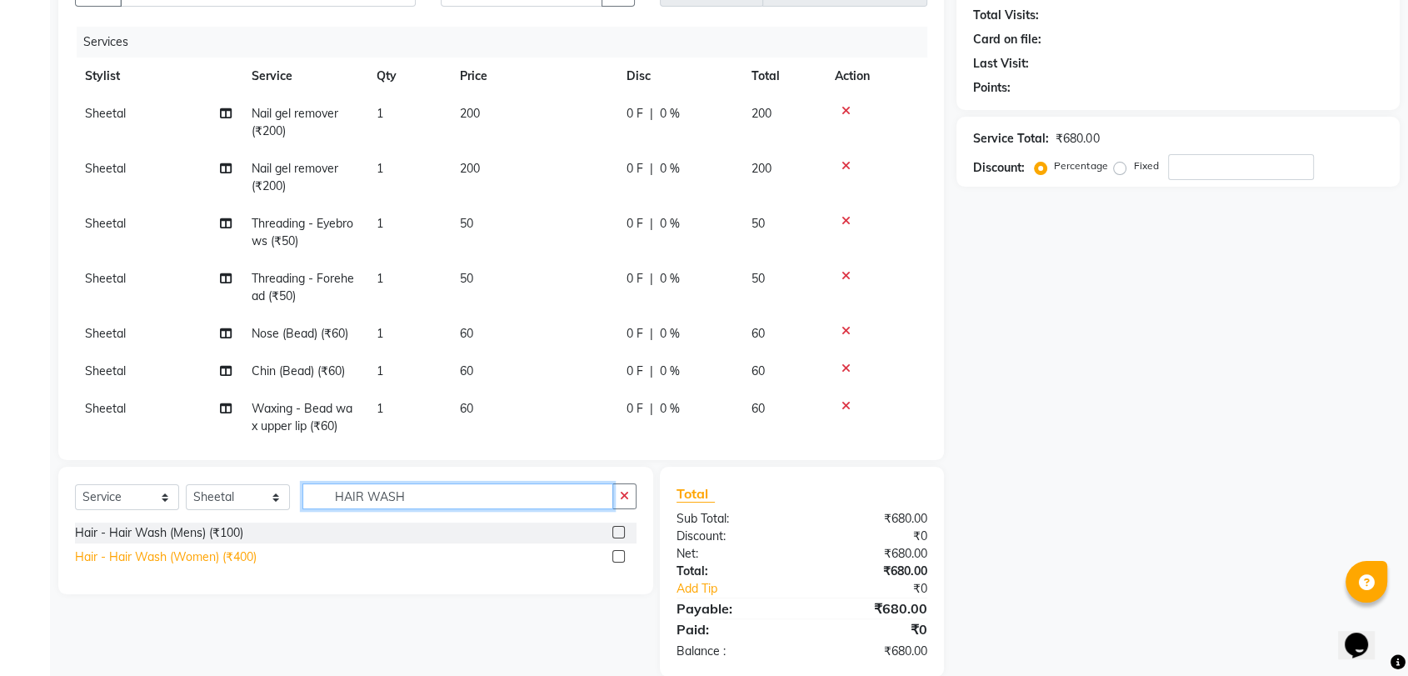
type input "HAIR WASH"
click at [245, 556] on div "Hair - Hair Wash (Women) (₹400)" at bounding box center [166, 556] width 182 height 17
checkbox input "false"
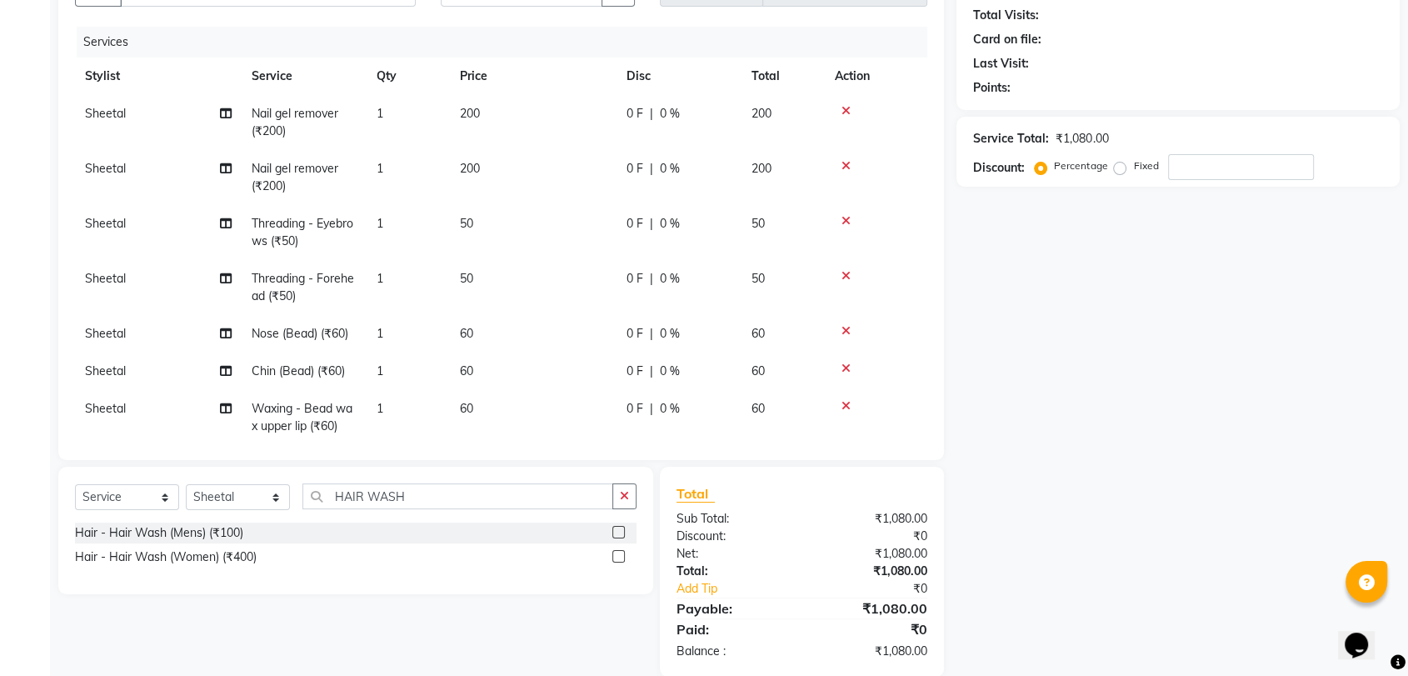
scroll to position [83, 0]
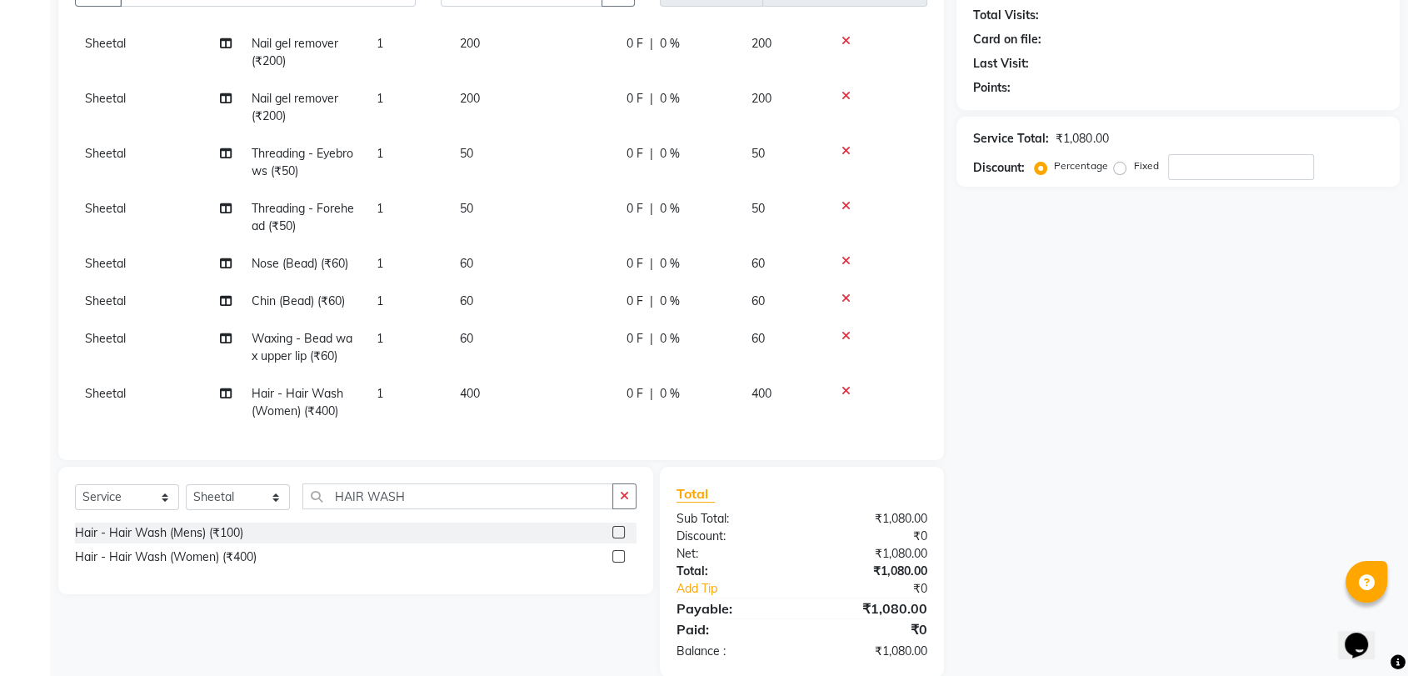
click at [513, 379] on td "400" at bounding box center [533, 402] width 167 height 55
select select "47432"
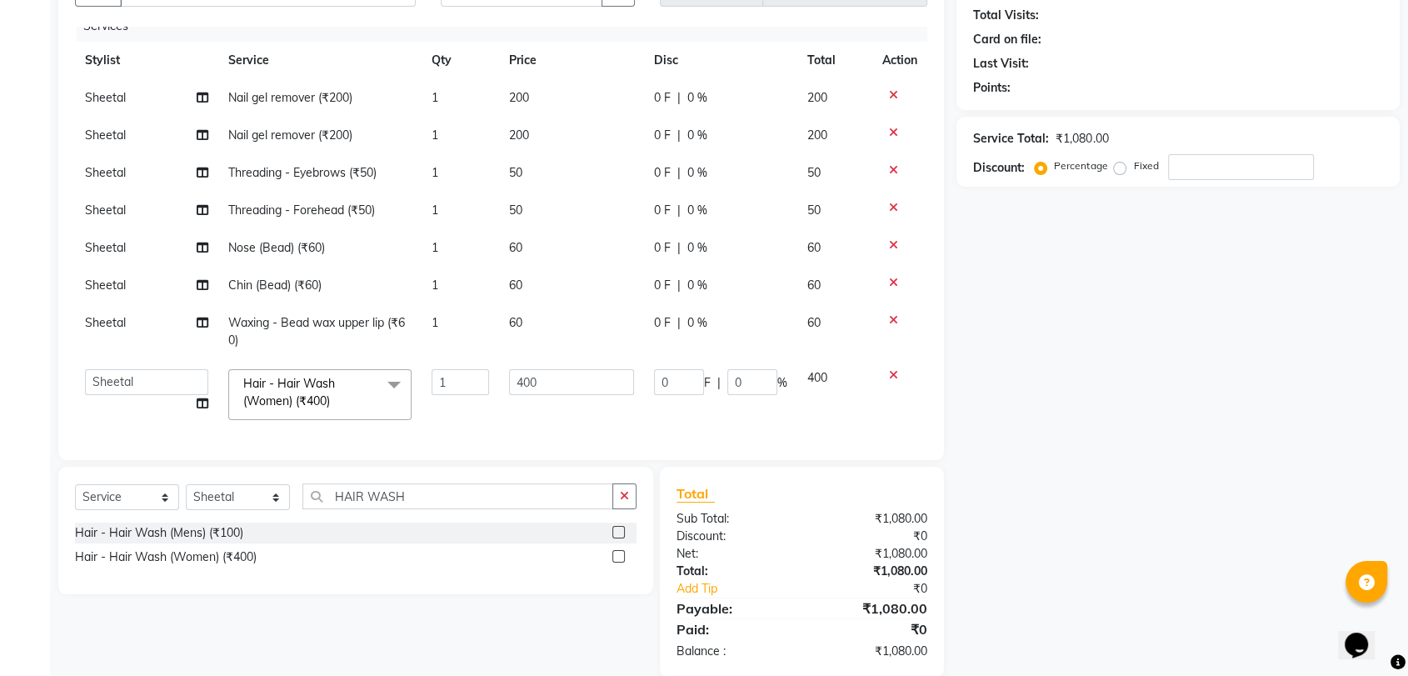
scroll to position [28, 0]
click at [536, 372] on input "400" at bounding box center [571, 382] width 125 height 26
type input "4"
type input "500"
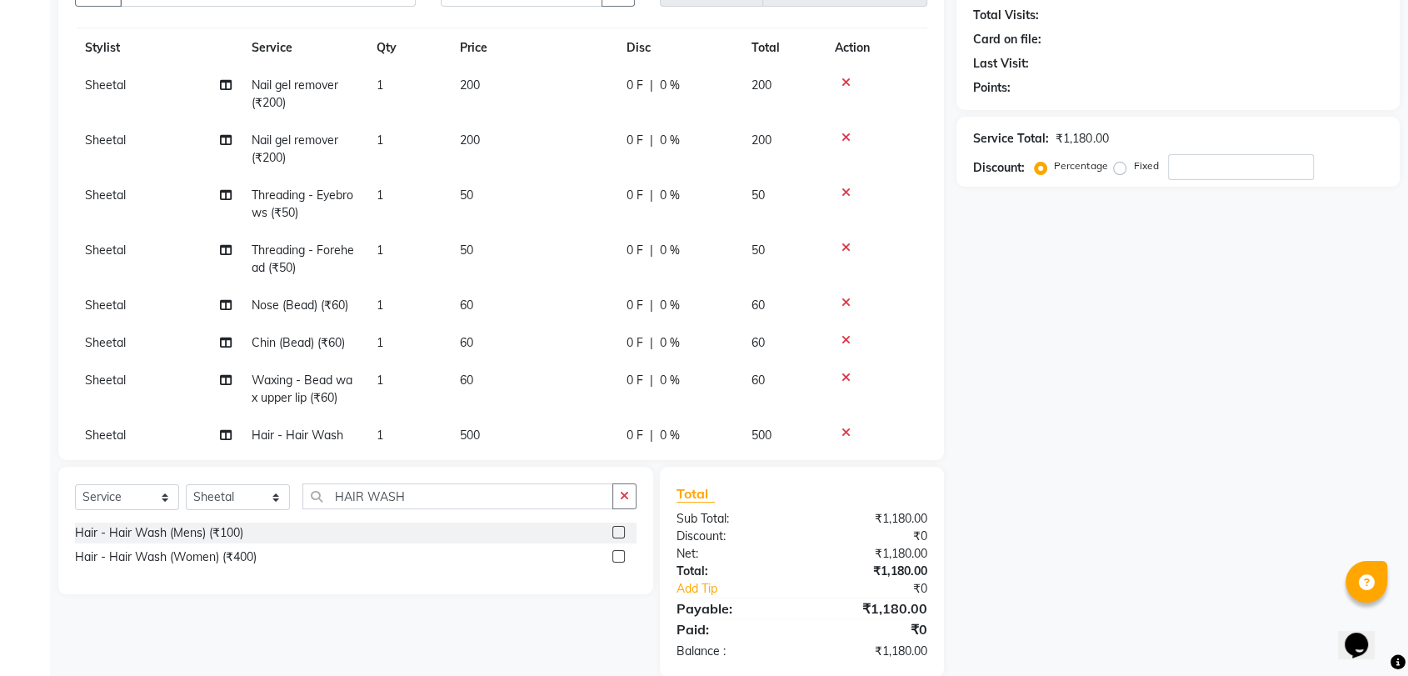
click at [1090, 459] on div "Name: Membership: Total Visits: Card on file: Last Visit: Points: Service Total…" at bounding box center [1184, 310] width 456 height 731
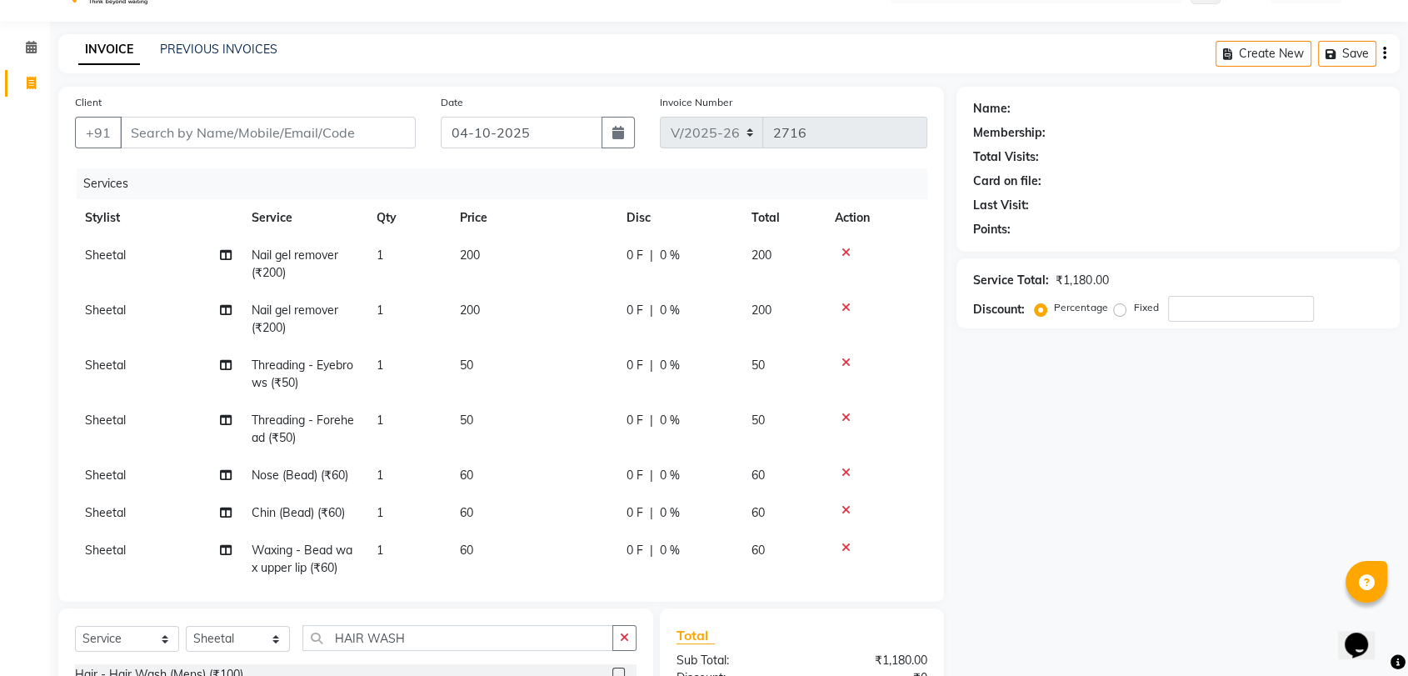
scroll to position [0, 0]
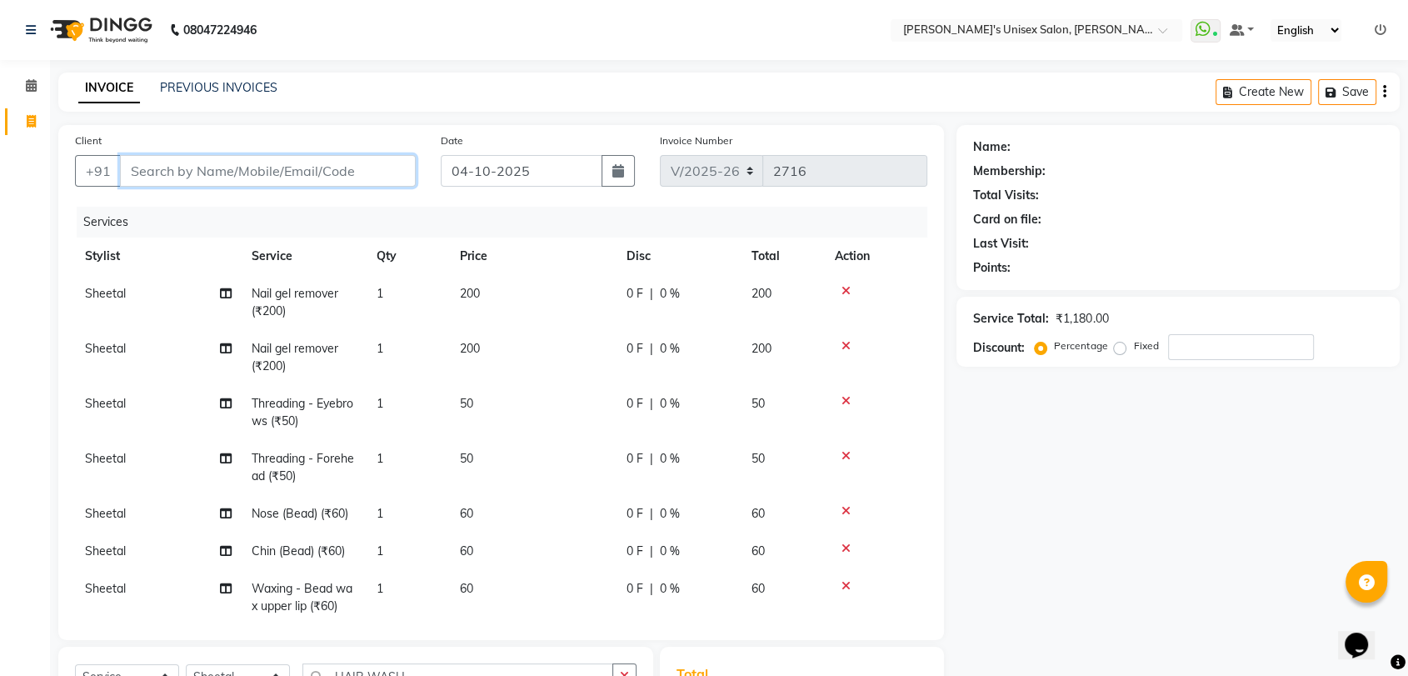
click at [203, 171] on input "Client" at bounding box center [268, 171] width 296 height 32
type input "J"
type input "0"
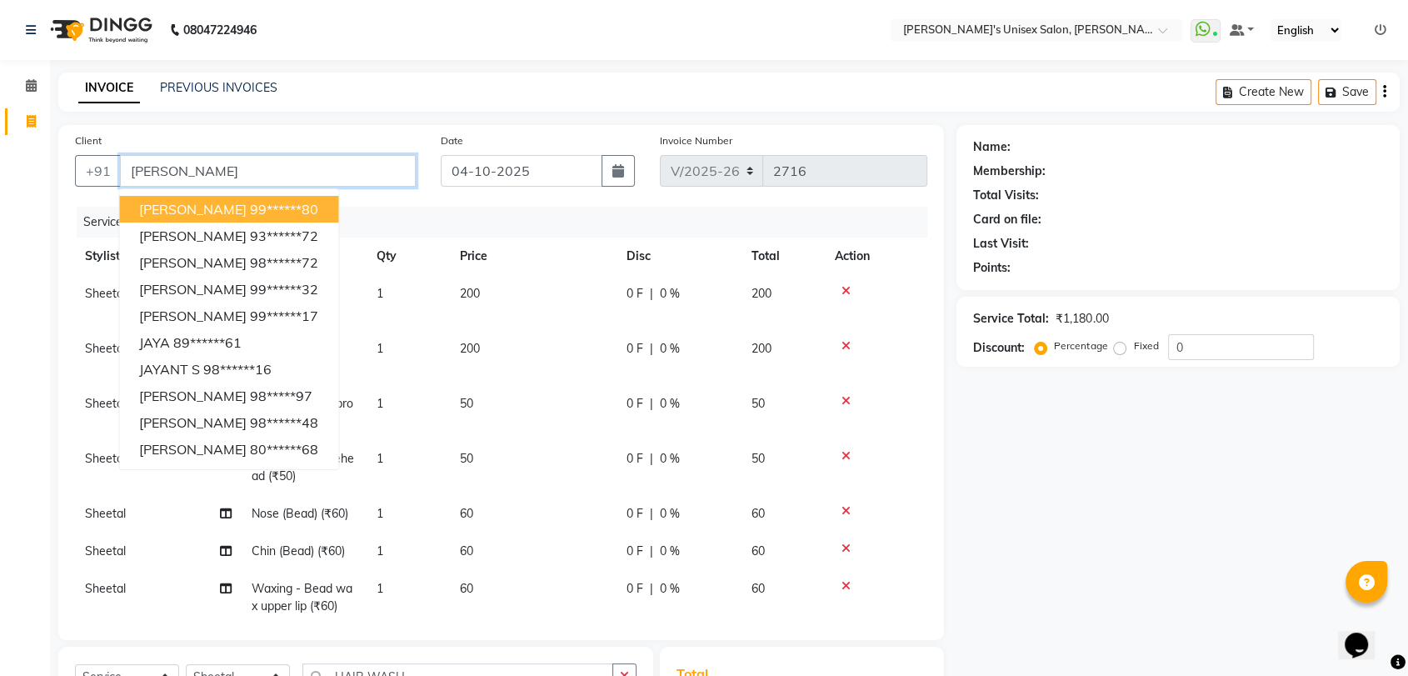
type input "J"
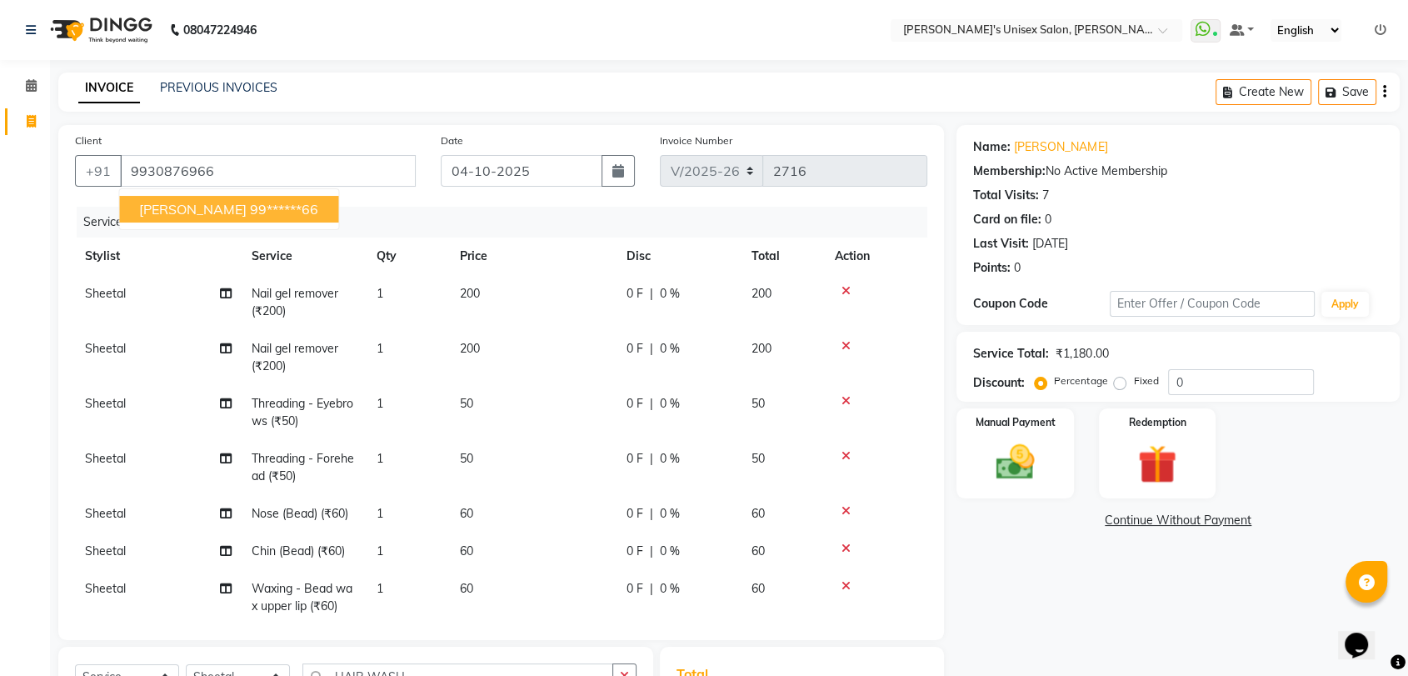
click at [196, 210] on span "[PERSON_NAME]" at bounding box center [192, 209] width 107 height 17
type input "99******66"
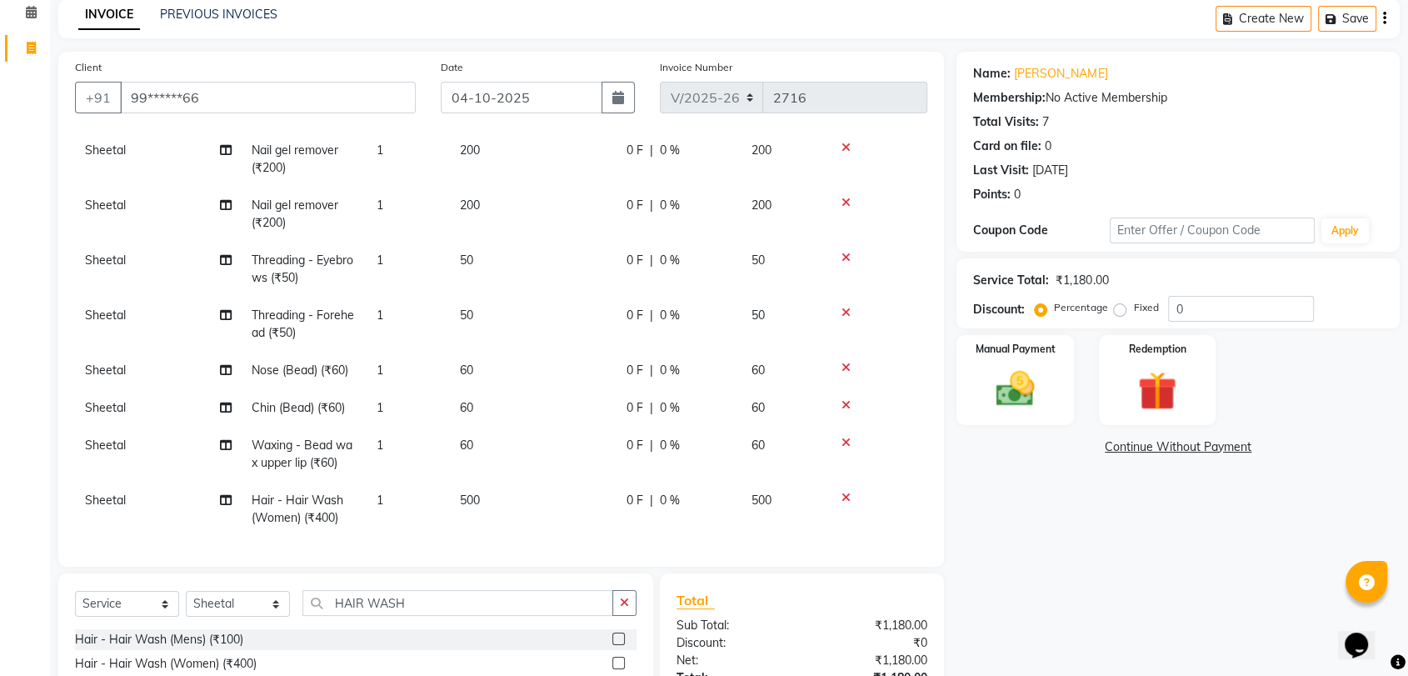
scroll to position [73, 0]
click at [1014, 389] on img at bounding box center [1014, 389] width 65 height 47
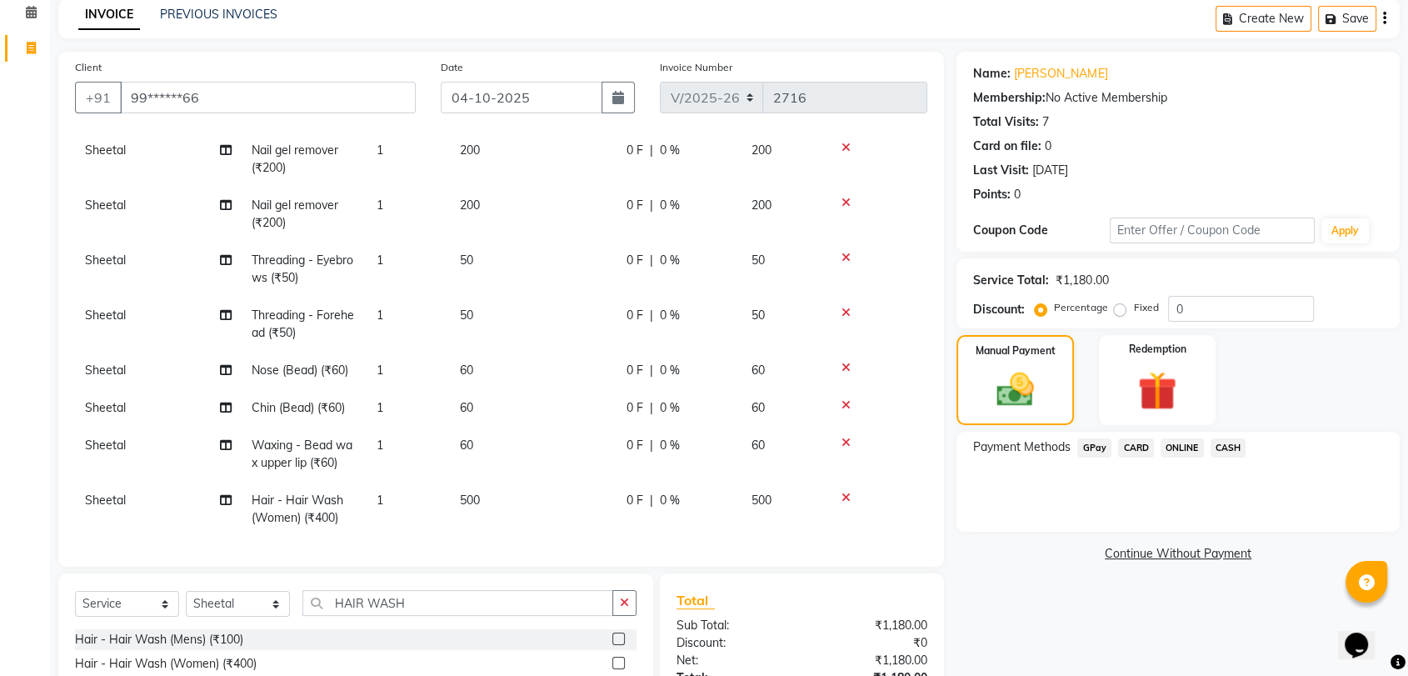
click at [1099, 448] on span "GPay" at bounding box center [1094, 447] width 34 height 19
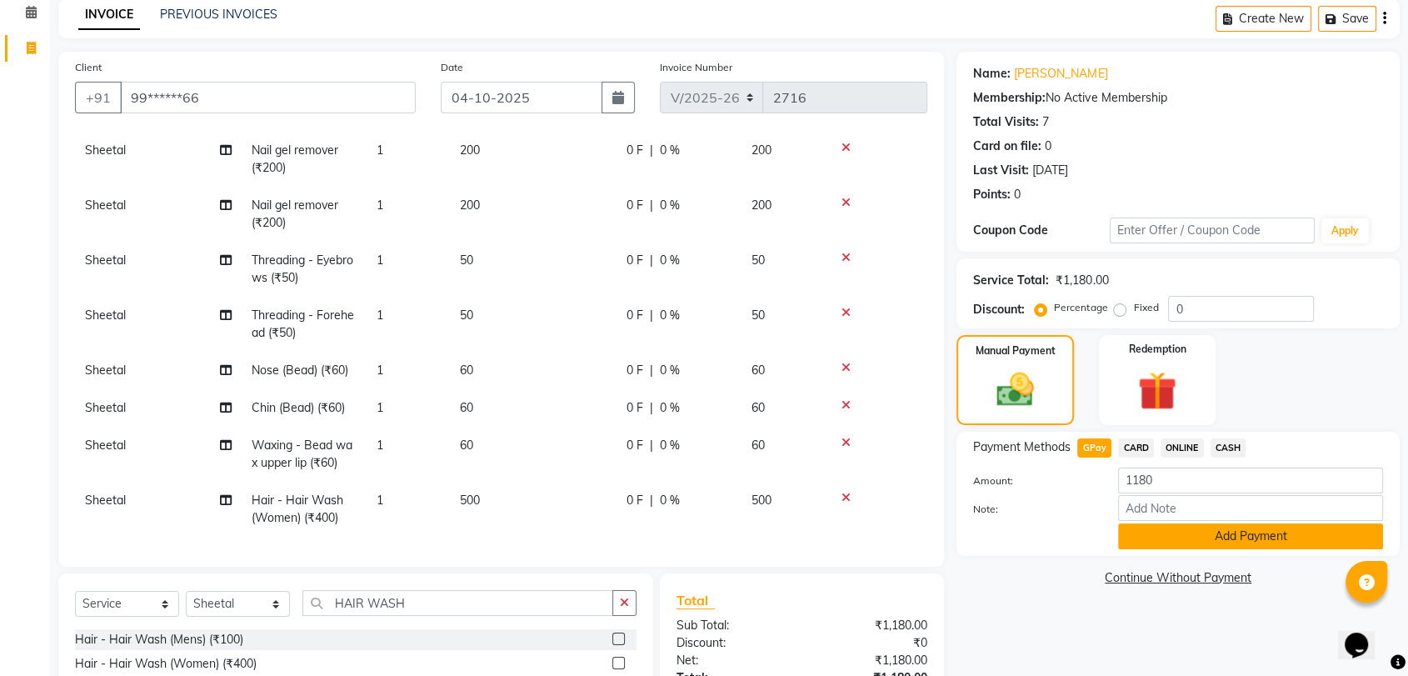
click at [1223, 535] on button "Add Payment" at bounding box center [1250, 536] width 265 height 26
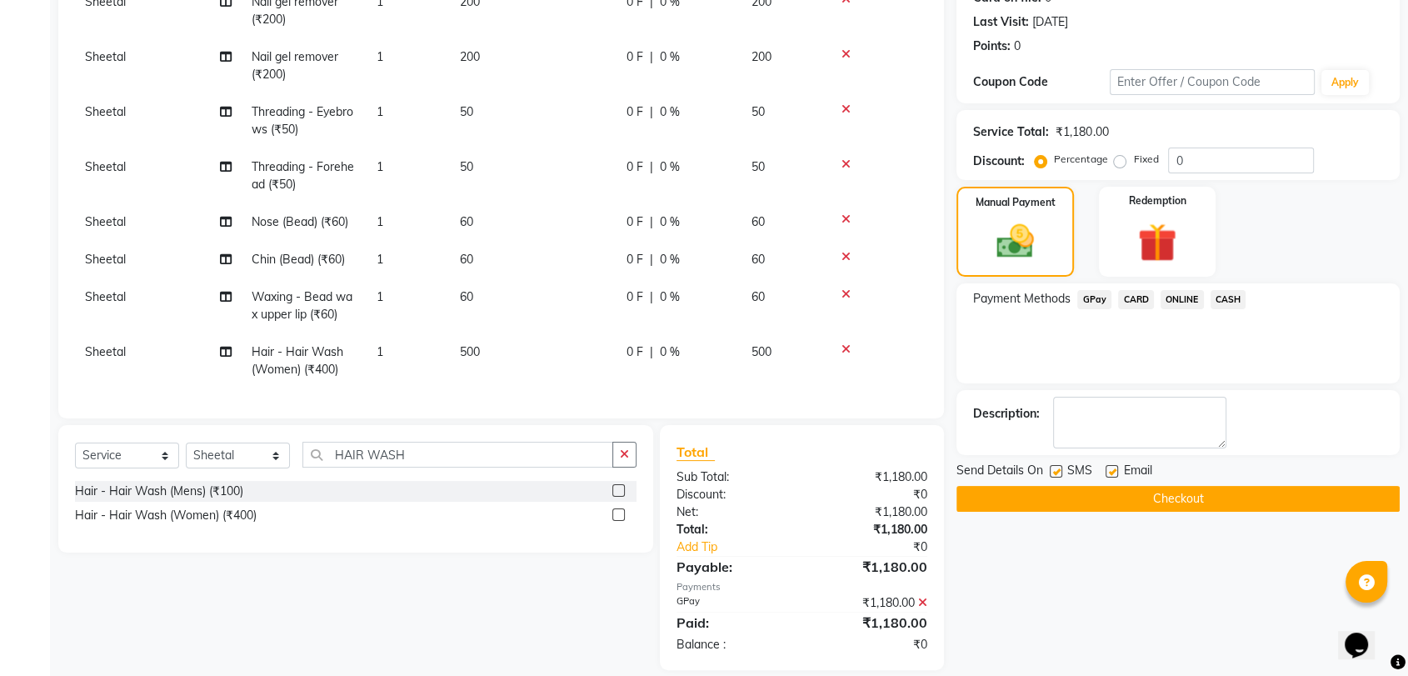
scroll to position [240, 0]
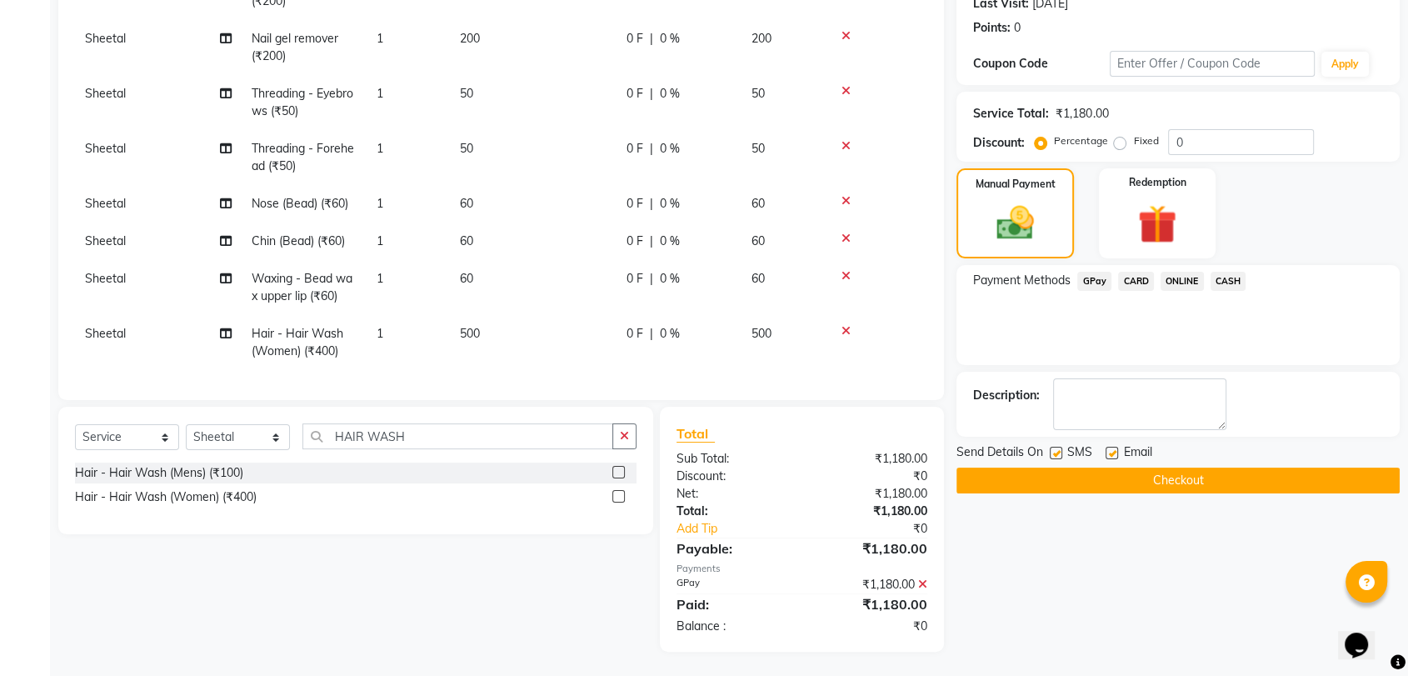
click at [1127, 475] on button "Checkout" at bounding box center [1177, 480] width 443 height 26
